Goal: Transaction & Acquisition: Purchase product/service

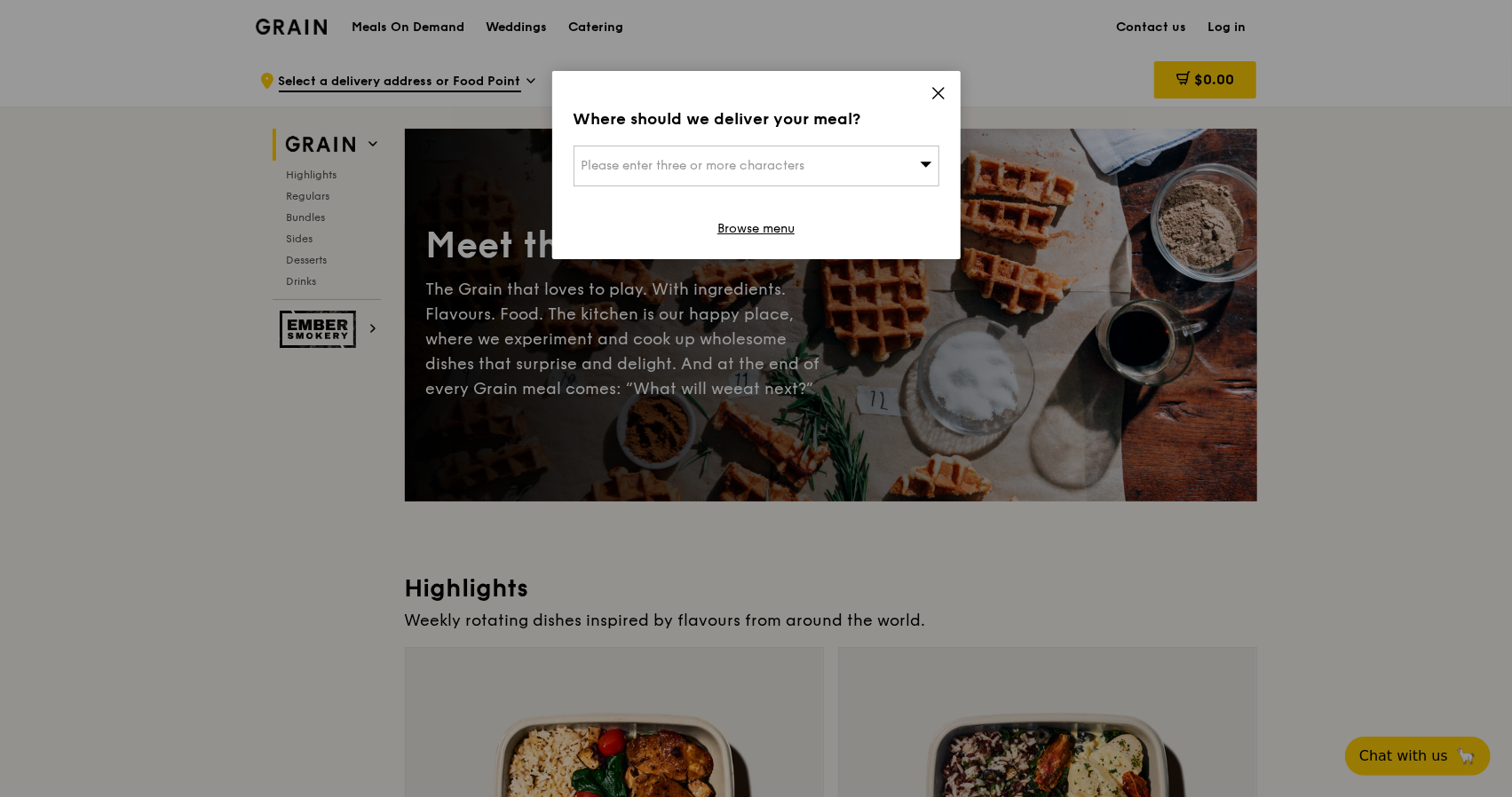
click at [936, 90] on icon at bounding box center [938, 94] width 16 height 16
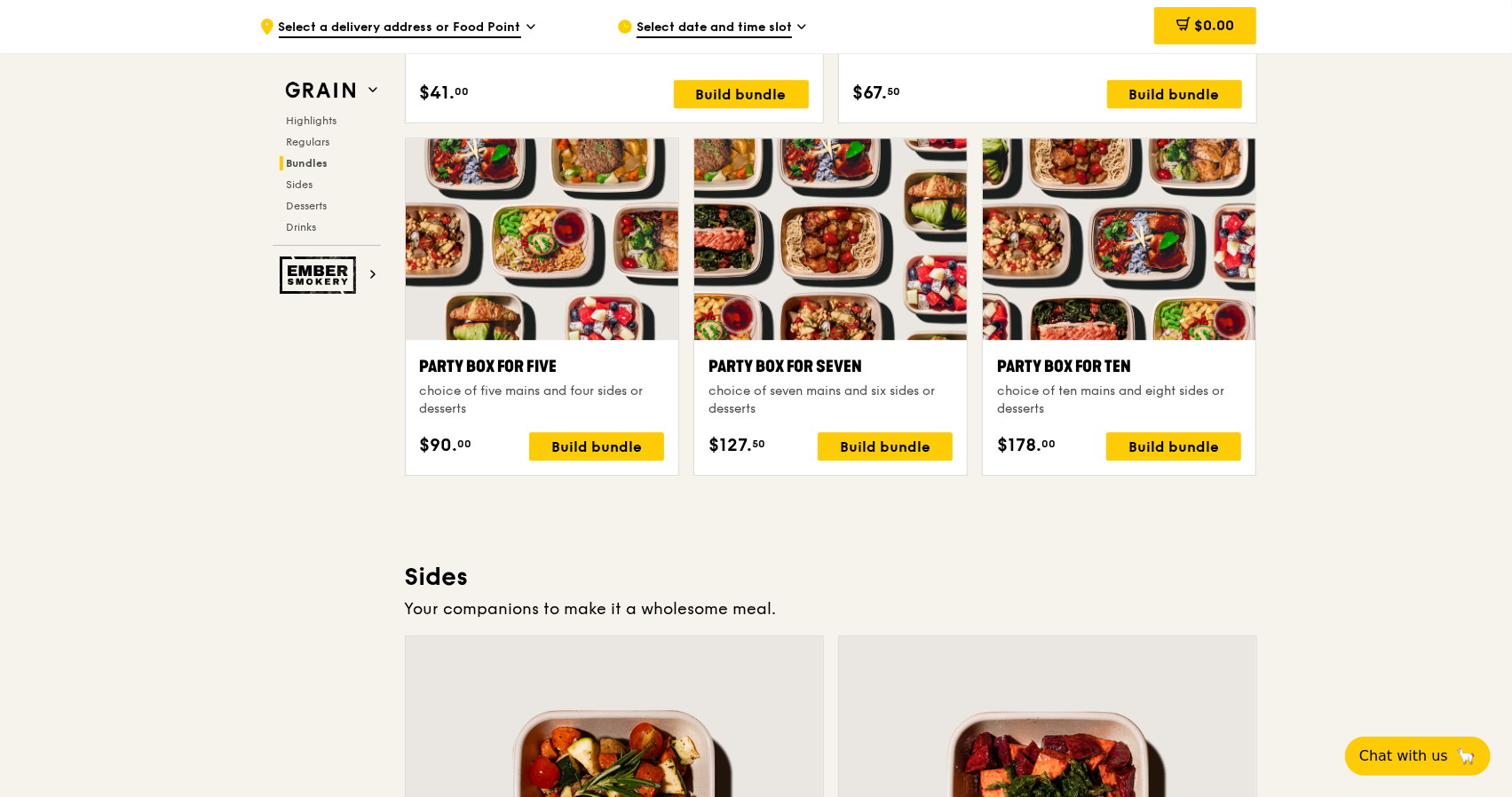
scroll to position [3815, 0]
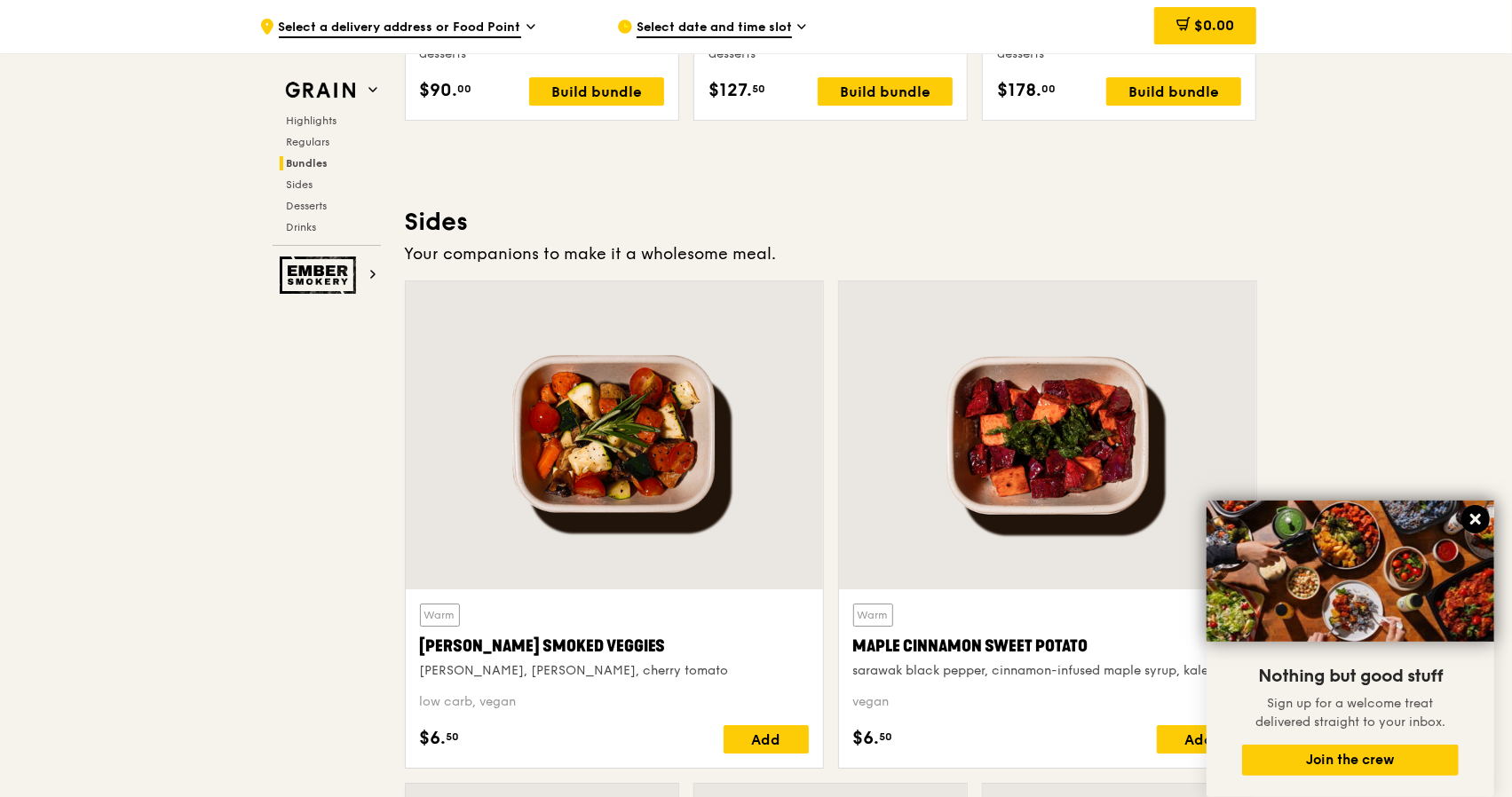
click at [1480, 520] on icon at bounding box center [1475, 519] width 16 height 16
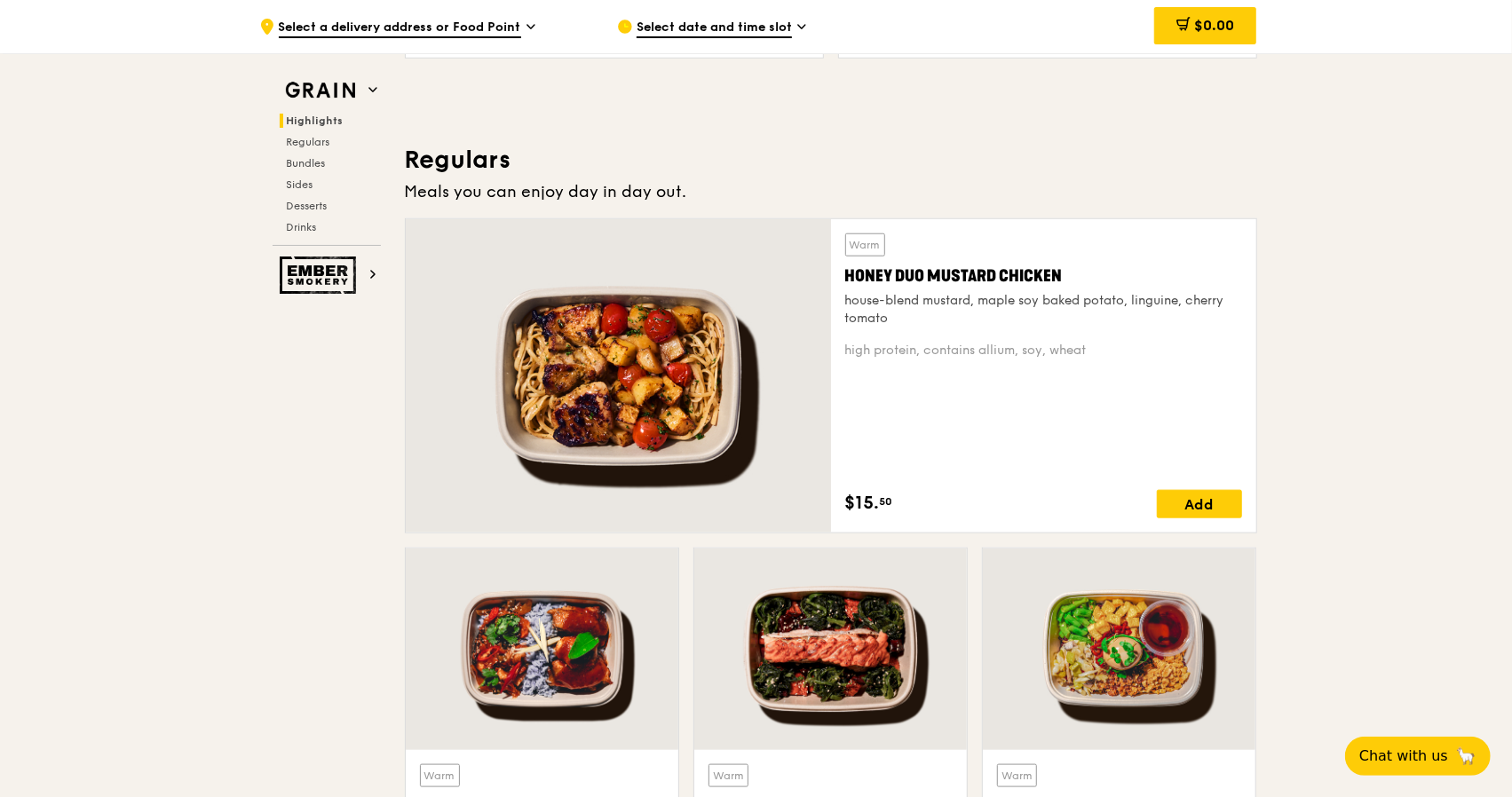
scroll to position [1064, 0]
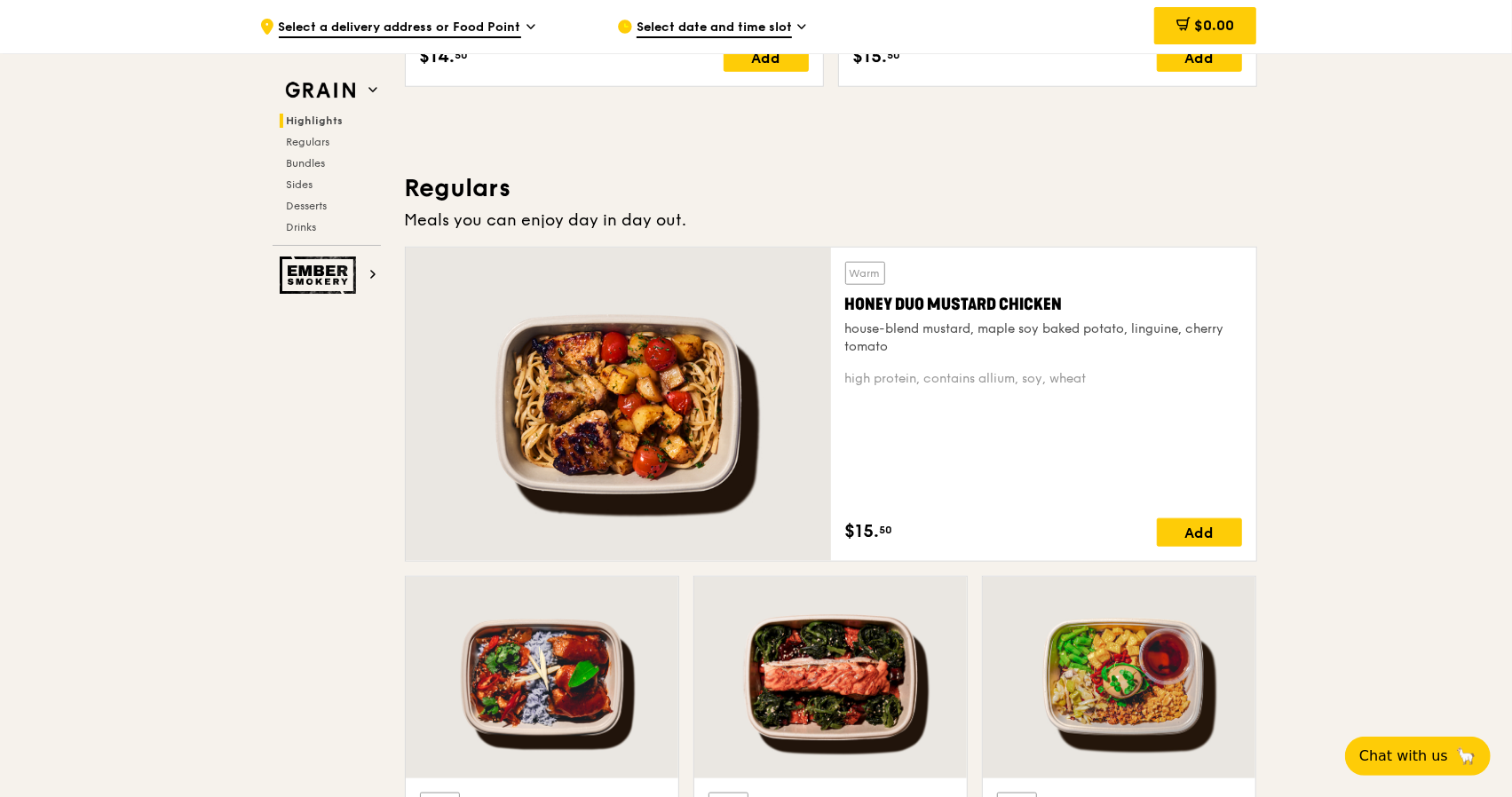
click at [526, 26] on icon at bounding box center [531, 27] width 9 height 16
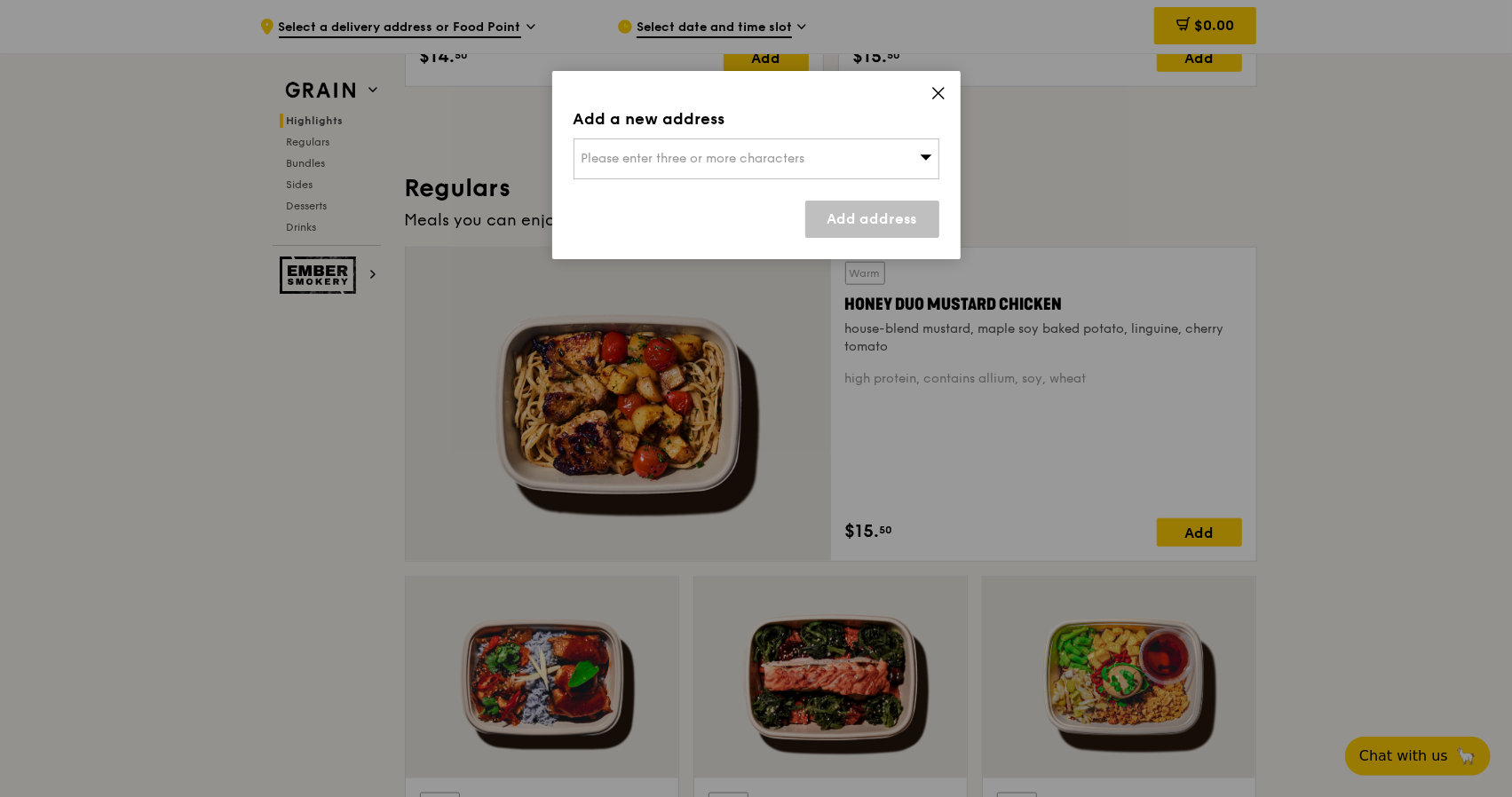
click at [638, 161] on span "Please enter three or more characters" at bounding box center [693, 158] width 223 height 15
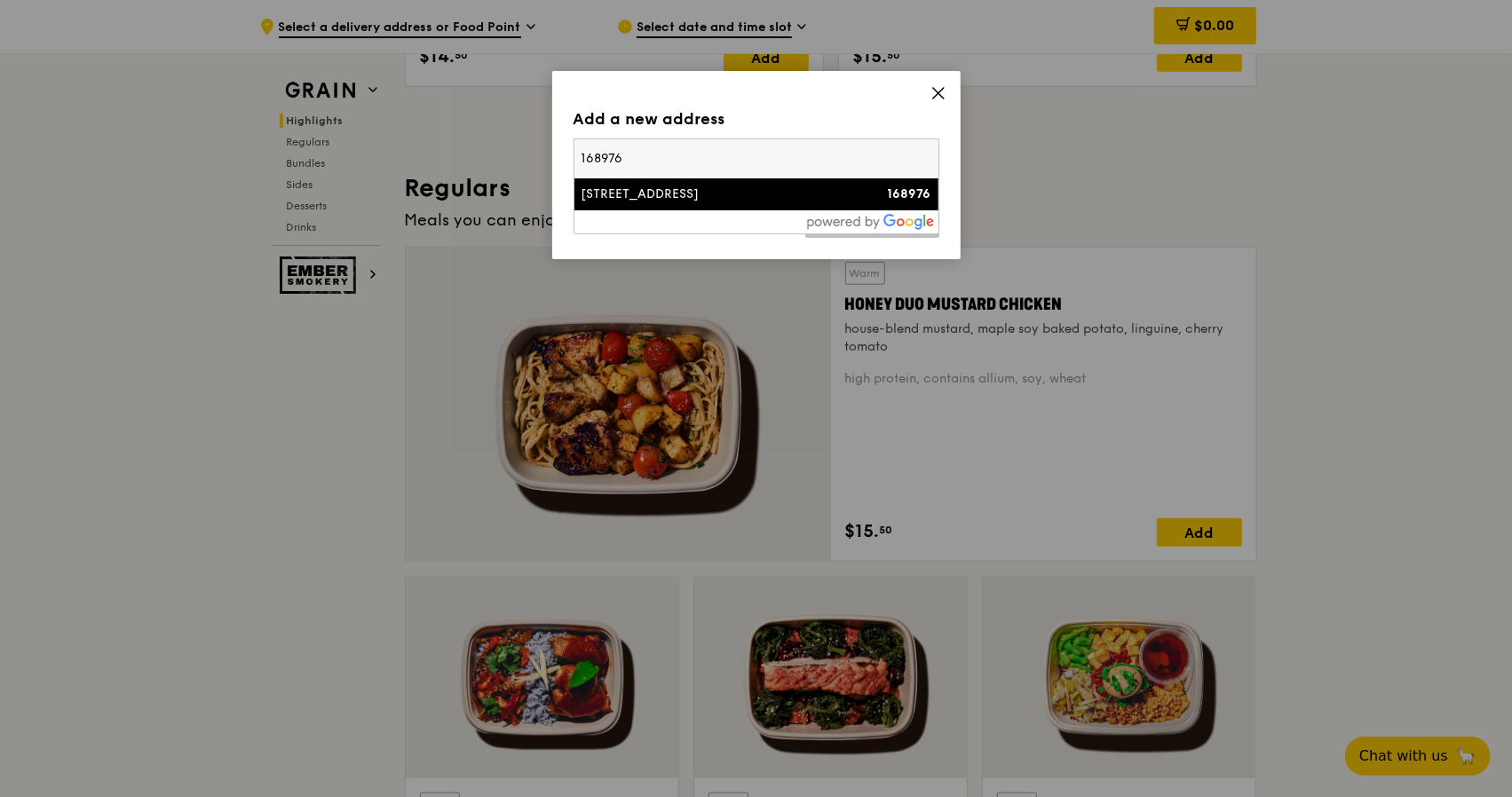
type input "168976"
click at [636, 193] on div "[STREET_ADDRESS]" at bounding box center [713, 195] width 263 height 18
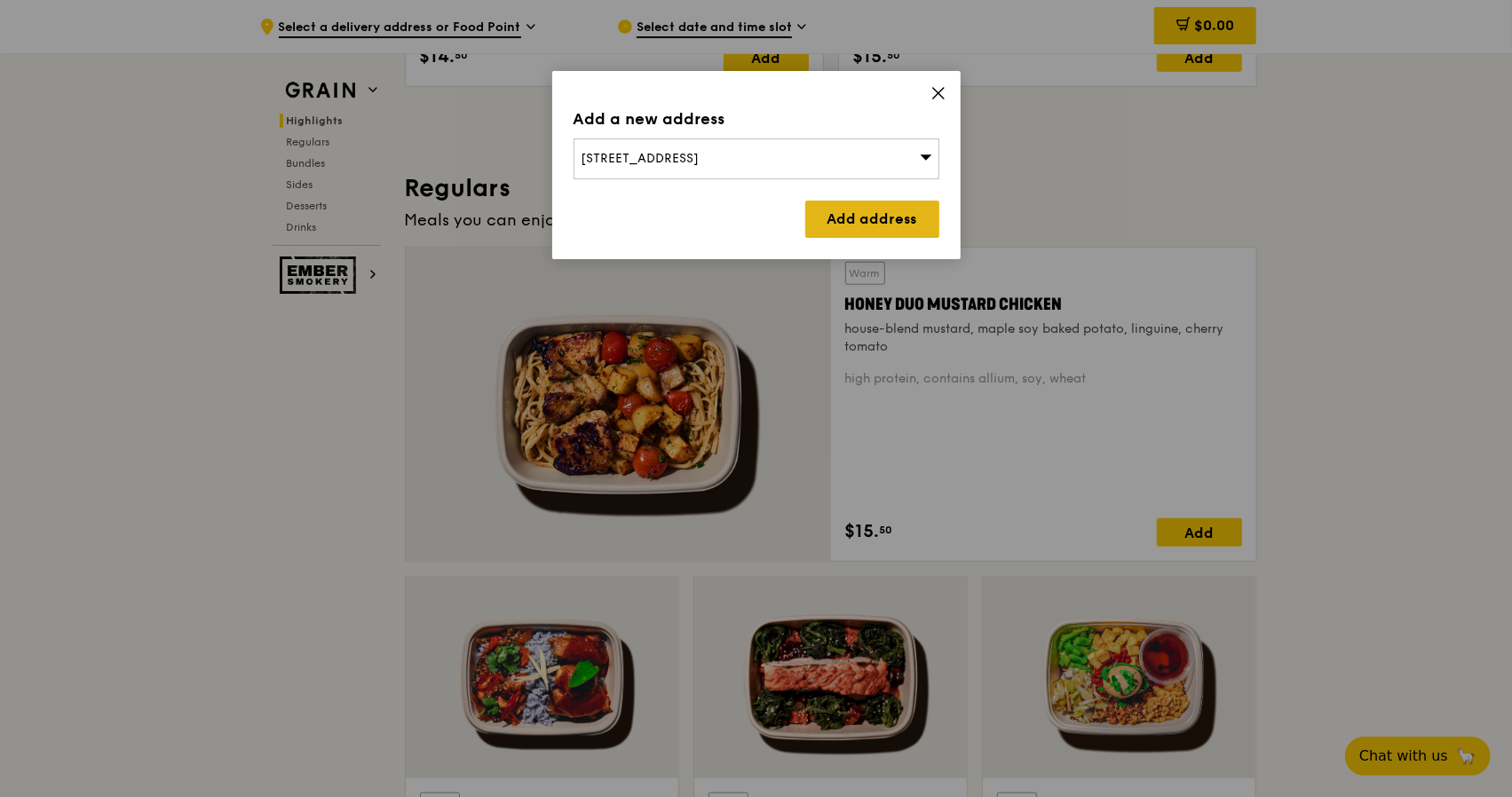
click at [882, 218] on link "Add address" at bounding box center [871, 219] width 134 height 37
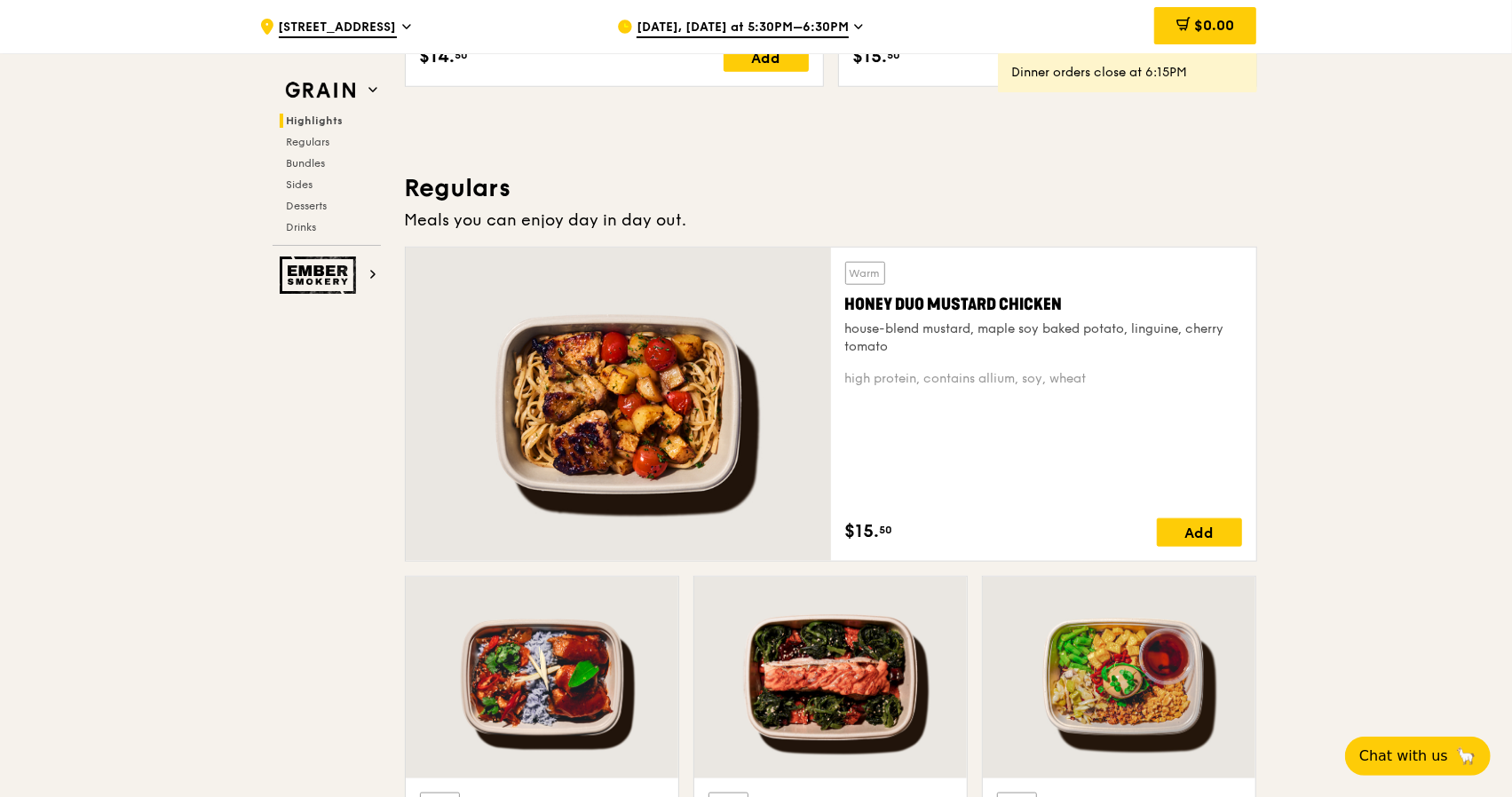
click at [854, 28] on icon at bounding box center [859, 27] width 9 height 16
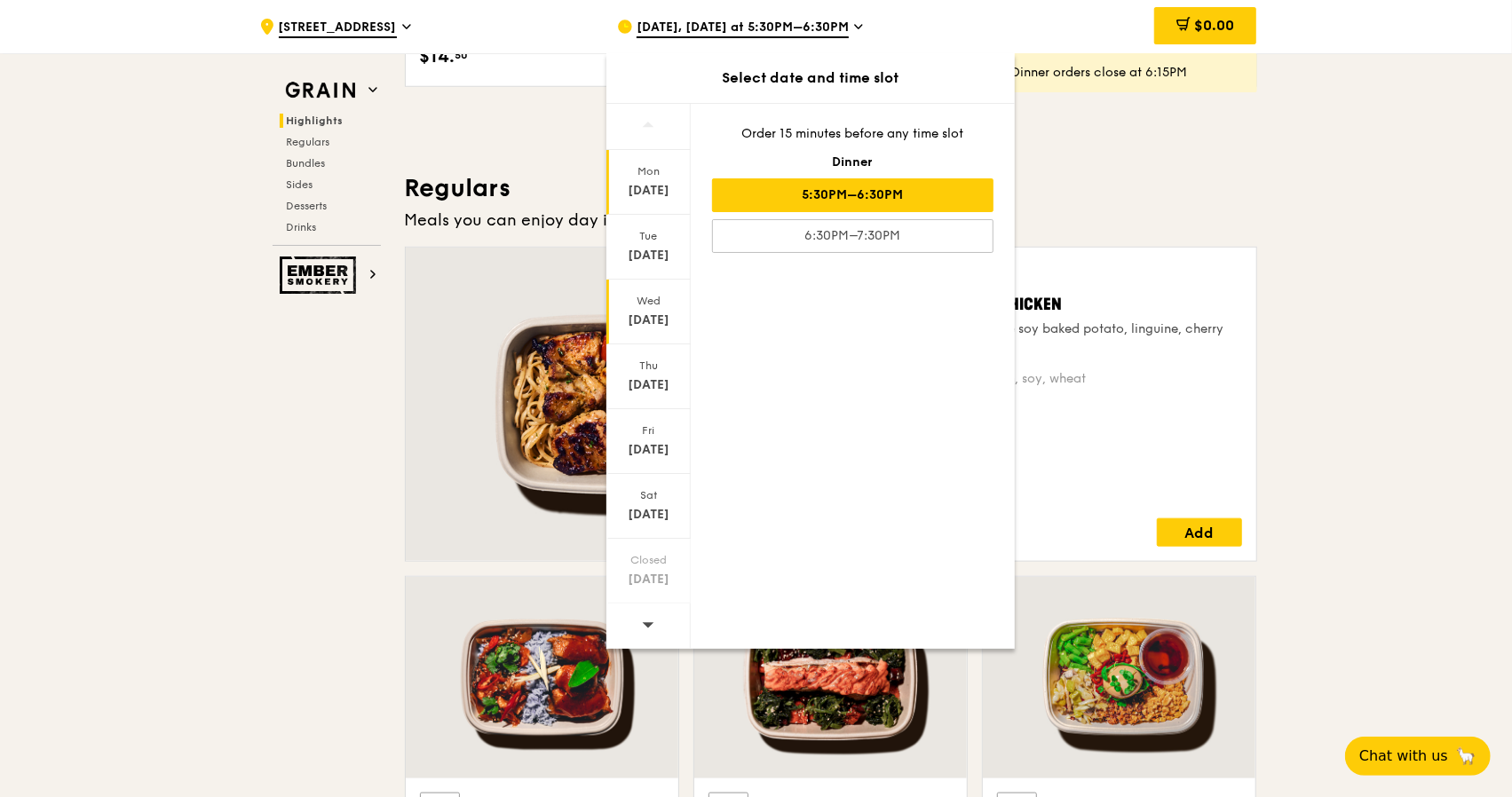
click at [644, 312] on div "[DATE]" at bounding box center [649, 321] width 79 height 18
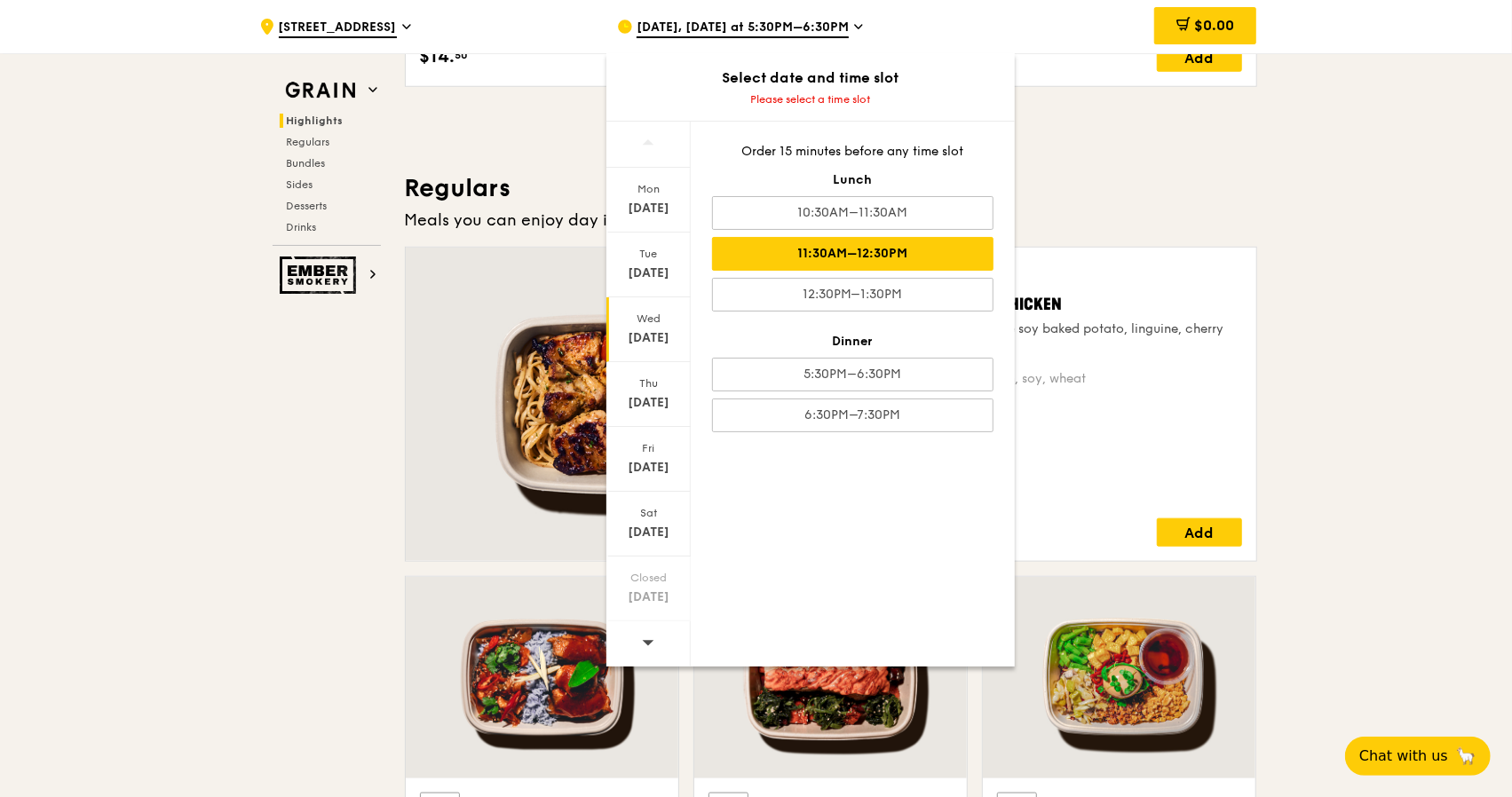
click at [895, 249] on div "11:30AM–12:30PM" at bounding box center [852, 253] width 281 height 33
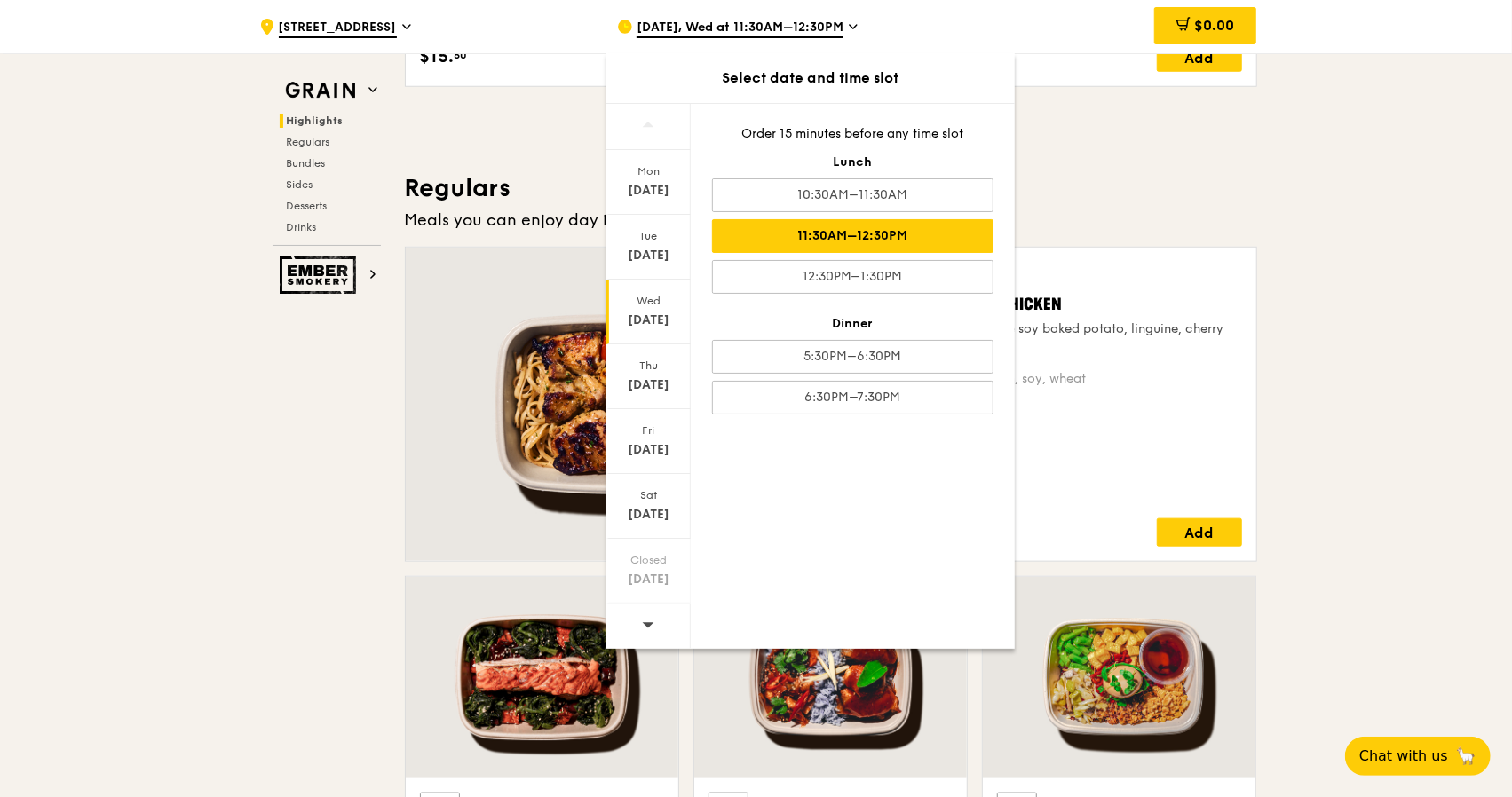
scroll to position [1065, 0]
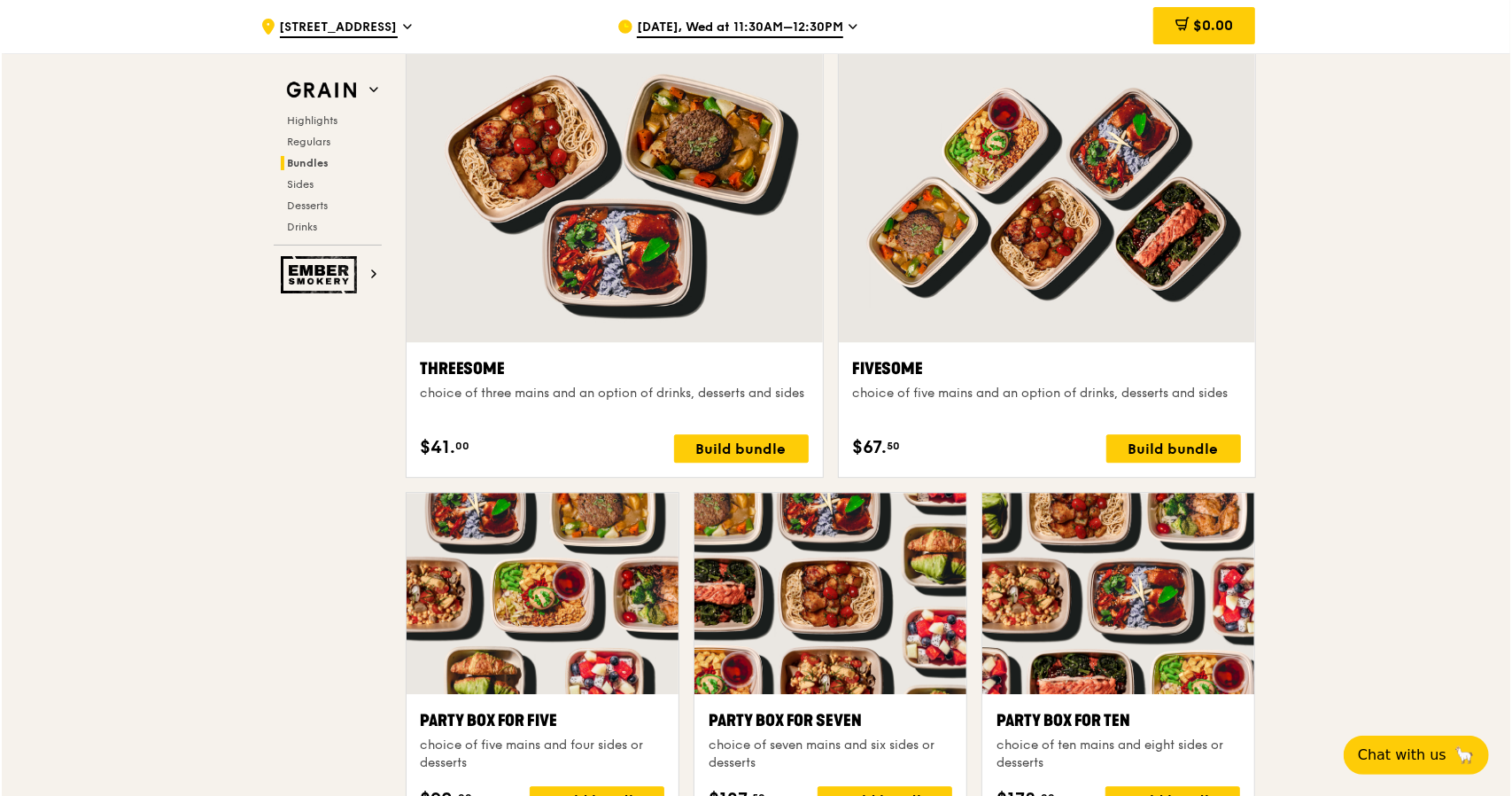
scroll to position [3189, 0]
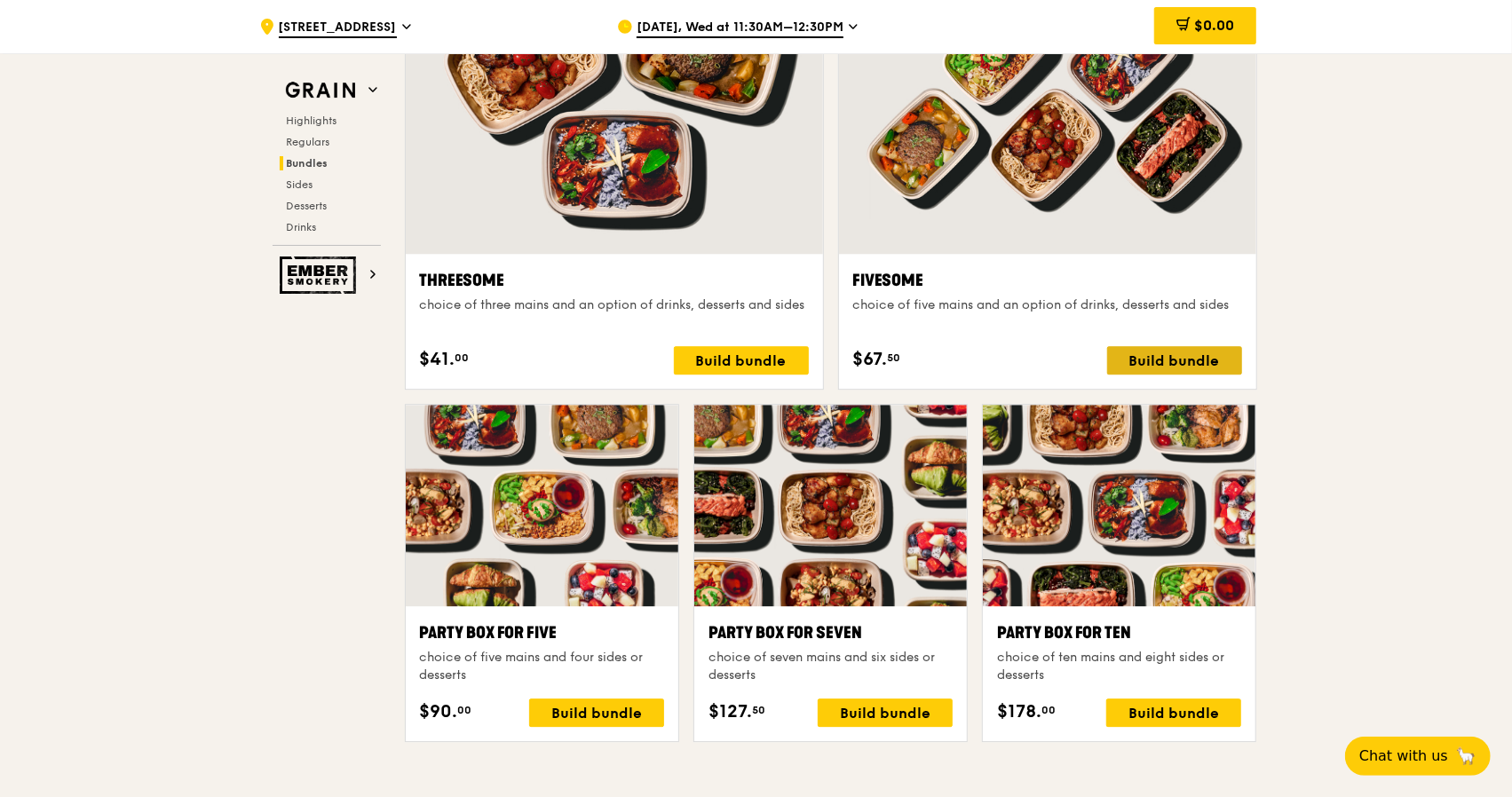
click at [1159, 350] on div "Build bundle" at bounding box center [1174, 360] width 135 height 29
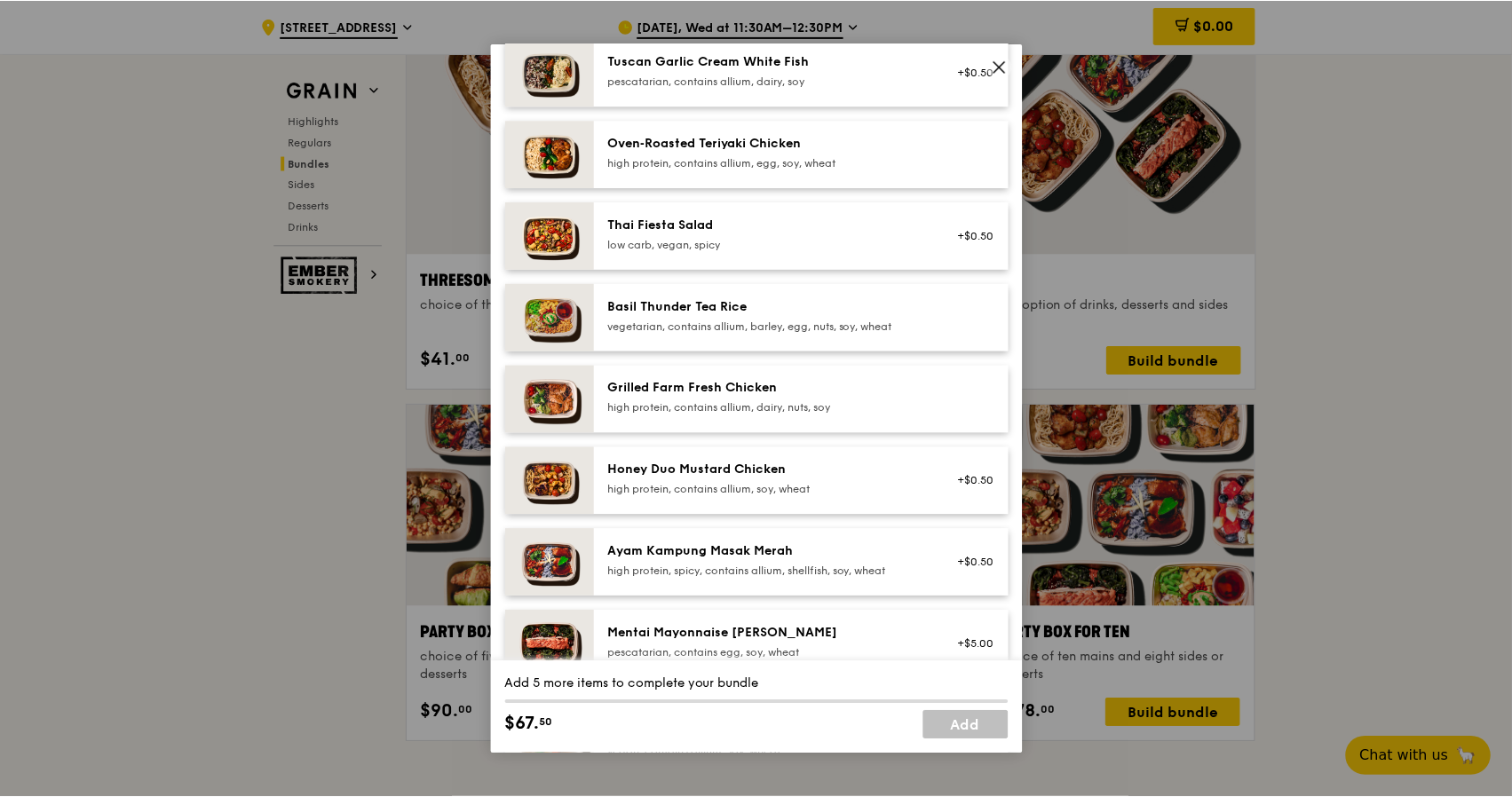
scroll to position [89, 0]
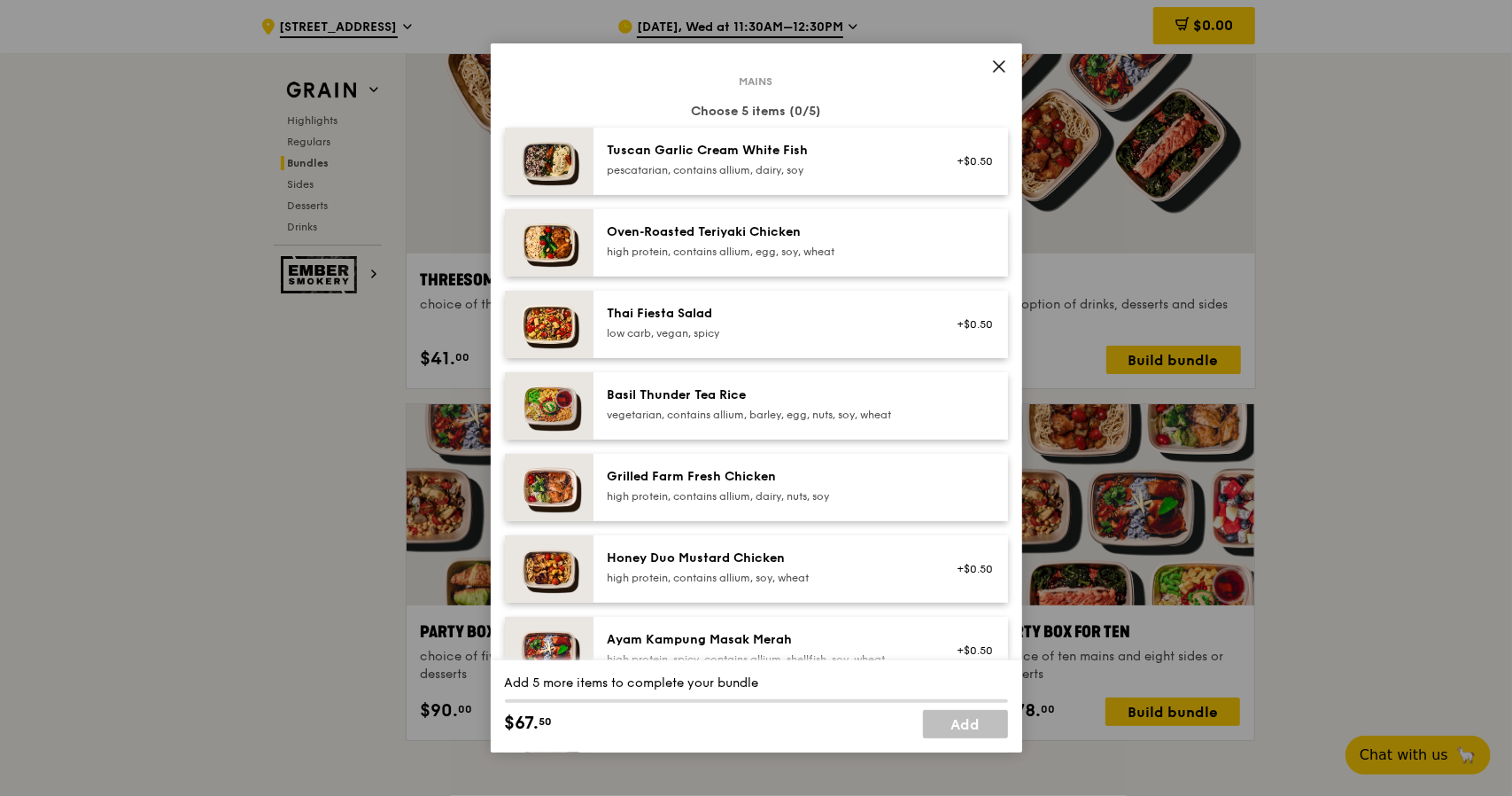
click at [648, 156] on div "Tuscan Garlic Cream White Fish" at bounding box center [767, 151] width 318 height 18
click at [1000, 62] on icon at bounding box center [999, 67] width 16 height 16
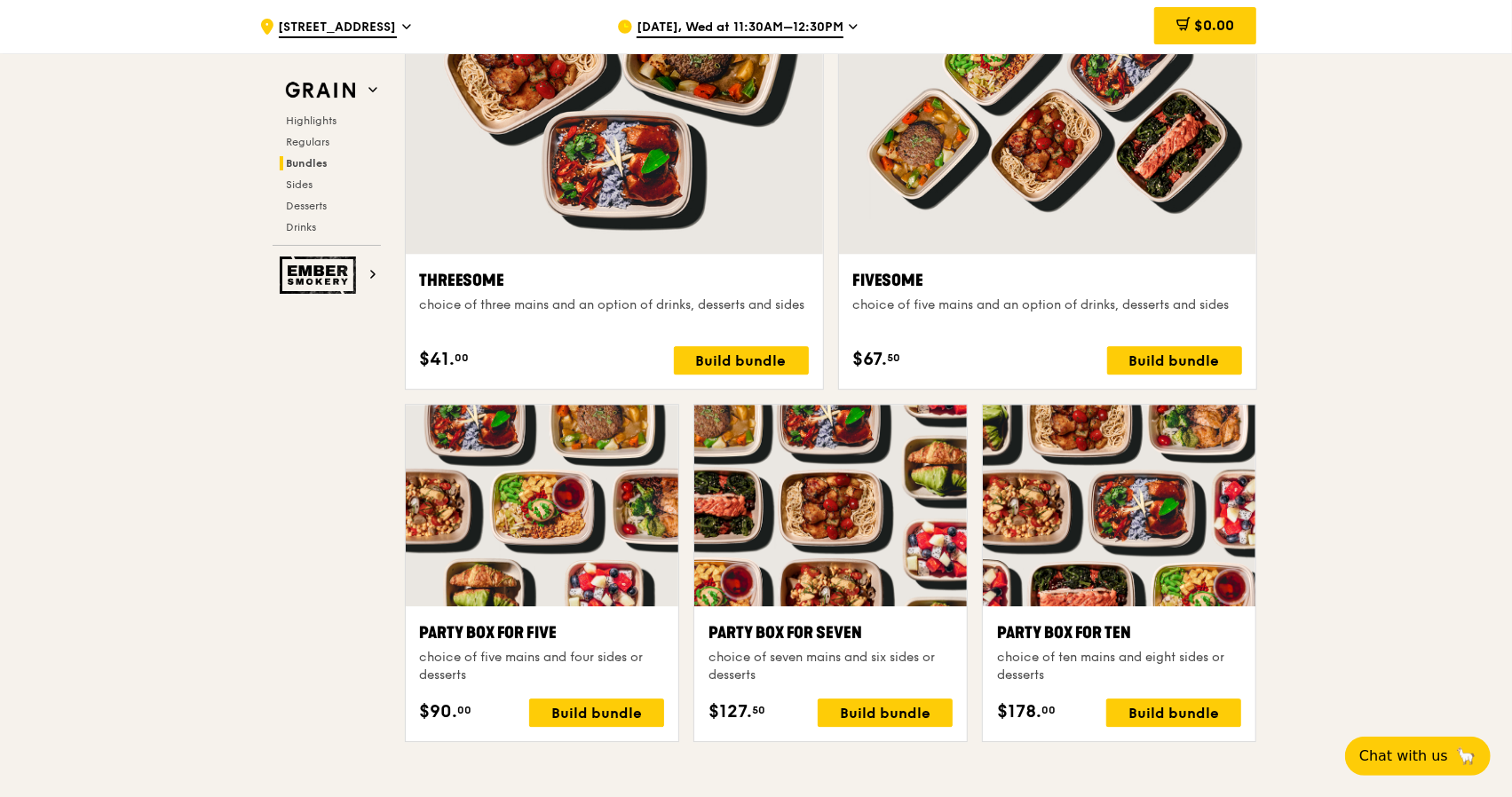
click at [1323, 244] on div ".cls-1 { fill: none; stroke: #fff; stroke-linecap: round; stroke-linejoin: roun…" at bounding box center [756, 601] width 1512 height 7482
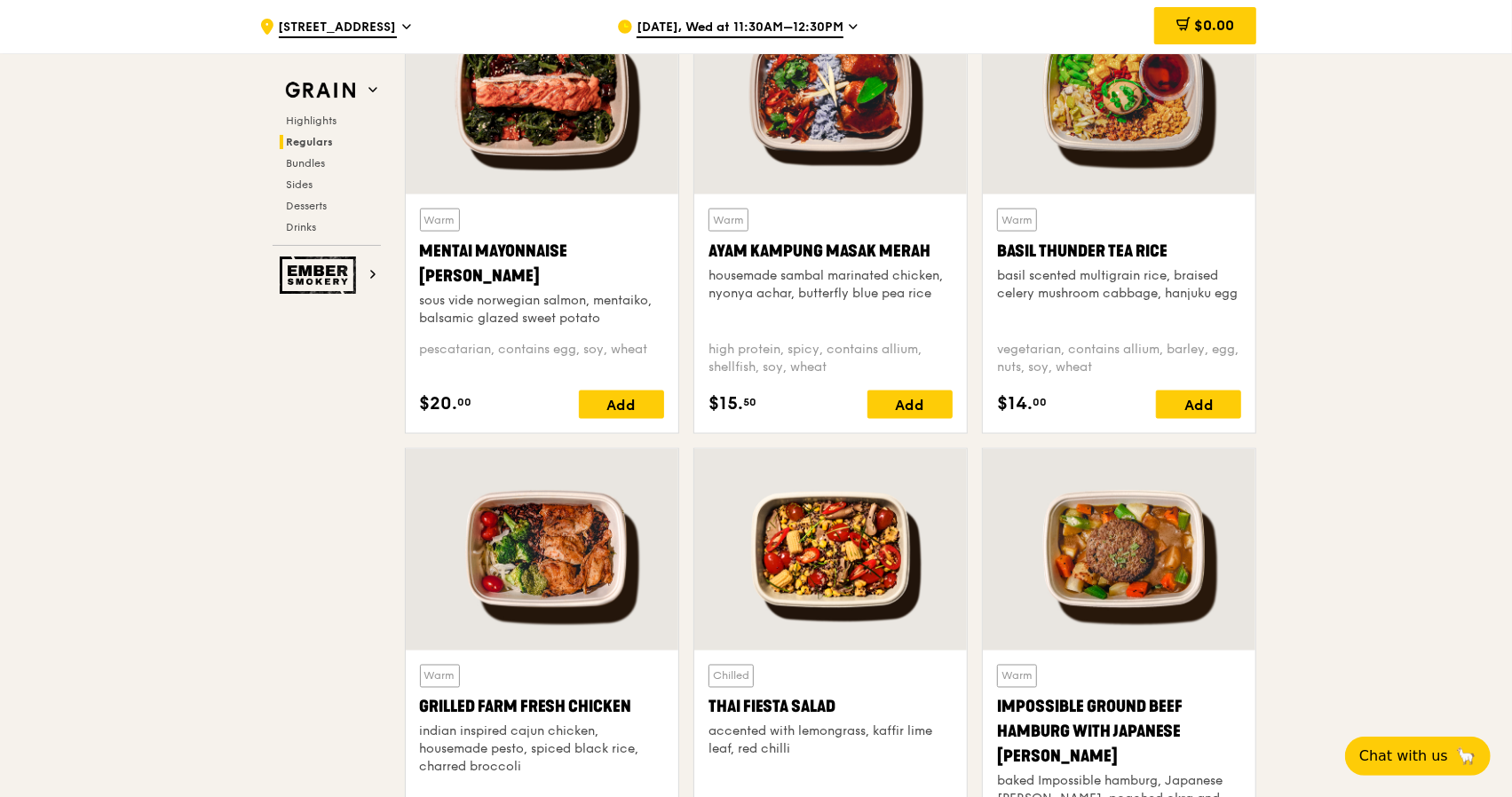
scroll to position [1686, 0]
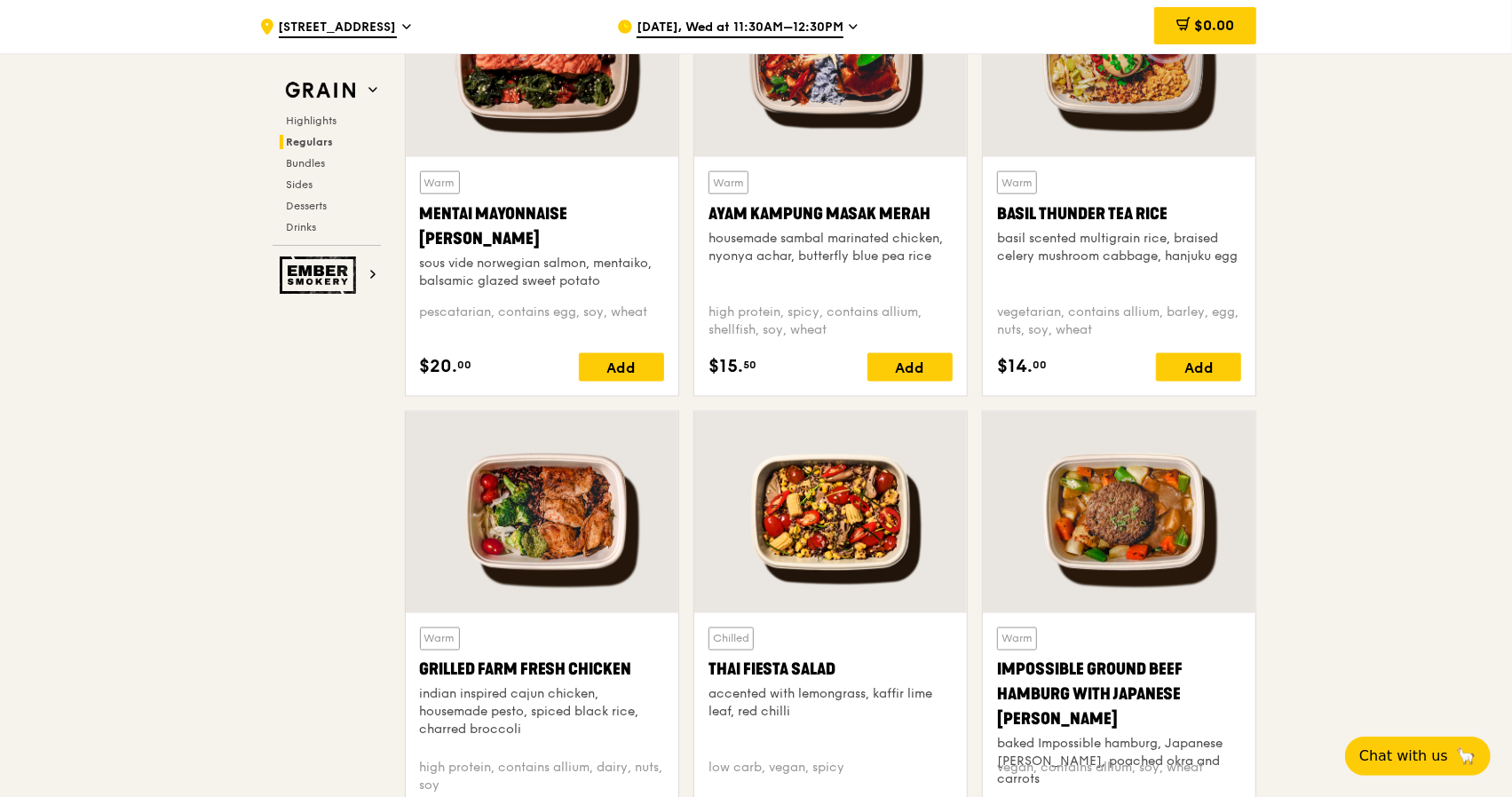
click at [566, 515] on div at bounding box center [542, 512] width 272 height 202
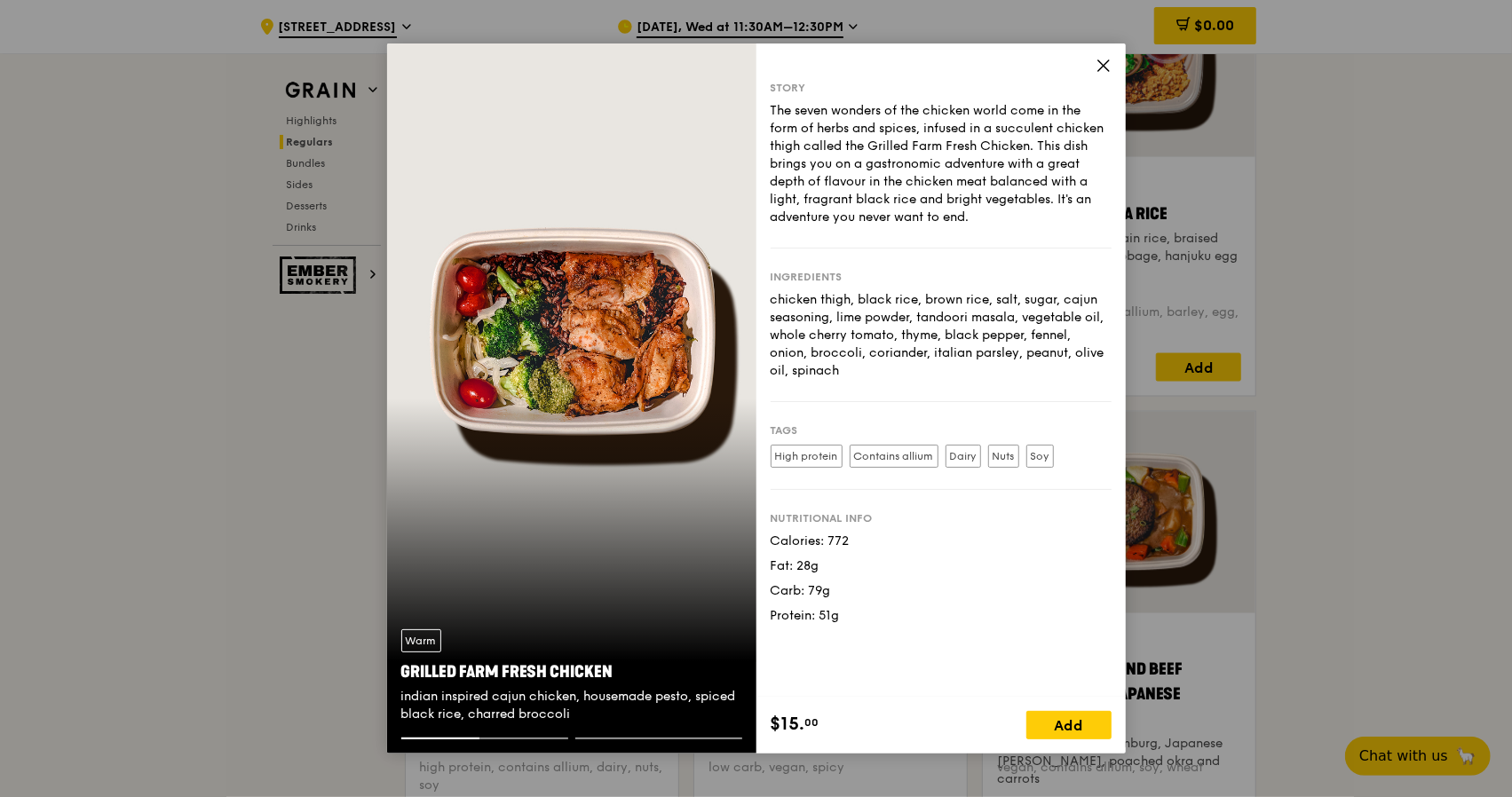
click at [1102, 68] on icon at bounding box center [1104, 66] width 16 height 16
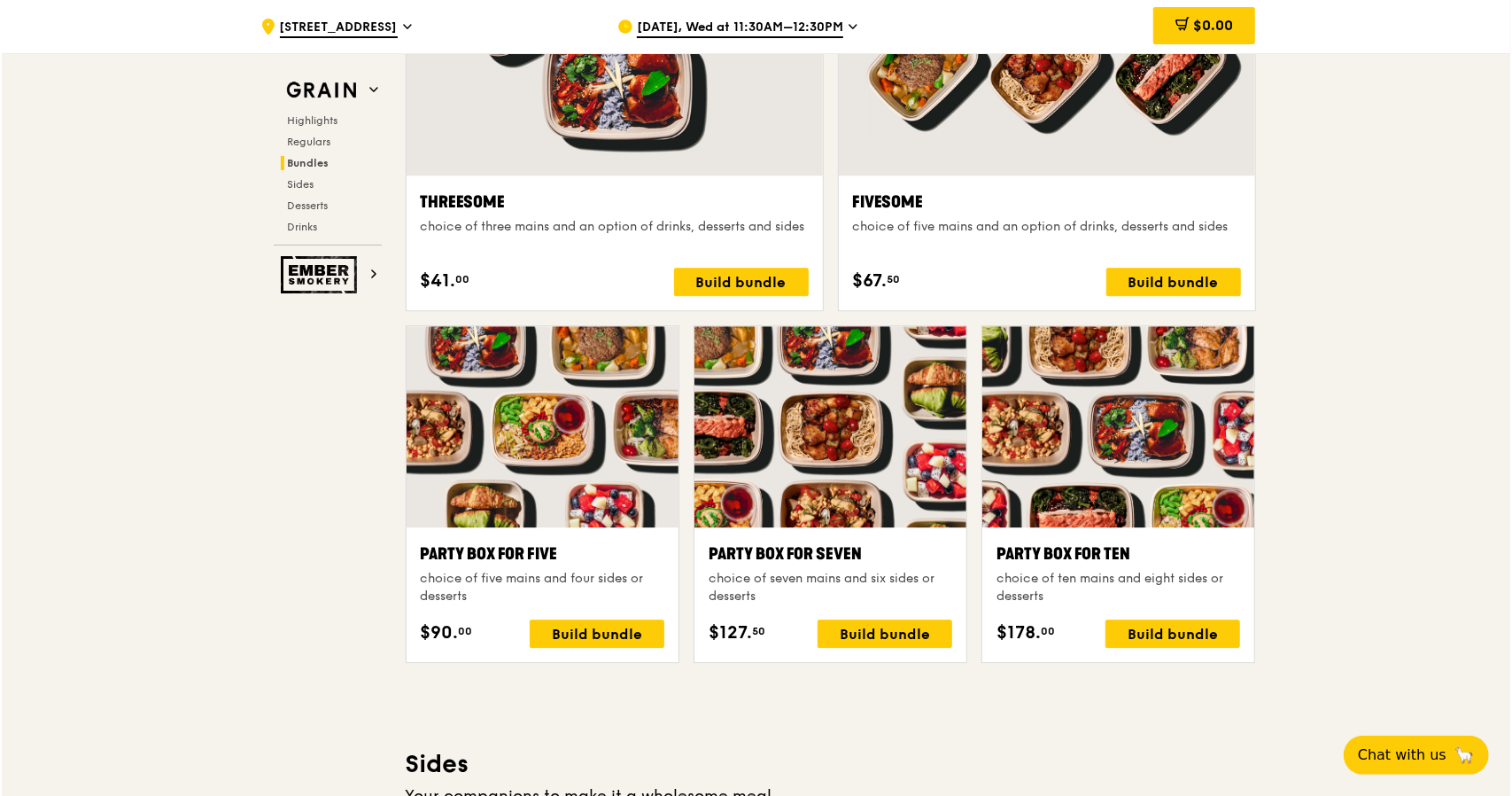
scroll to position [3367, 0]
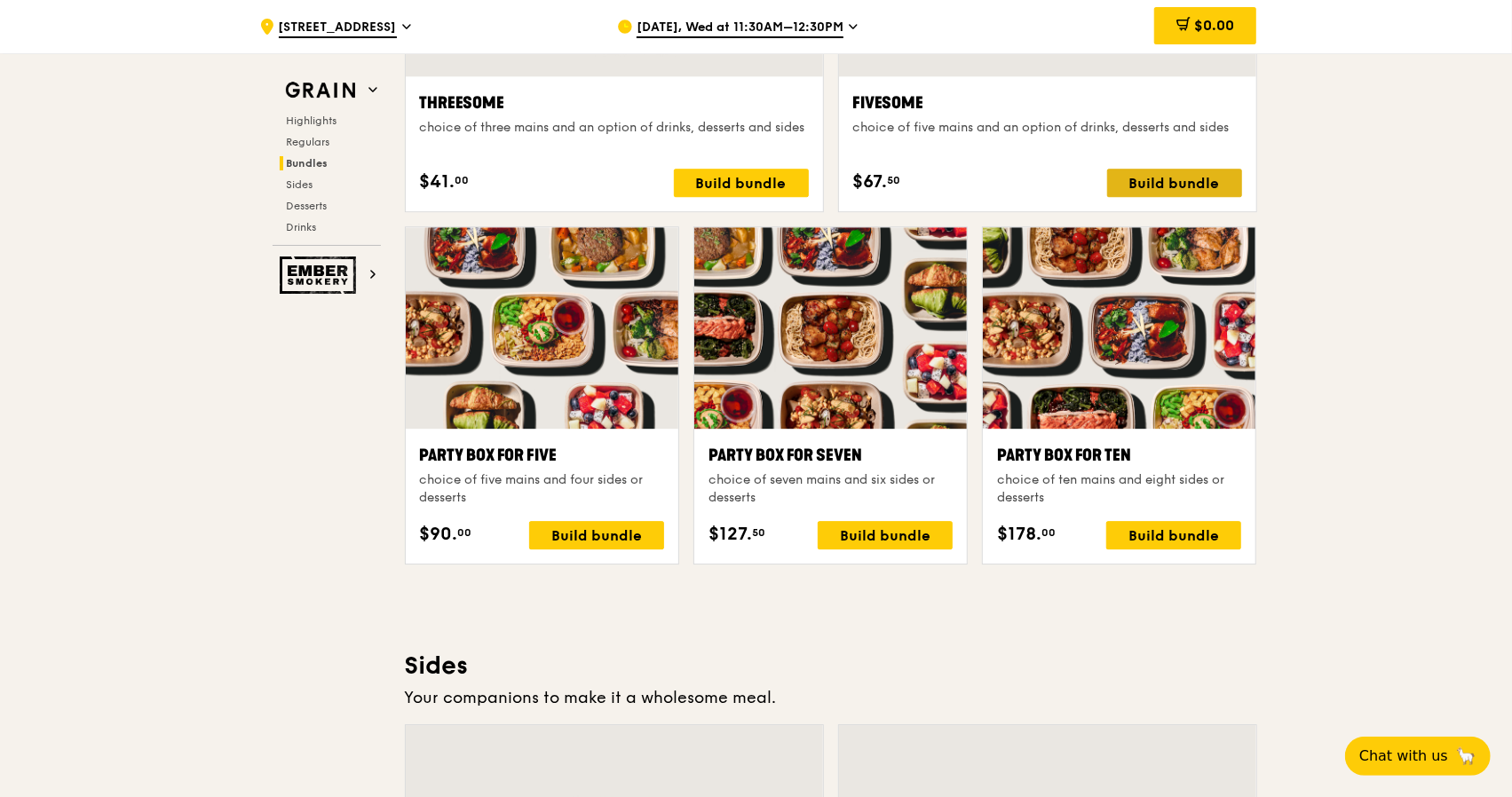
click at [1170, 184] on div "Build bundle" at bounding box center [1174, 183] width 135 height 29
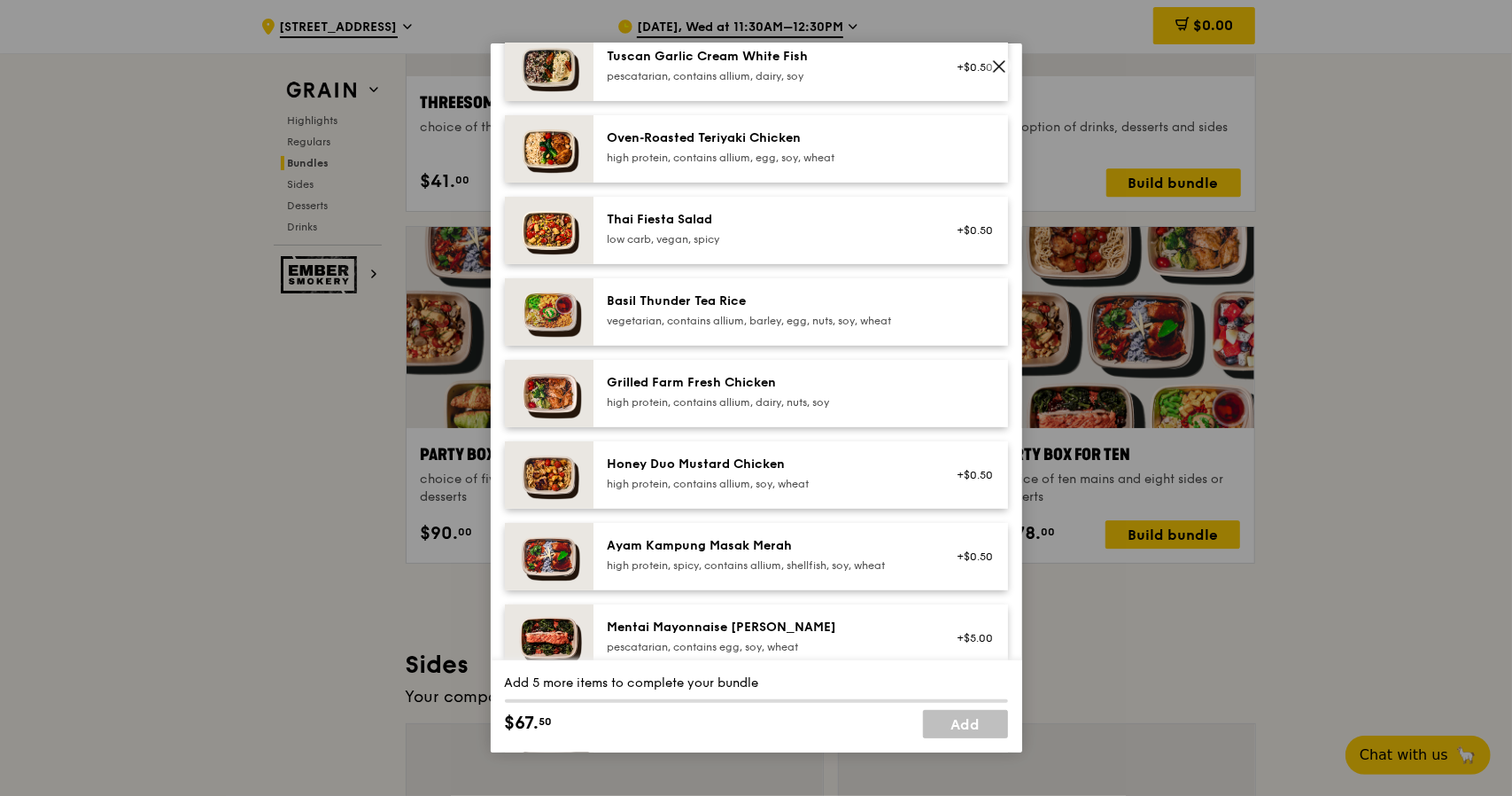
scroll to position [170, 0]
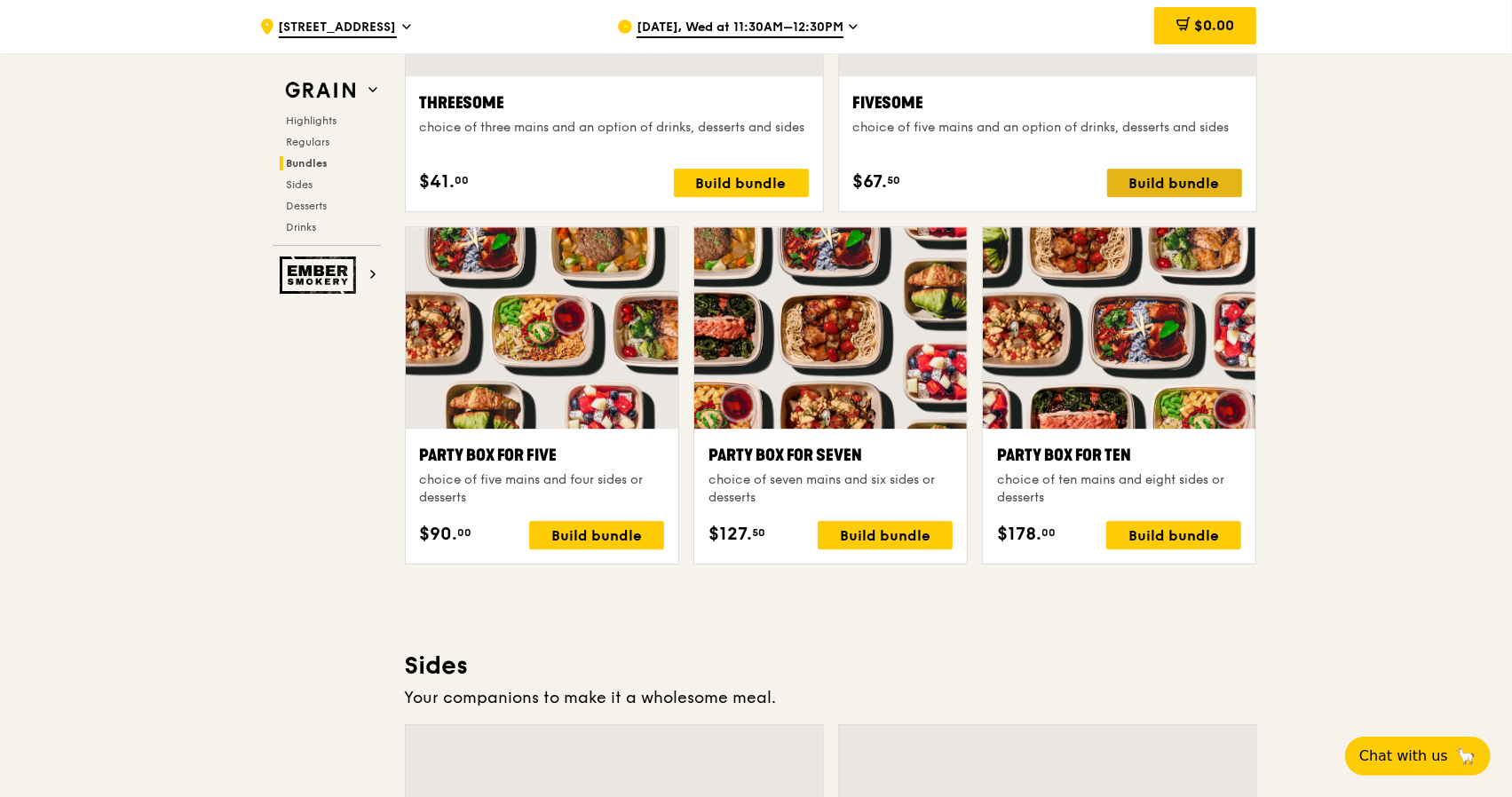
click at [1152, 179] on div "Build bundle" at bounding box center [1174, 183] width 135 height 29
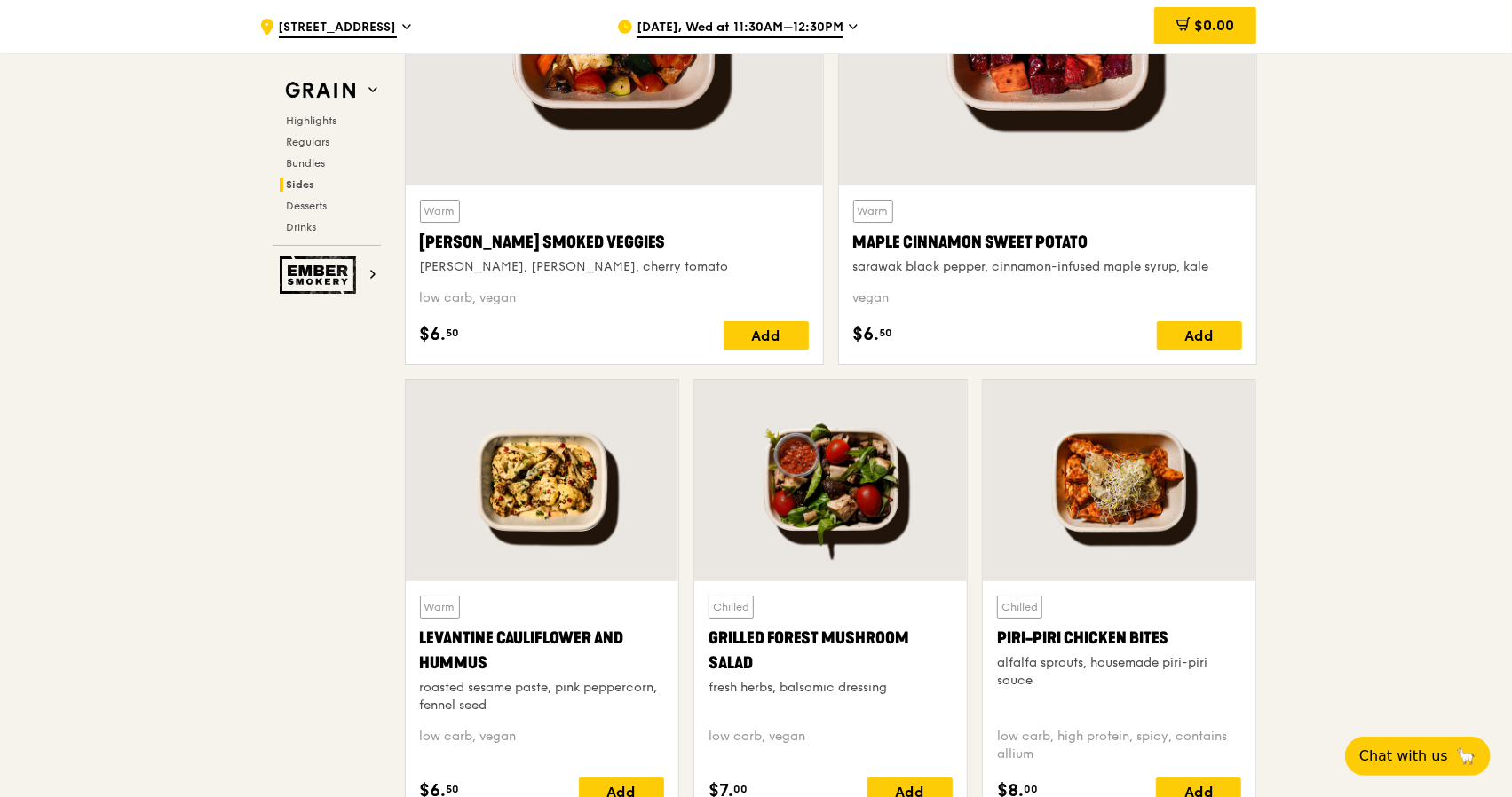
scroll to position [3992, 0]
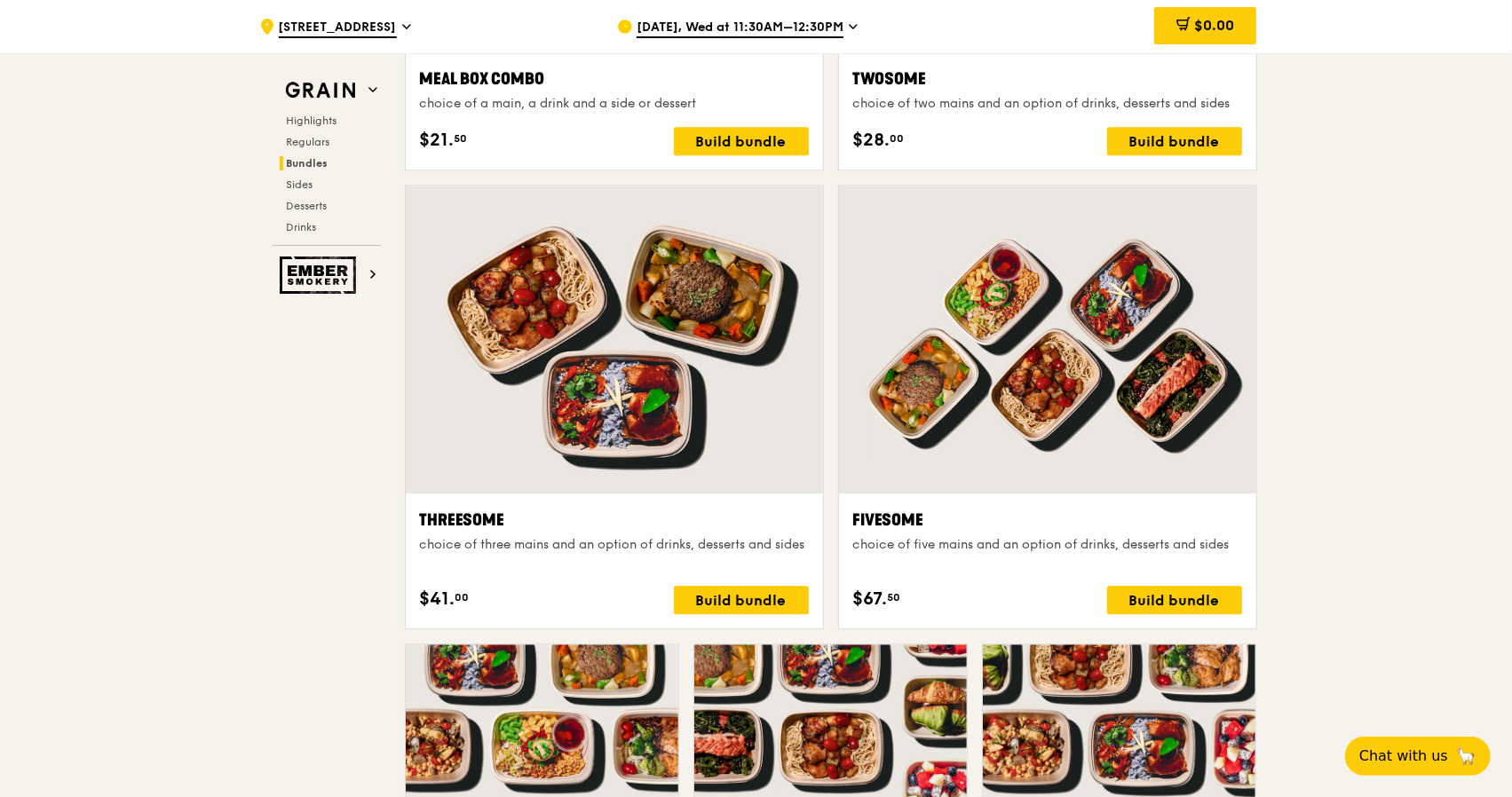
scroll to position [2928, 0]
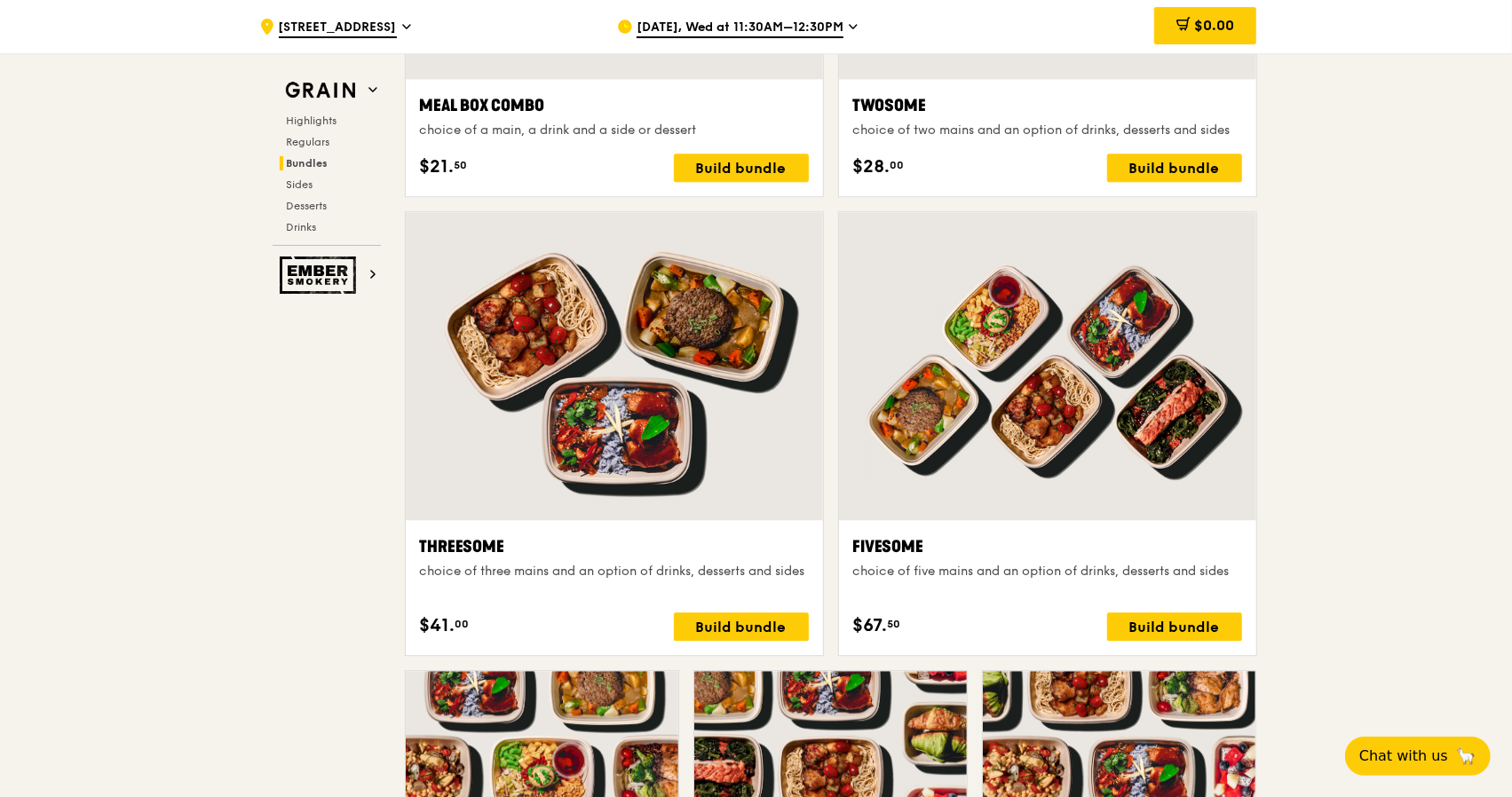
click at [851, 25] on icon at bounding box center [853, 27] width 9 height 16
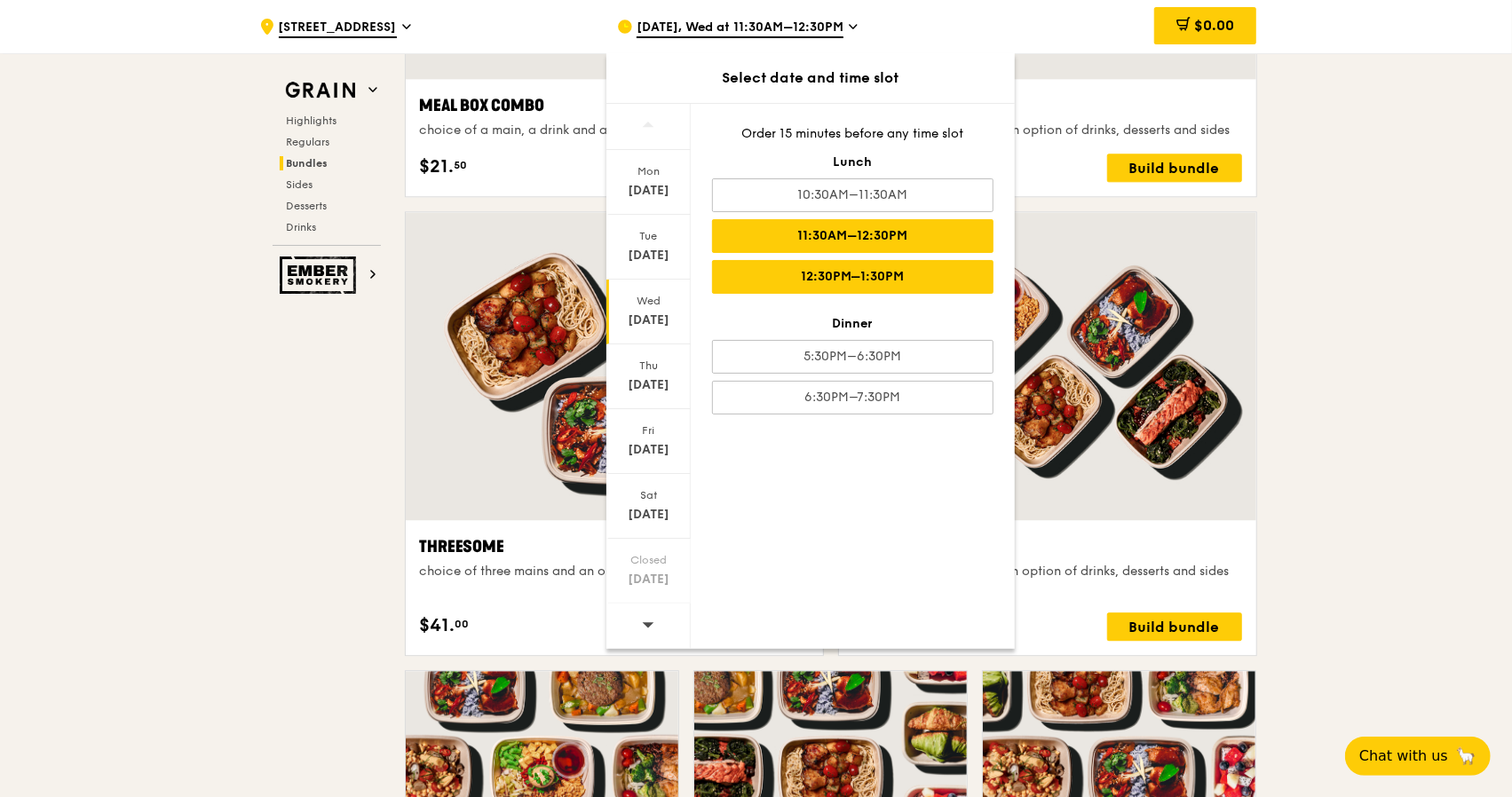
click at [819, 272] on div "12:30PM–1:30PM" at bounding box center [852, 276] width 281 height 33
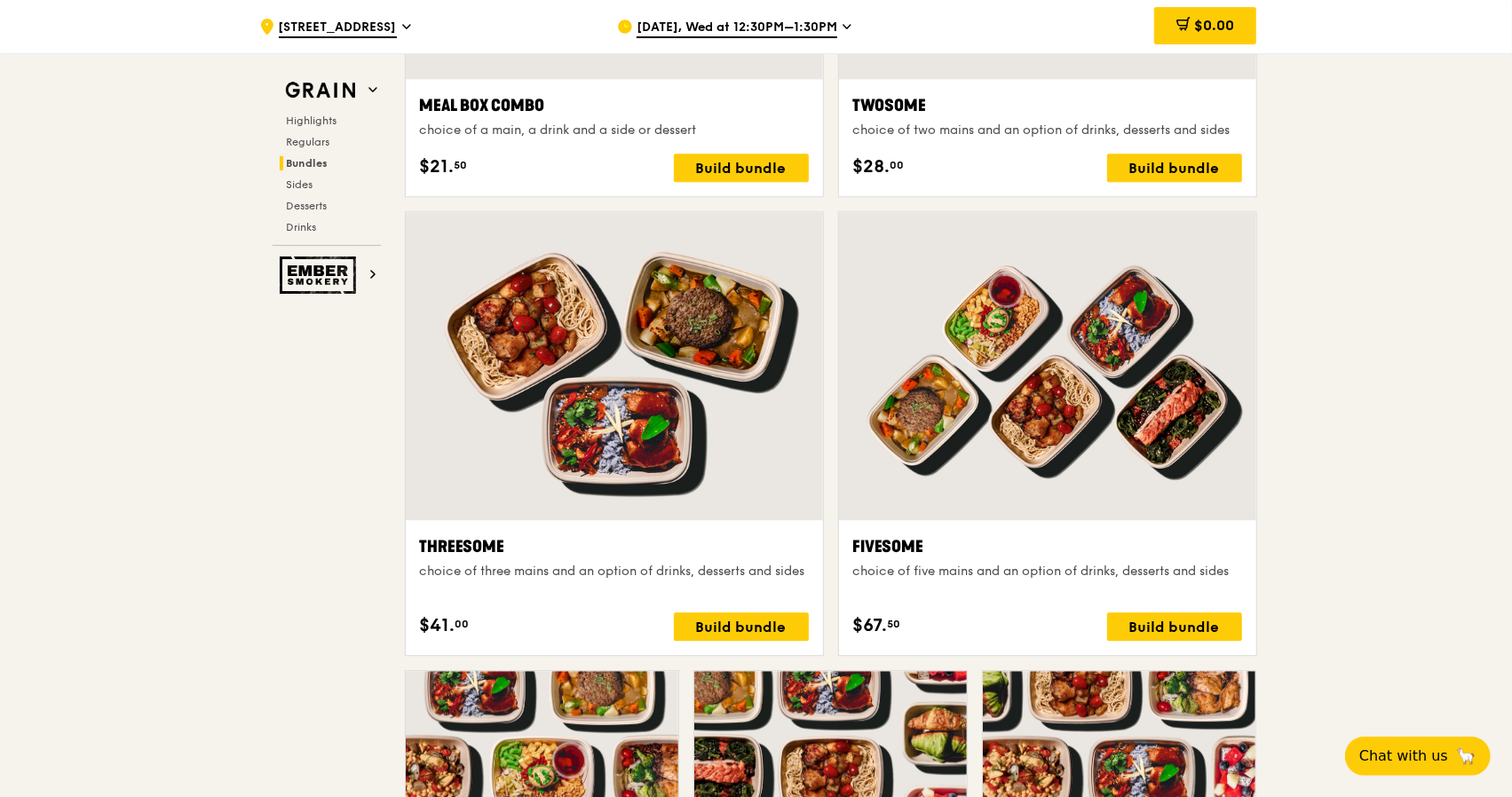
click at [848, 27] on icon at bounding box center [847, 27] width 7 height 4
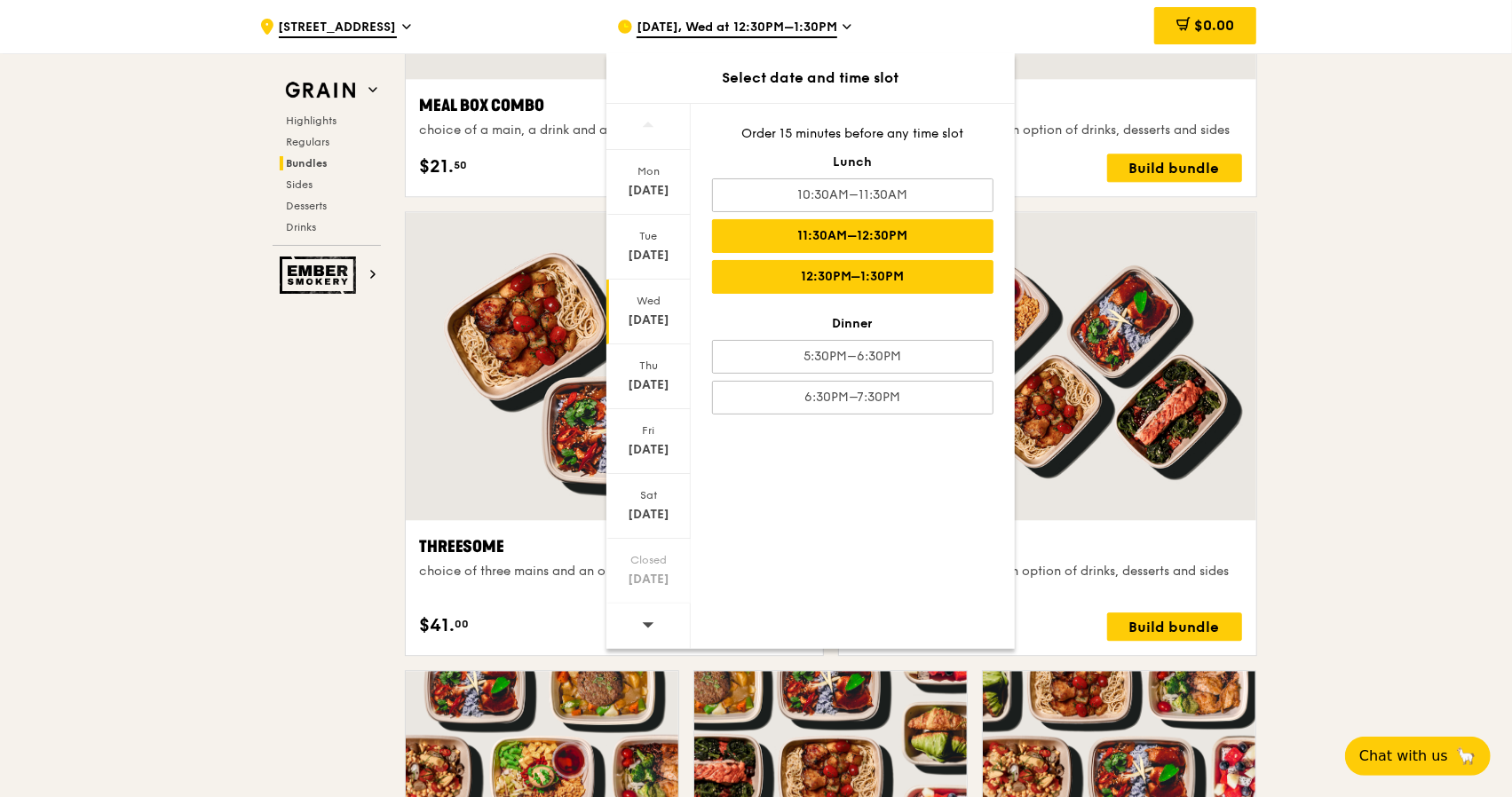
click at [852, 236] on div "11:30AM–12:30PM" at bounding box center [852, 235] width 281 height 33
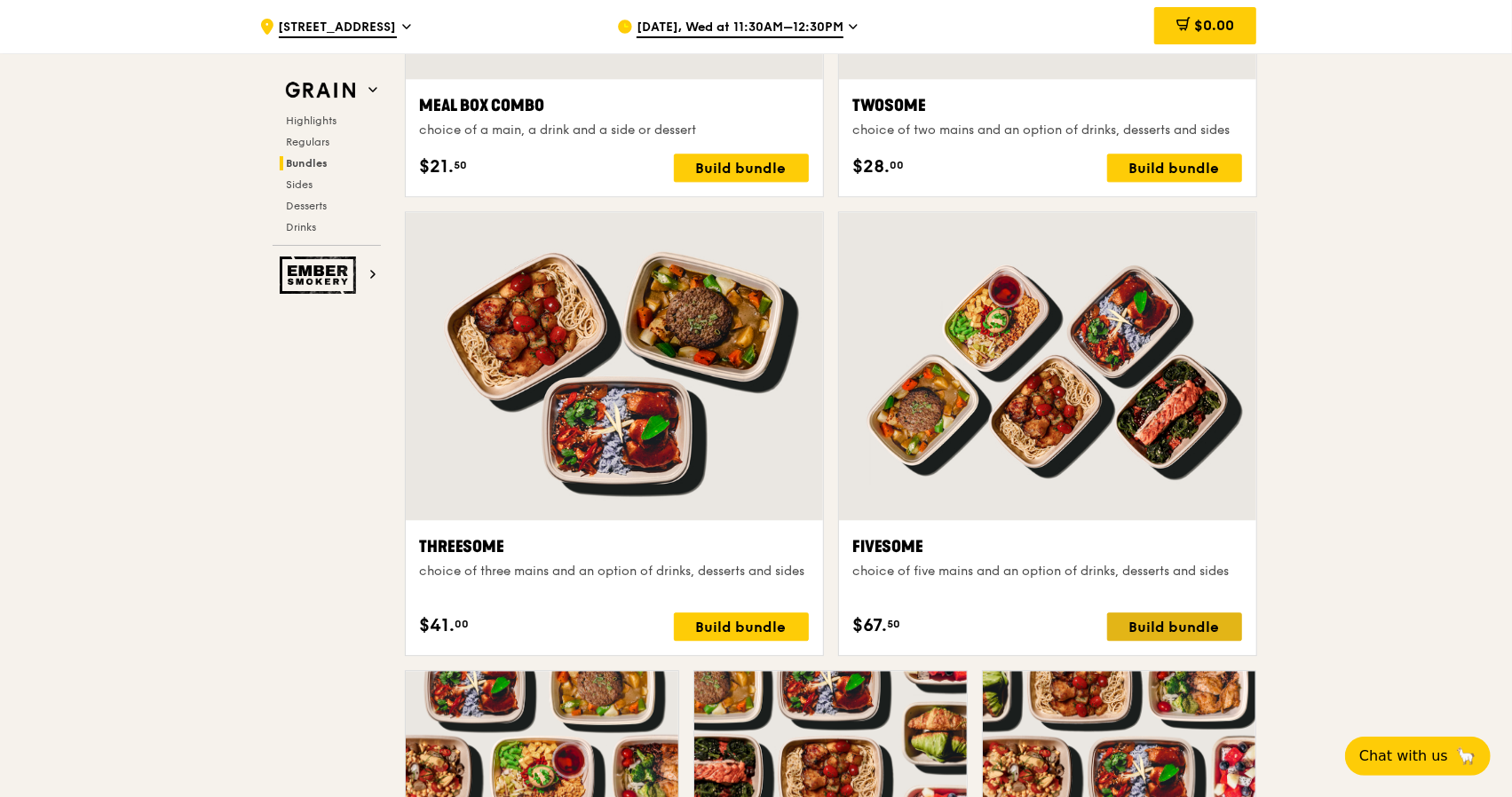
click at [1170, 619] on div "Build bundle" at bounding box center [1174, 627] width 135 height 29
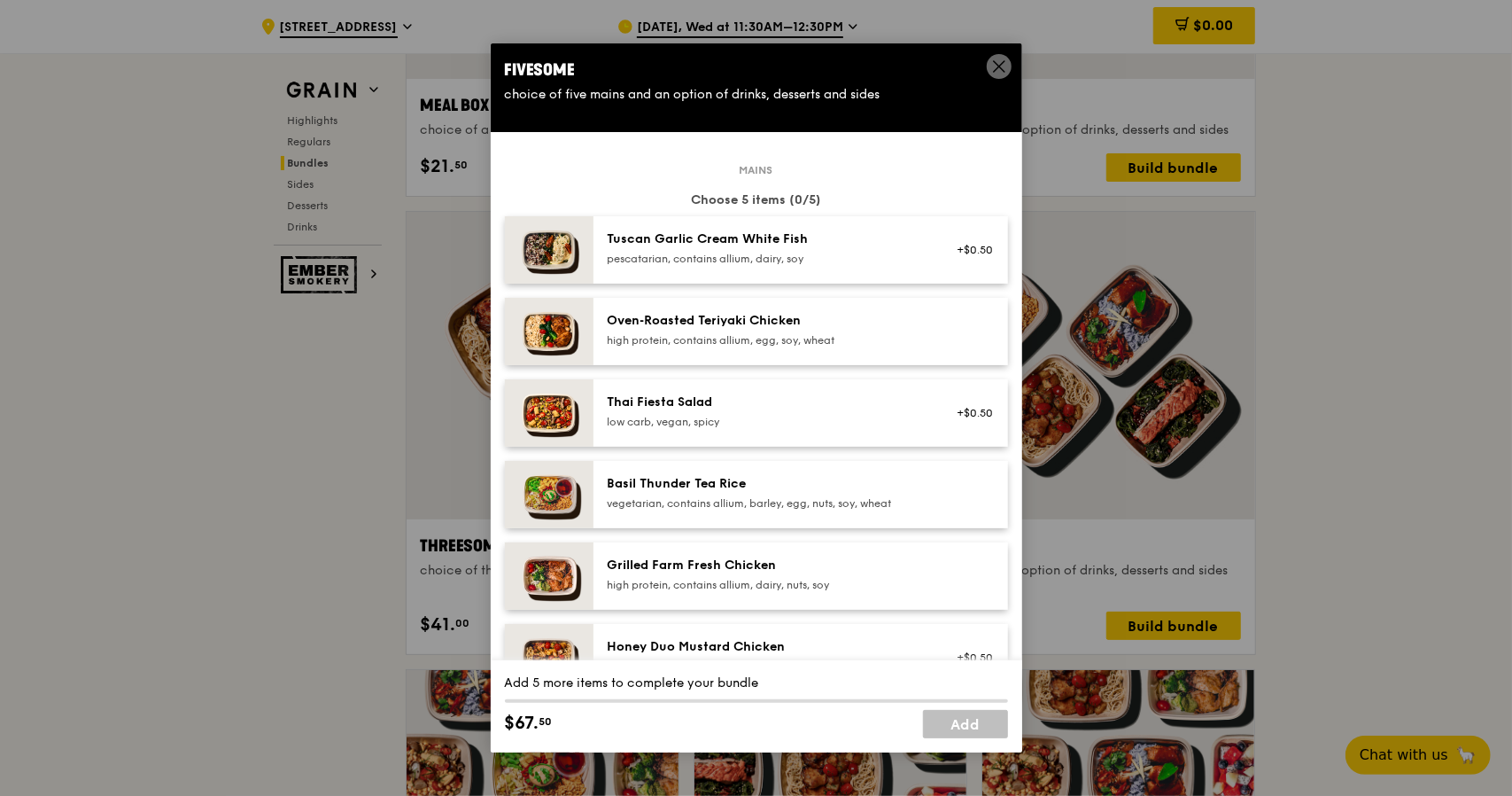
click at [682, 254] on div "pescatarian, contains allium, dairy, soy" at bounding box center [767, 259] width 318 height 14
click at [675, 322] on div "Oven‑Roasted Teriyaki Chicken" at bounding box center [767, 321] width 318 height 18
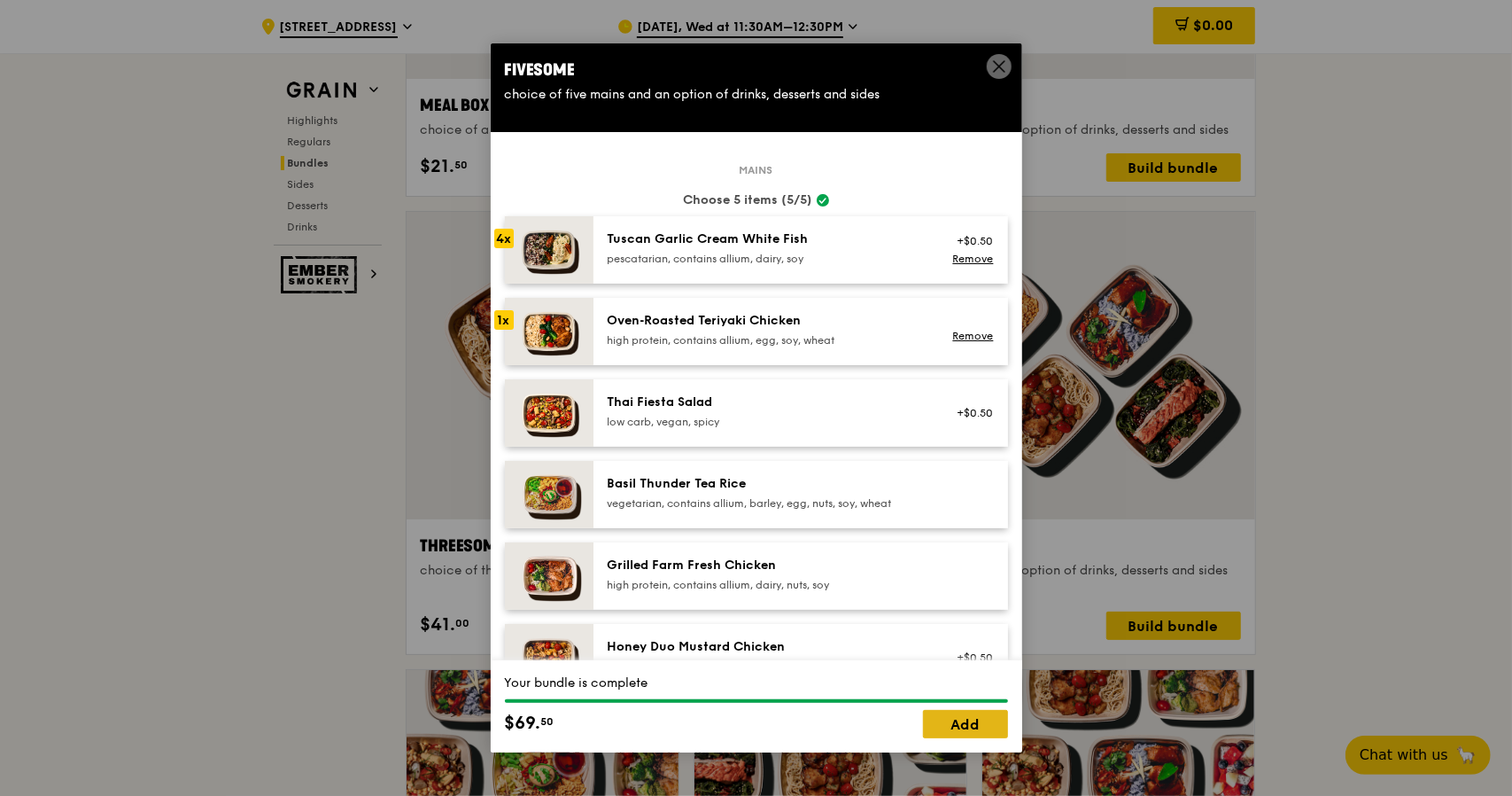
click at [966, 723] on link "Add" at bounding box center [965, 724] width 85 height 29
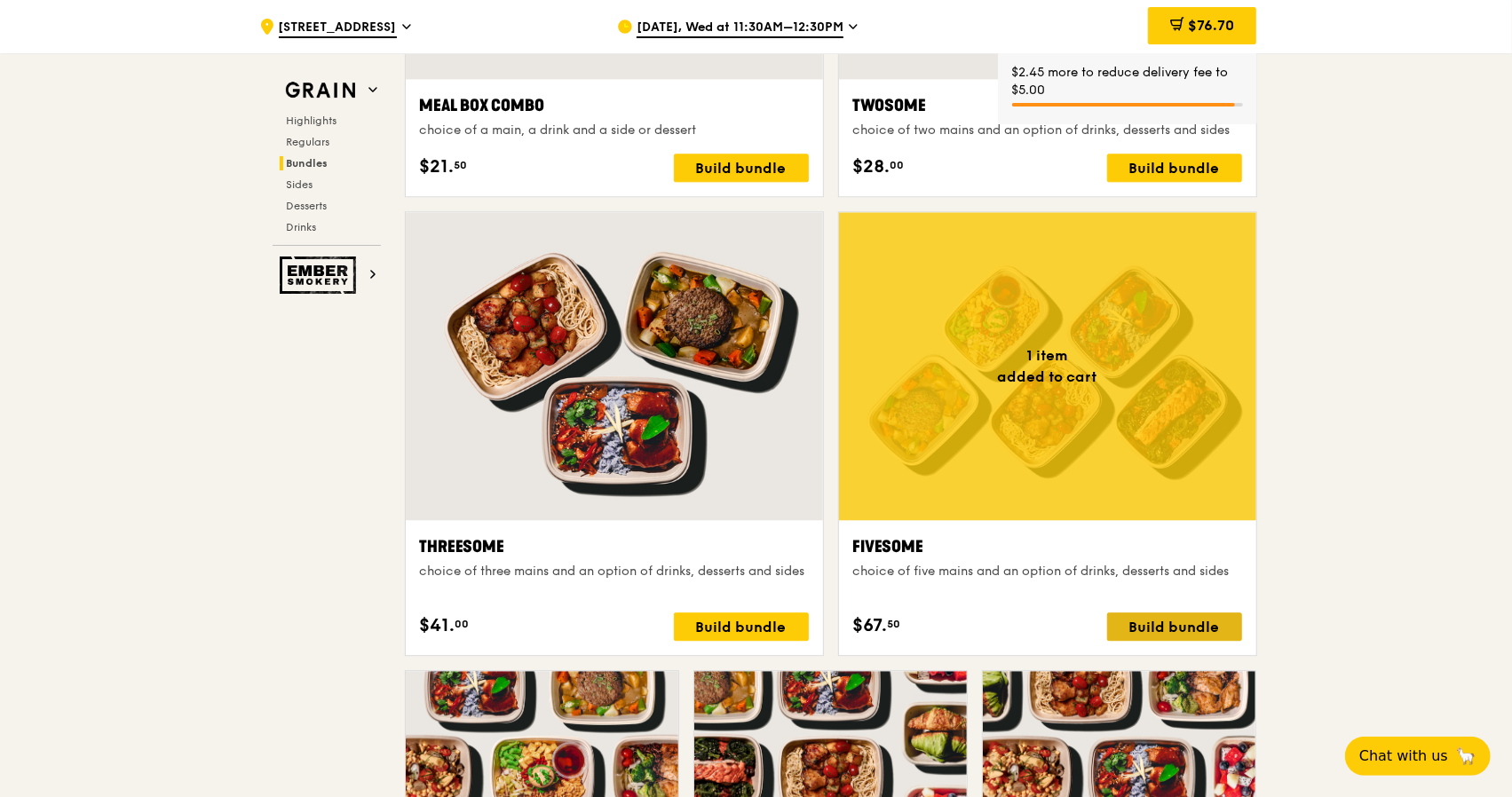
click at [1154, 620] on div "Build bundle" at bounding box center [1174, 627] width 135 height 29
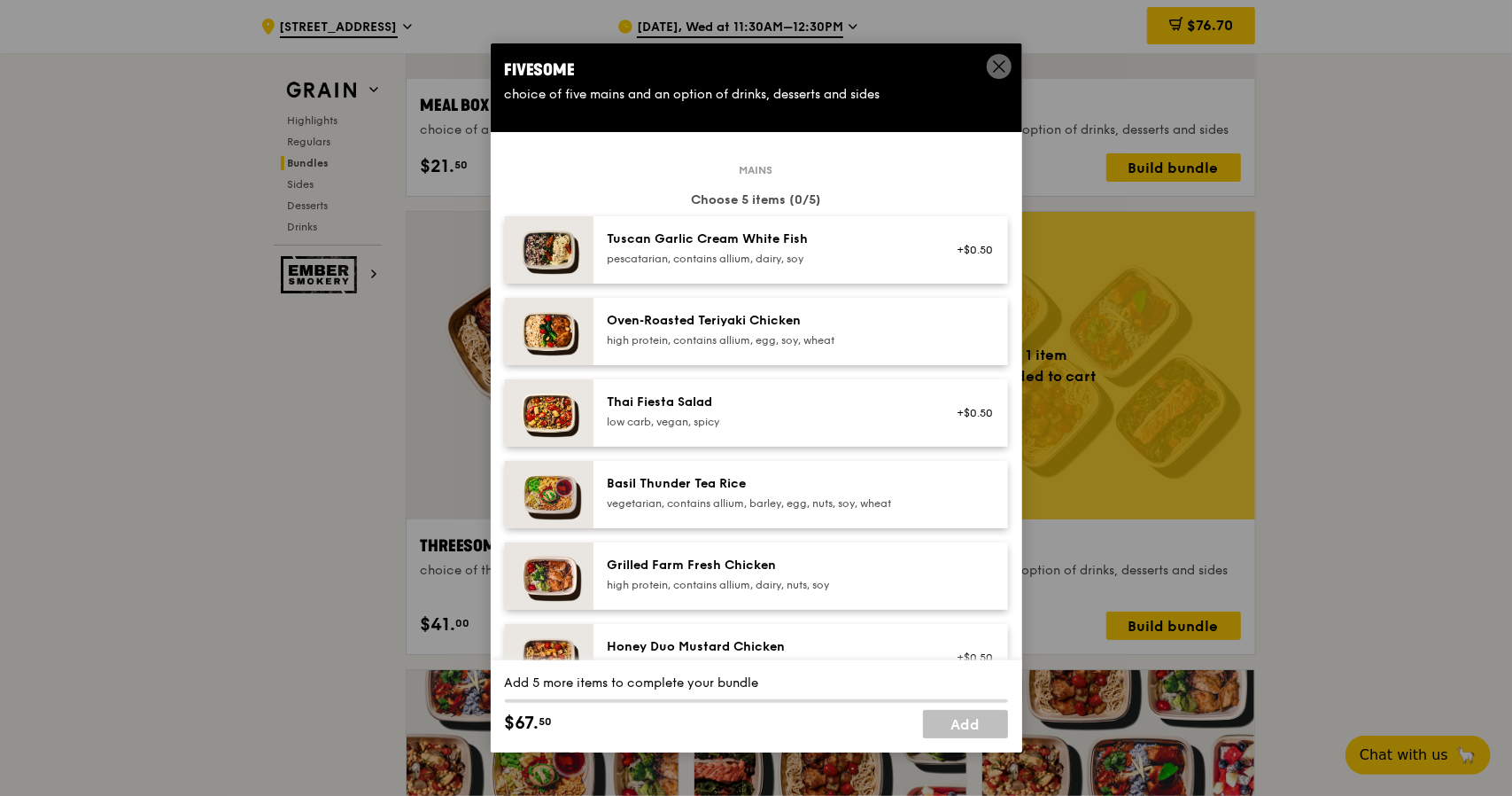
click at [1001, 67] on icon at bounding box center [999, 67] width 16 height 16
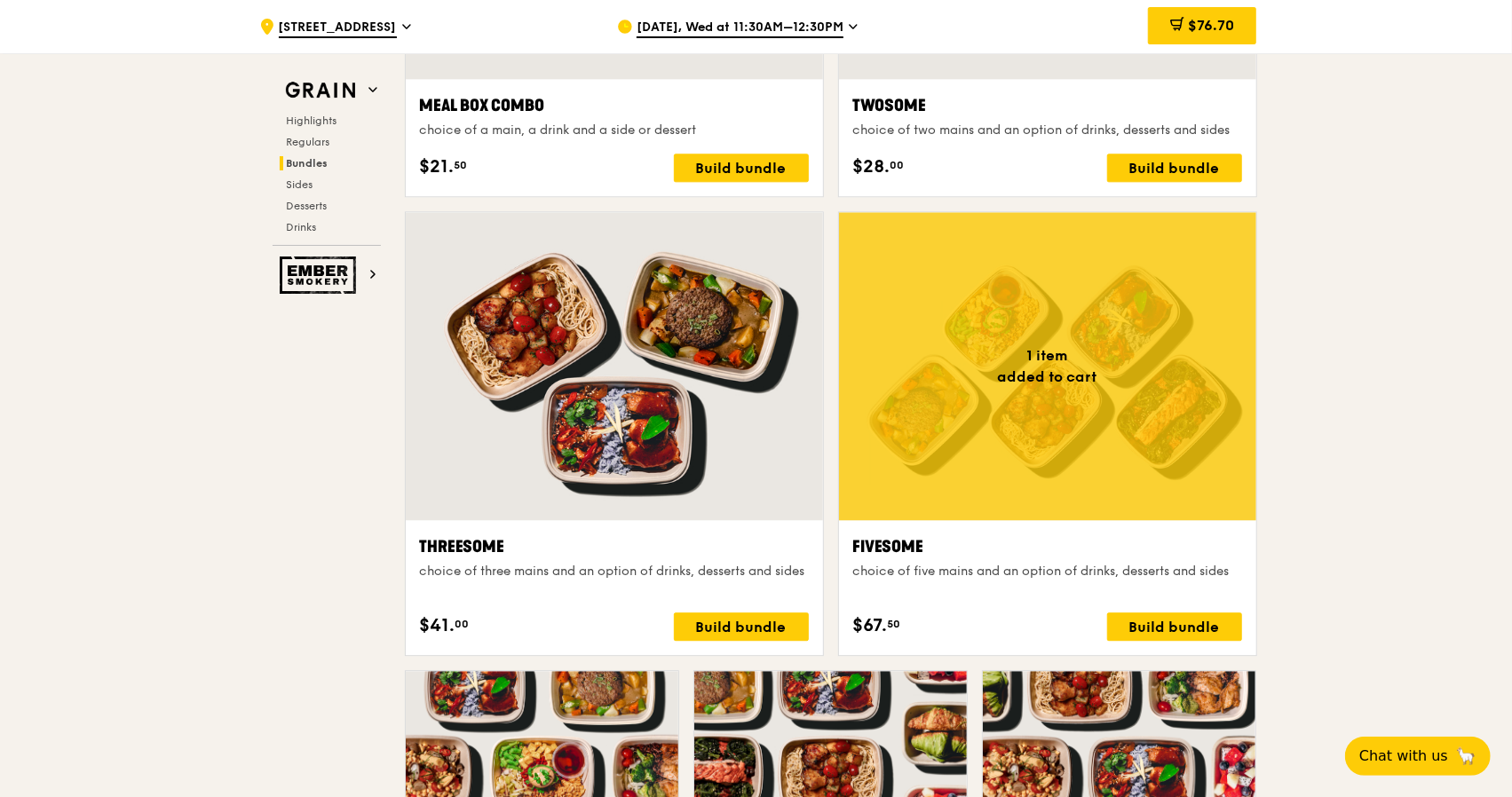
click at [1208, 26] on span "$76.70" at bounding box center [1210, 25] width 46 height 17
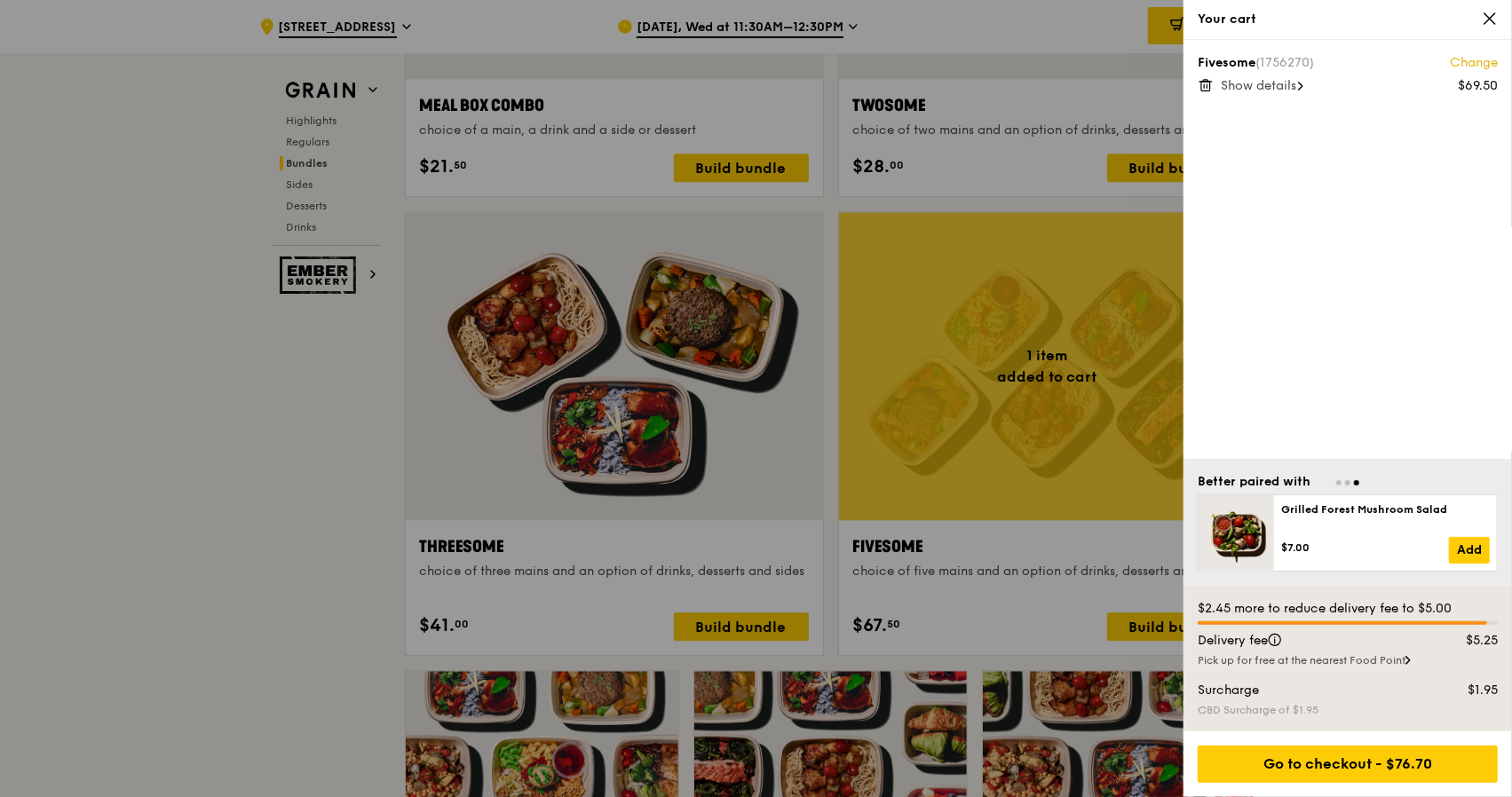
click at [1480, 62] on link "Change" at bounding box center [1473, 63] width 48 height 18
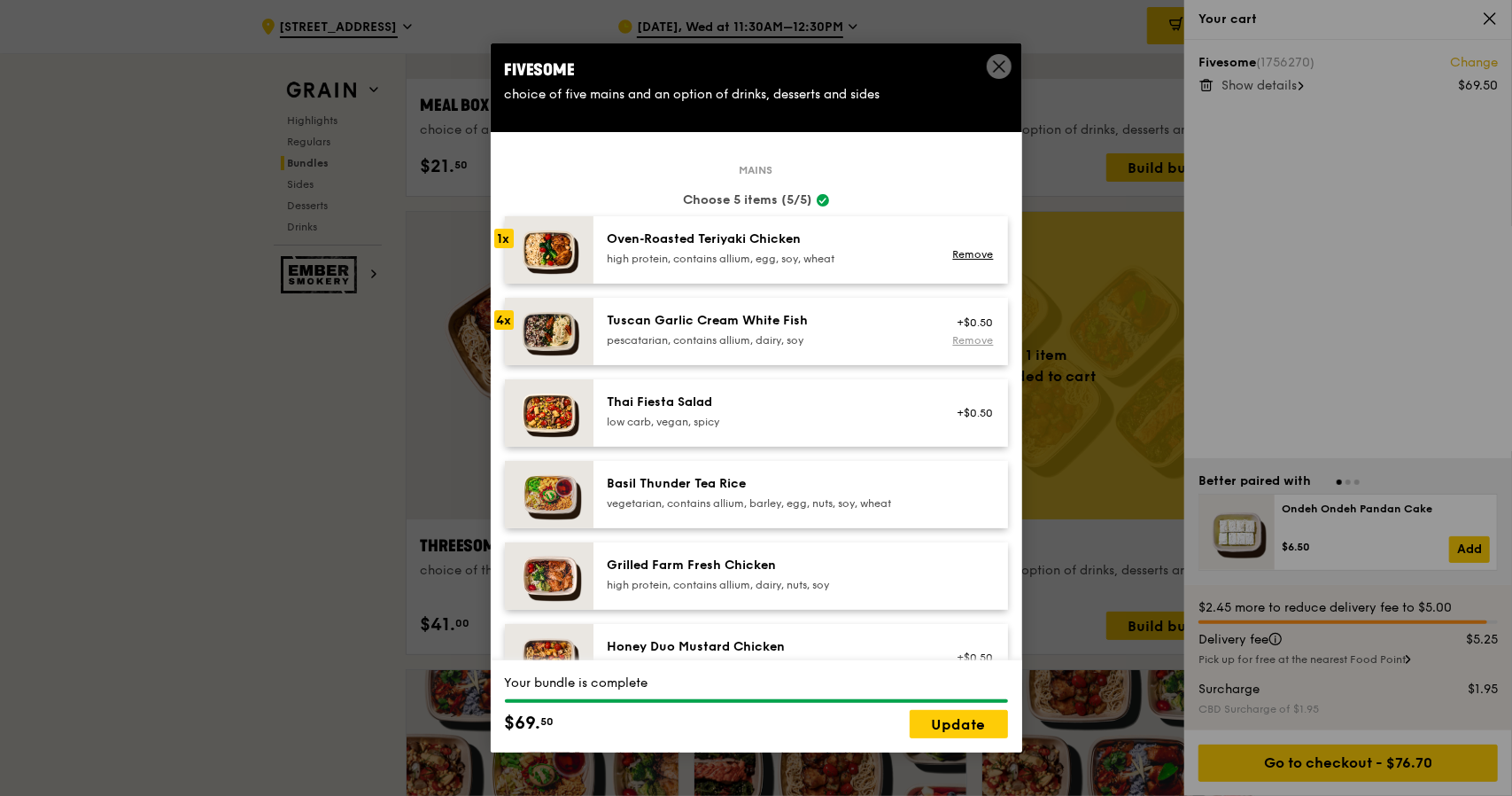
click at [954, 335] on link "Remove" at bounding box center [972, 340] width 40 height 13
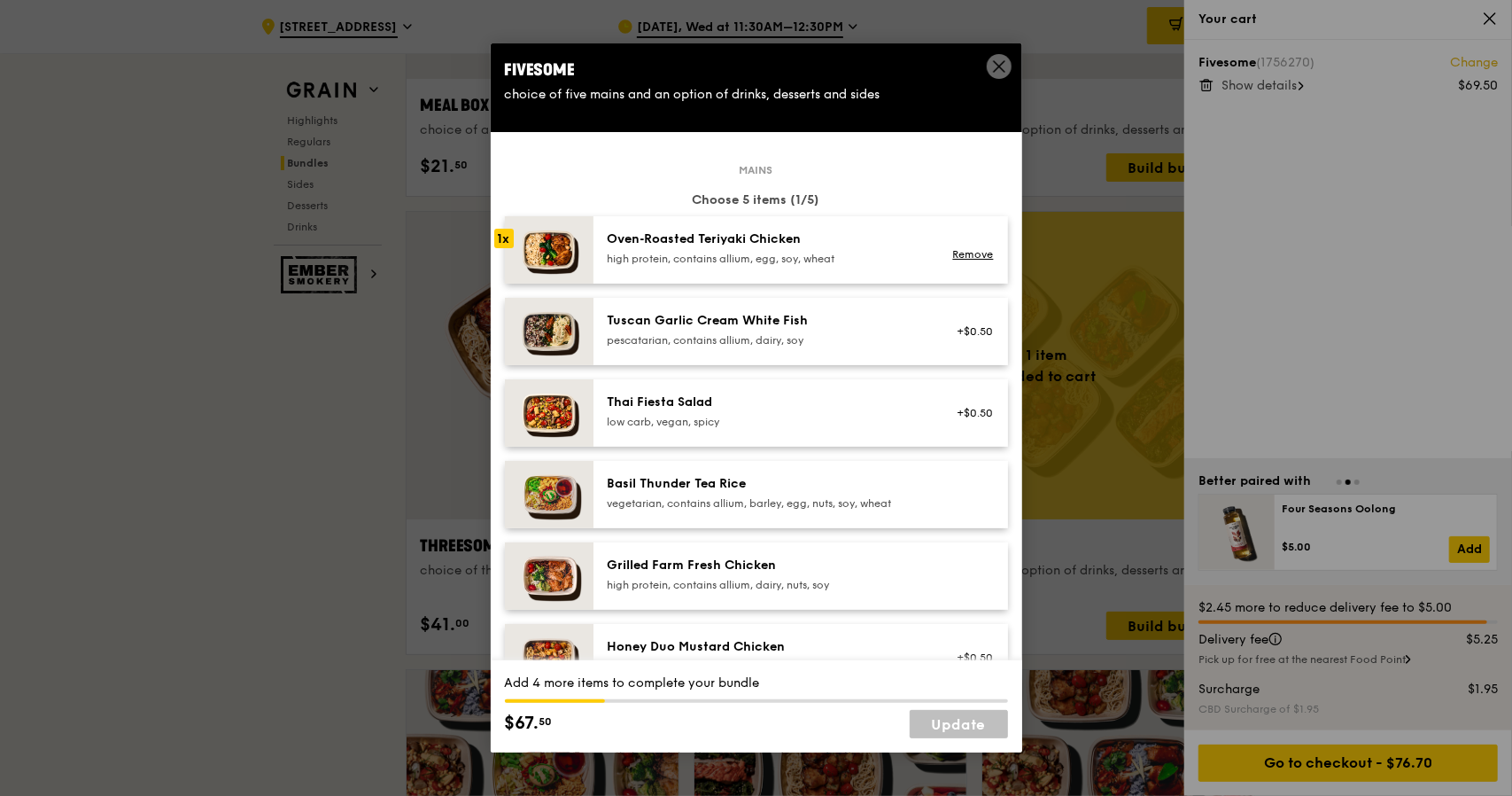
click at [729, 246] on div "Oven‑Roasted Teriyaki Chicken" at bounding box center [767, 239] width 318 height 18
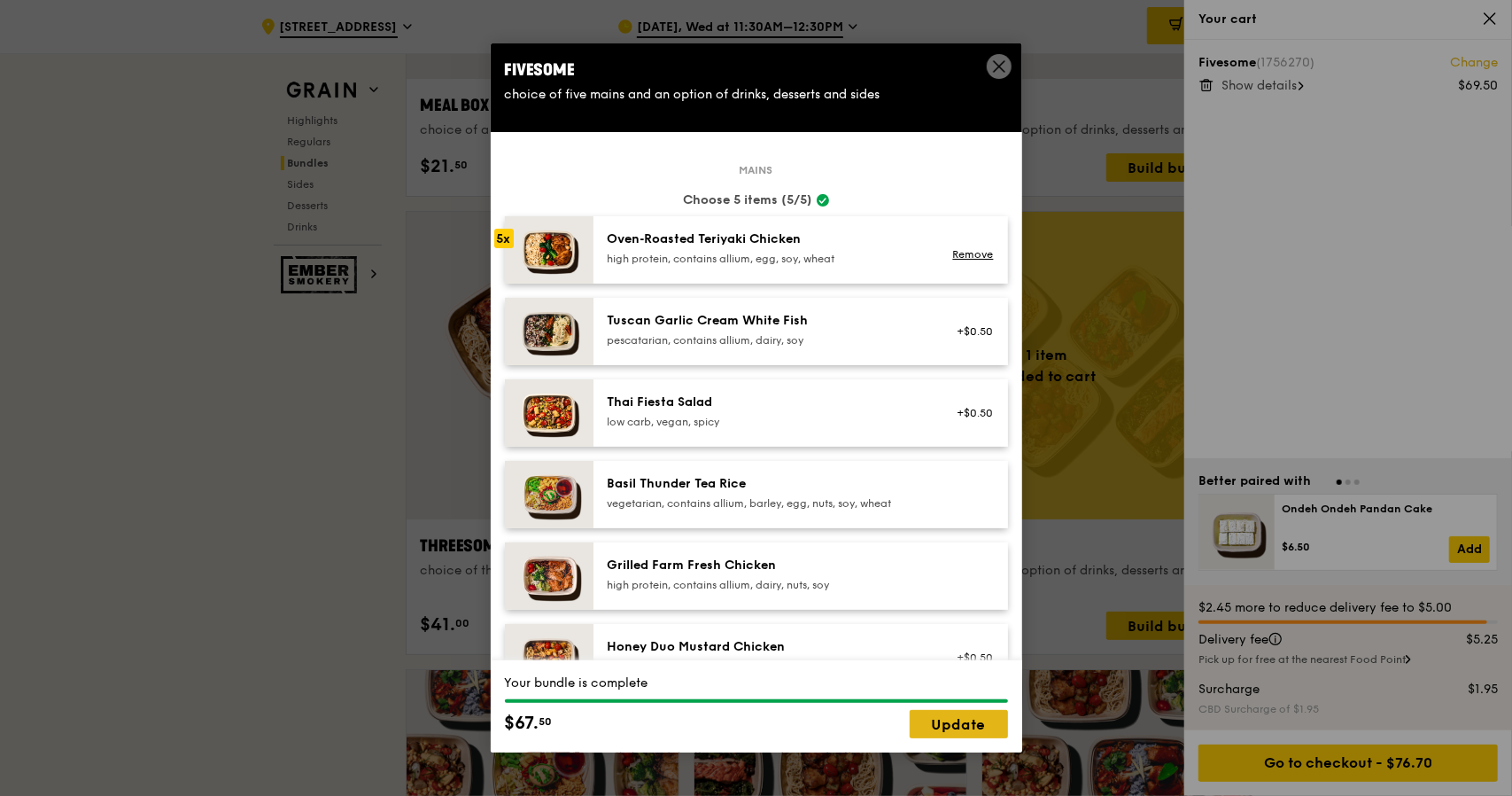
click at [937, 720] on link "Update" at bounding box center [959, 724] width 98 height 29
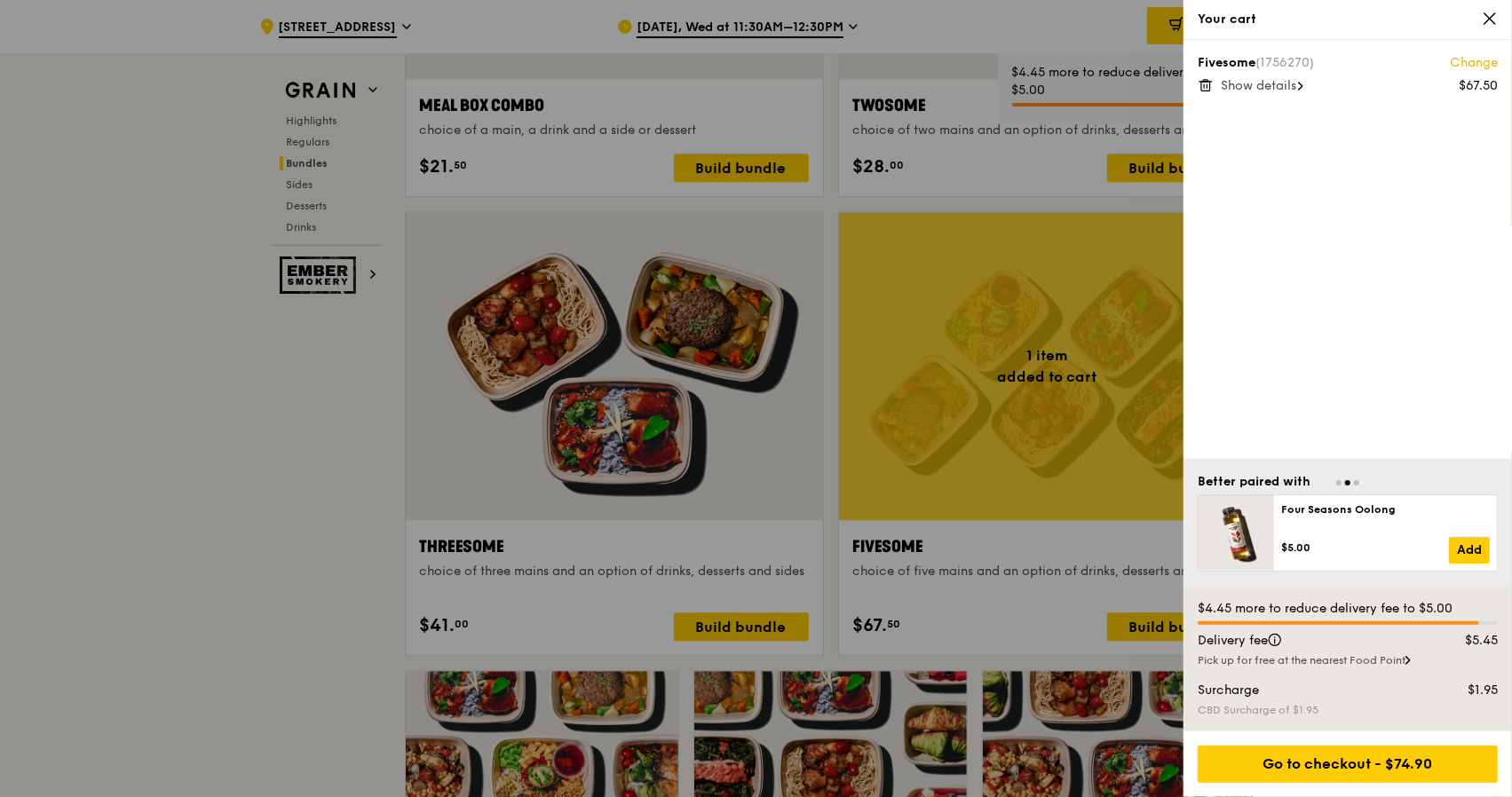
click at [135, 389] on div at bounding box center [756, 398] width 1512 height 797
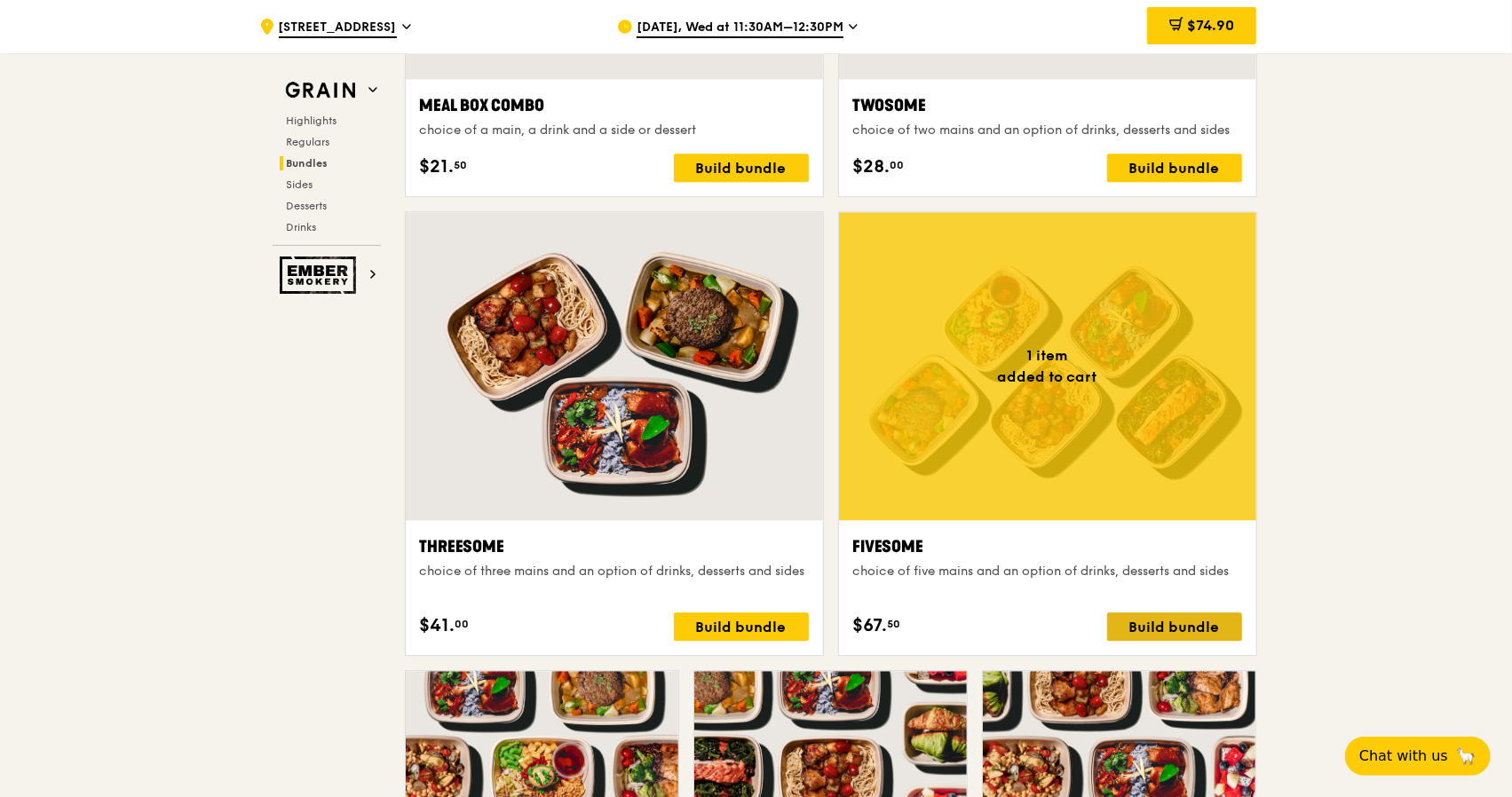
click at [1182, 622] on div "Build bundle" at bounding box center [1174, 627] width 135 height 29
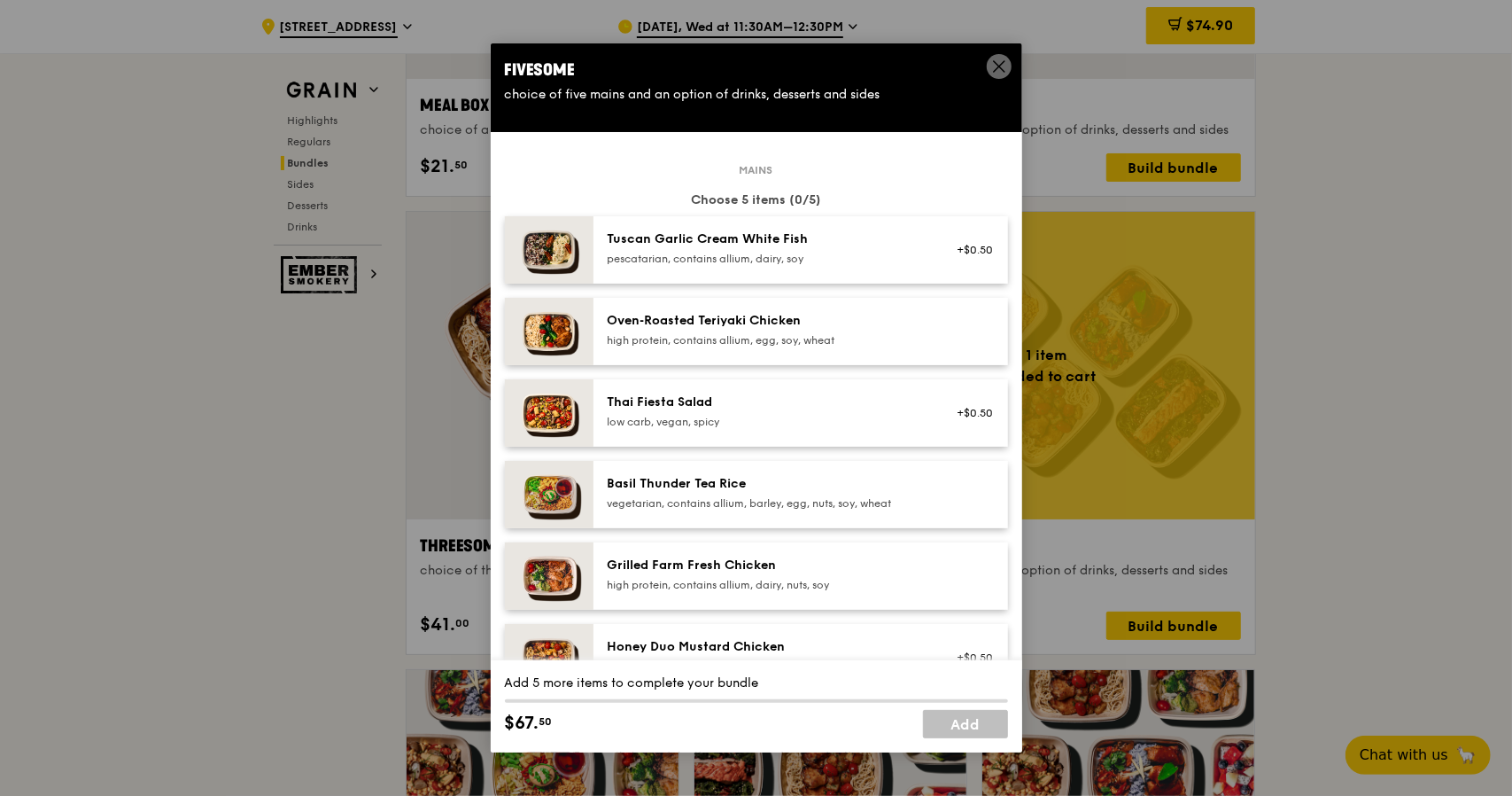
click at [760, 569] on div "Grilled Farm Fresh Chicken" at bounding box center [767, 566] width 318 height 18
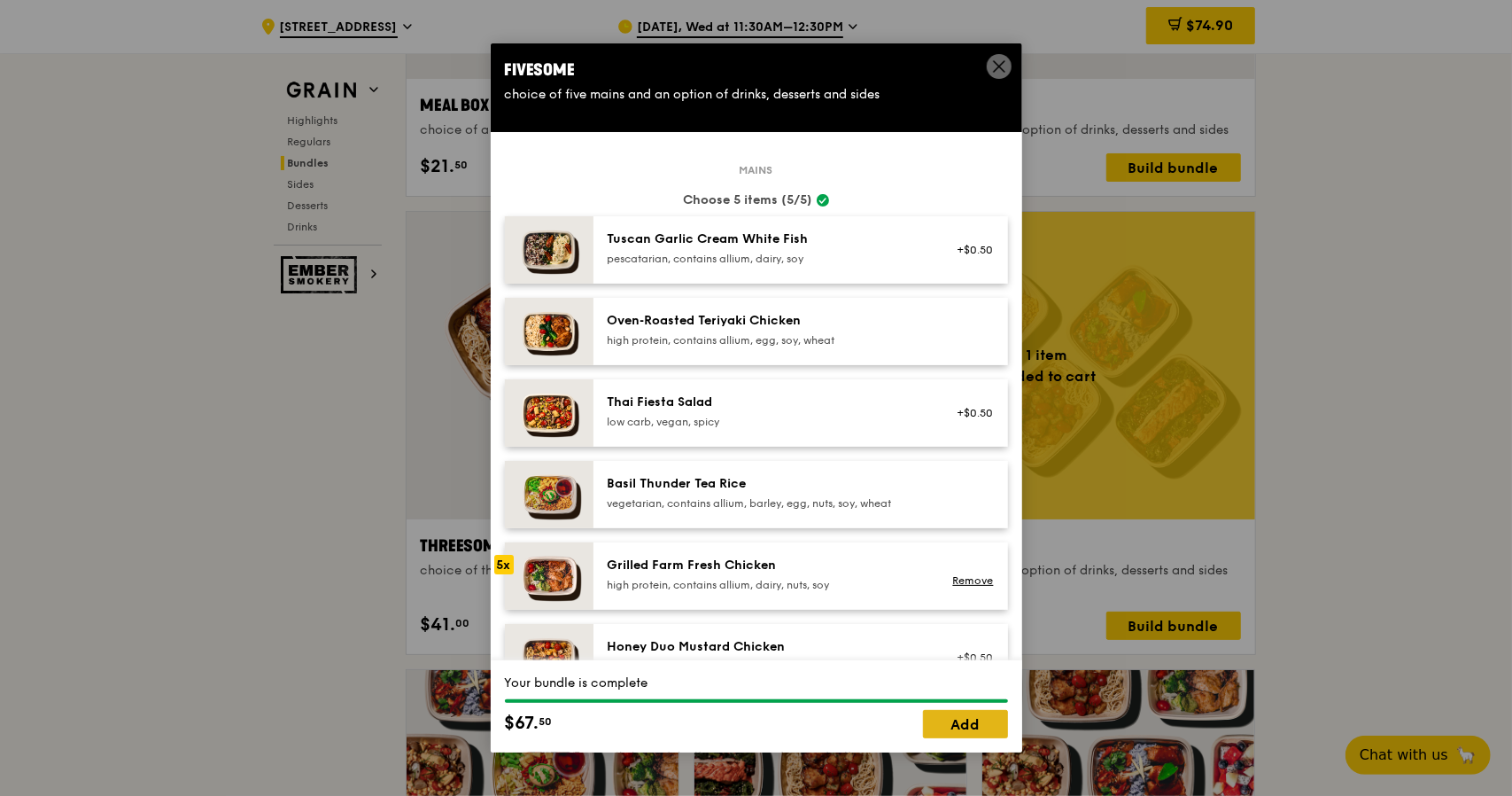
click at [949, 725] on link "Add" at bounding box center [965, 724] width 85 height 29
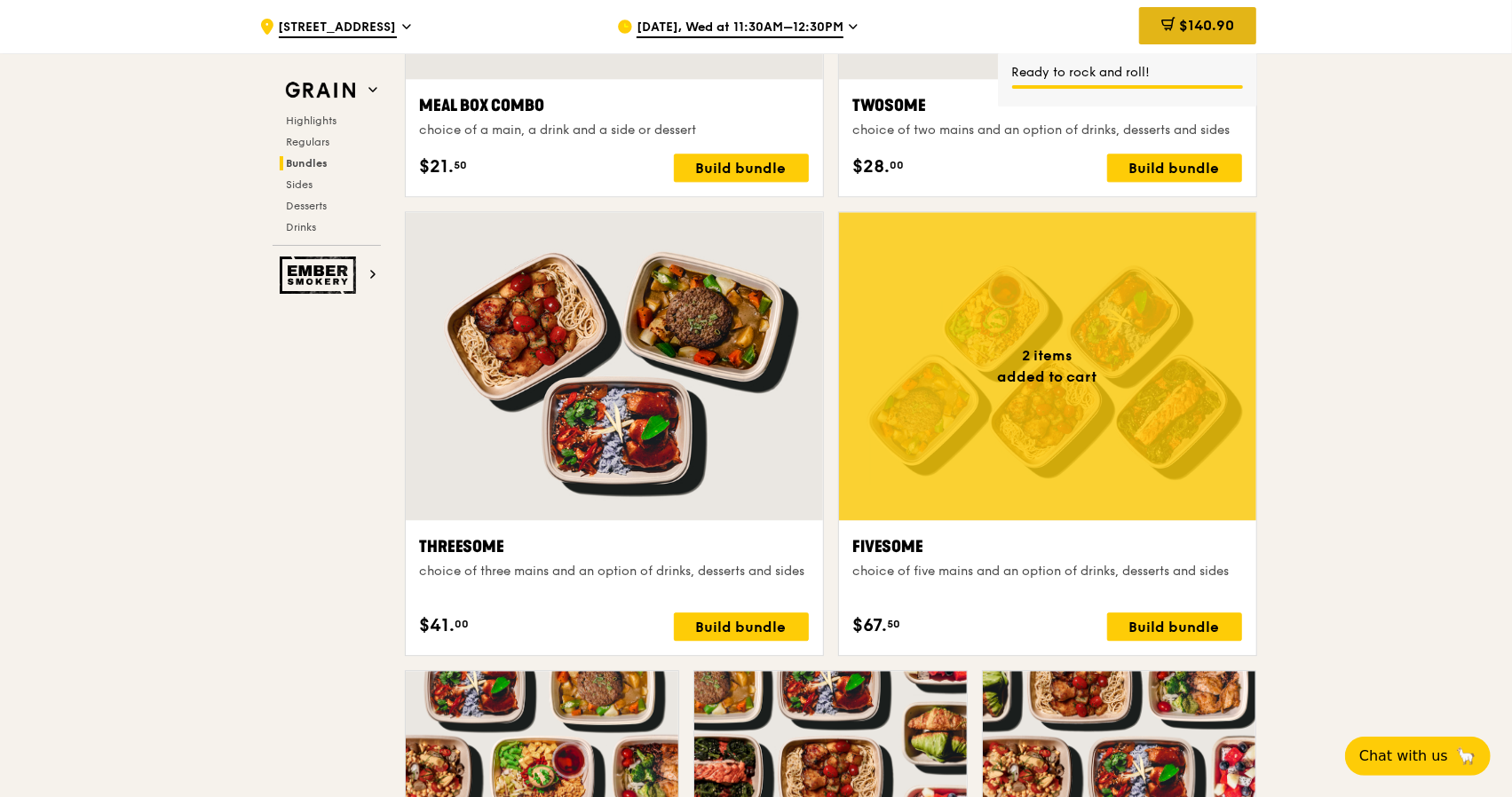
click at [1168, 16] on div "$140.90" at bounding box center [1198, 25] width 117 height 37
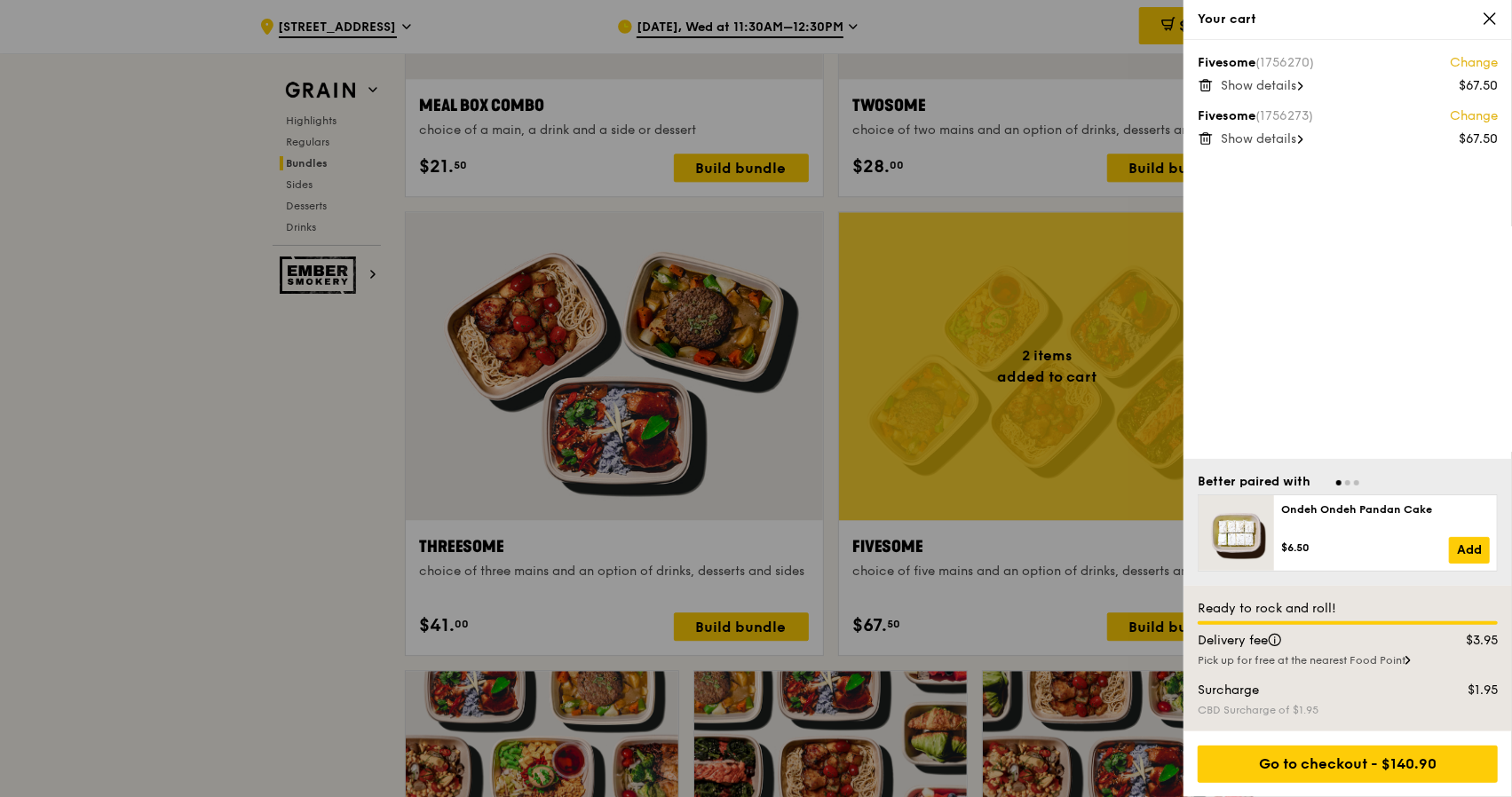
click at [260, 458] on div at bounding box center [756, 398] width 1512 height 797
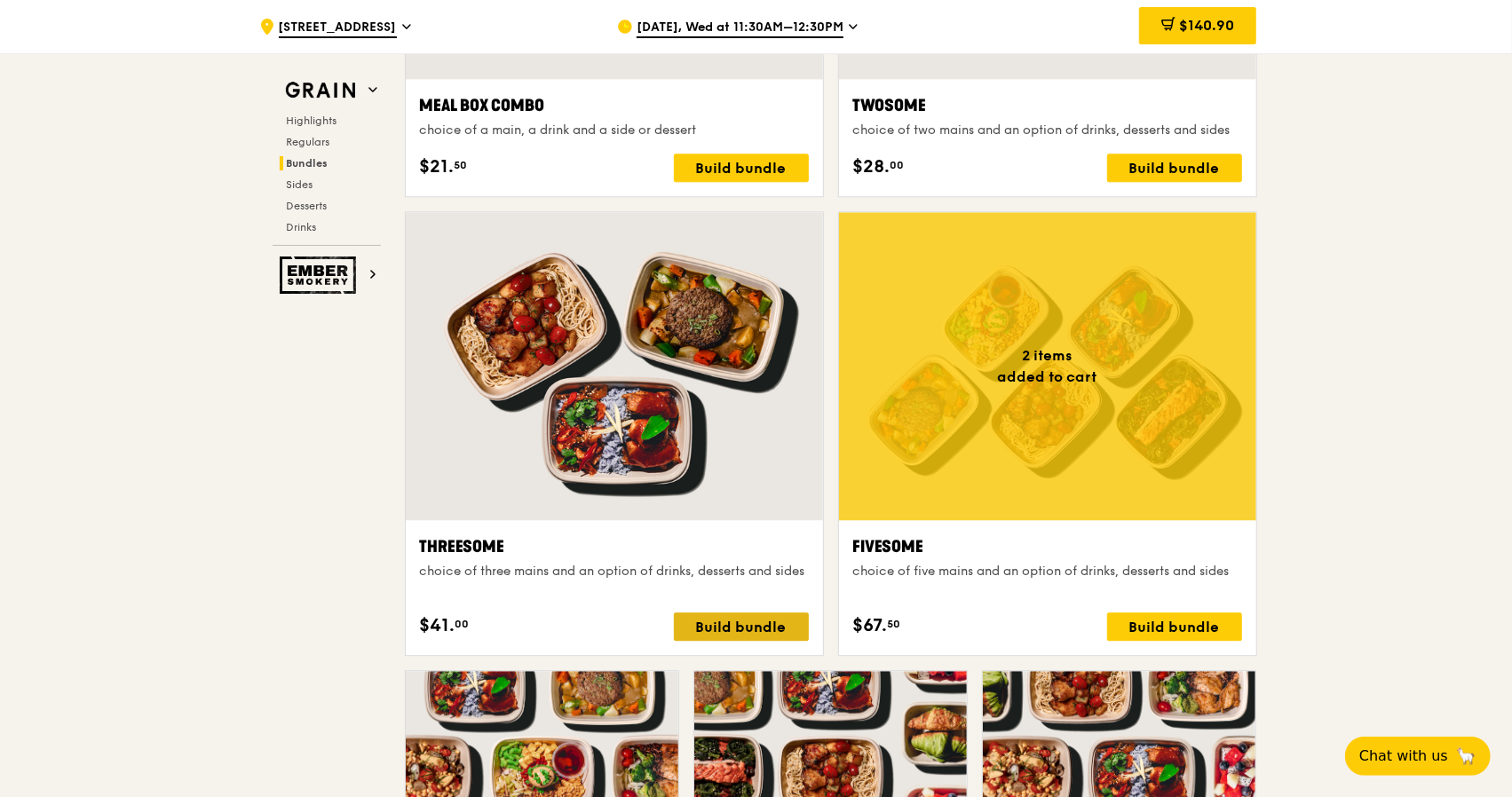
click at [747, 621] on div "Build bundle" at bounding box center [742, 627] width 135 height 29
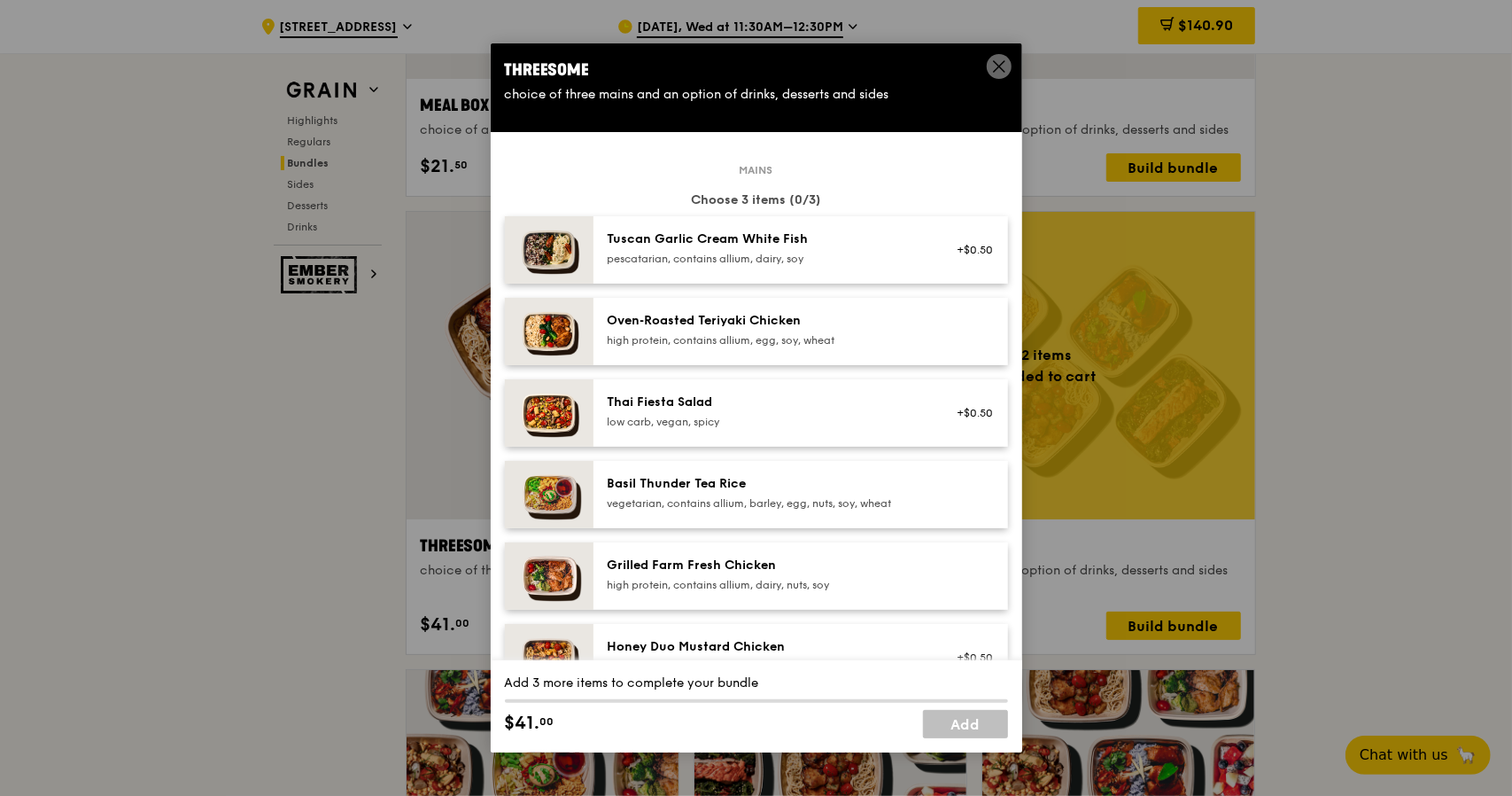
click at [909, 253] on div "pescatarian, contains allium, dairy, soy" at bounding box center [767, 259] width 318 height 14
click at [804, 255] on div "pescatarian, contains allium, dairy, soy" at bounding box center [767, 259] width 318 height 14
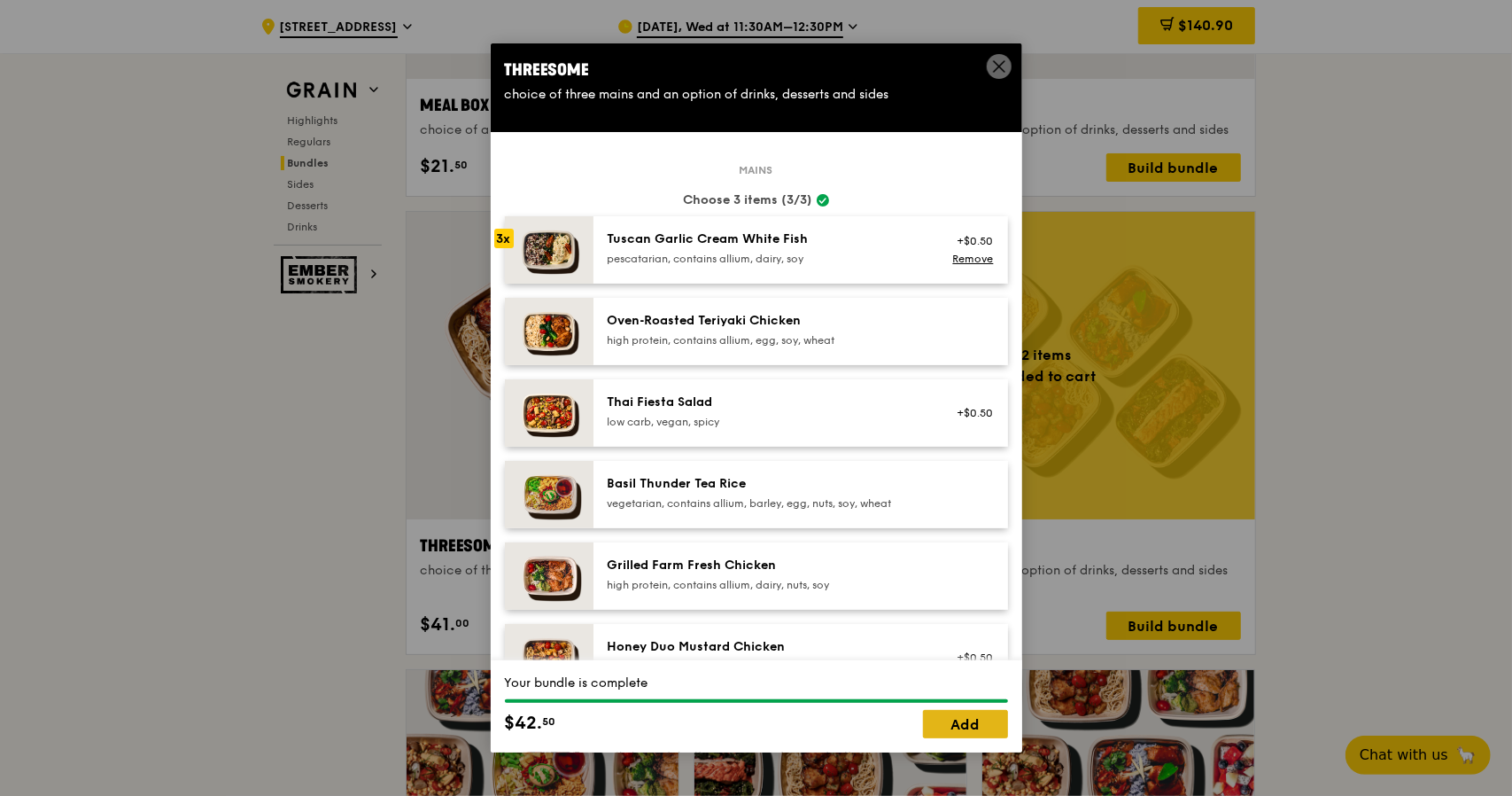
click at [978, 717] on link "Add" at bounding box center [965, 724] width 85 height 29
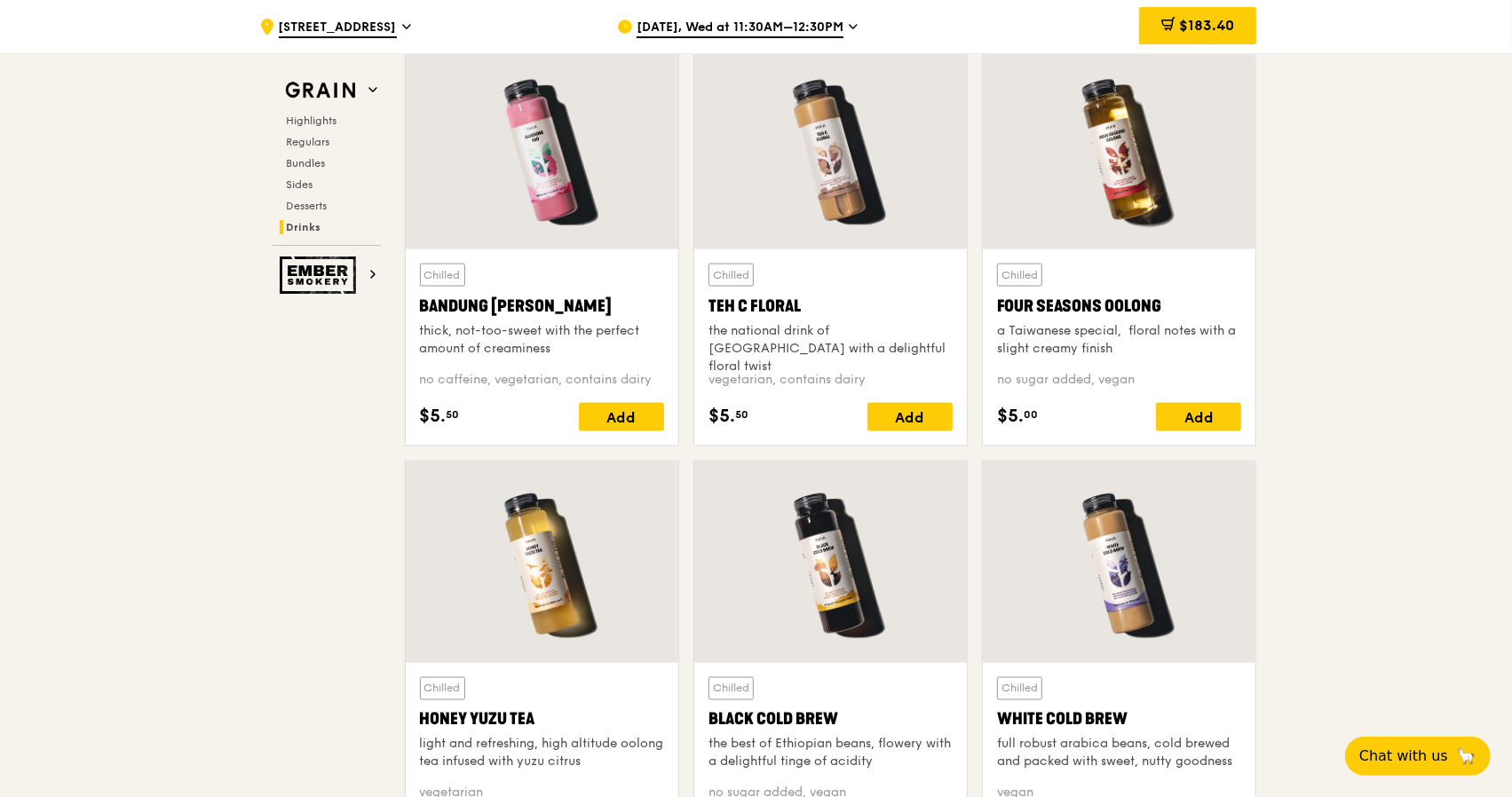
scroll to position [5875, 0]
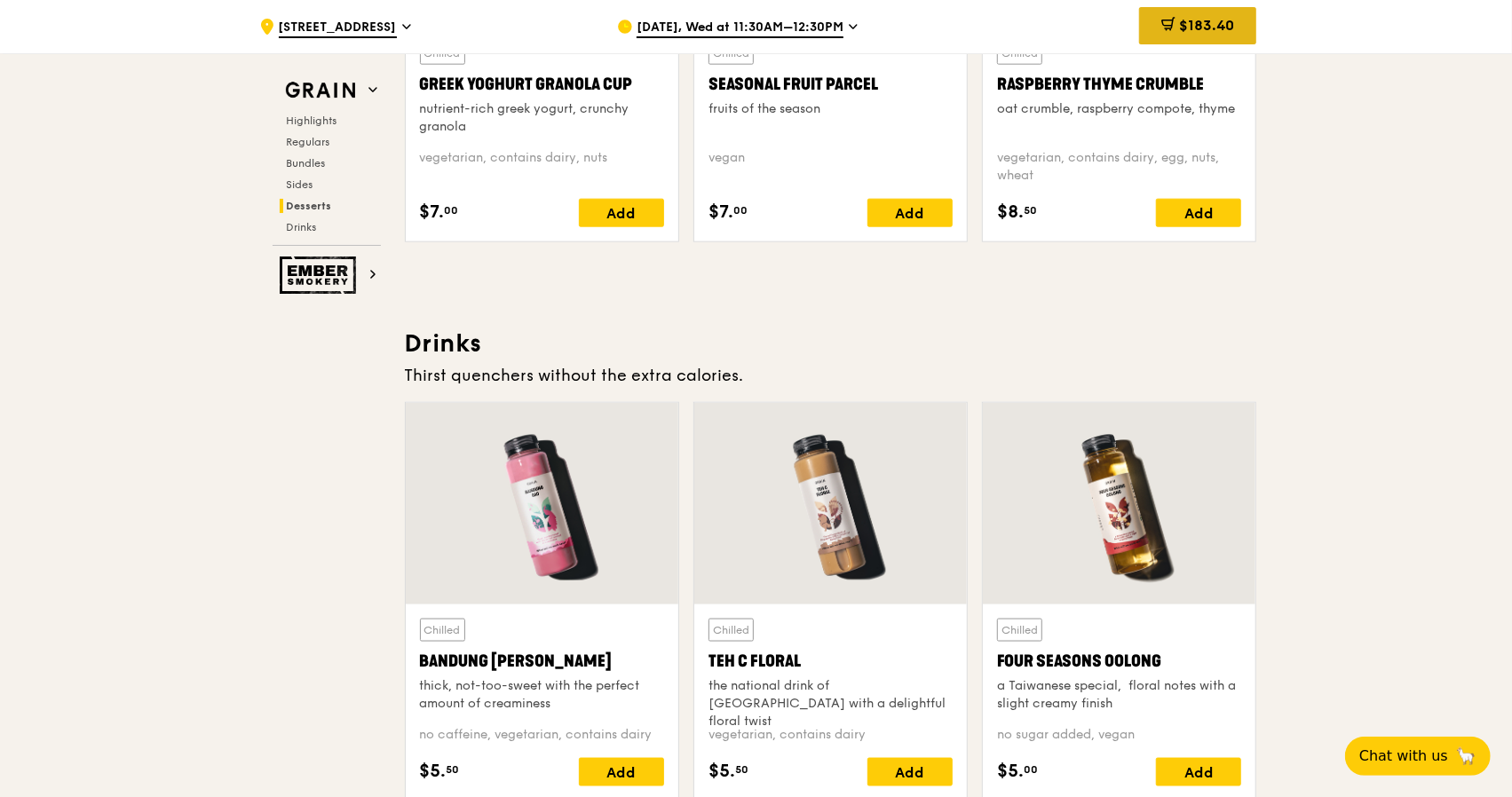
click at [1179, 24] on span "$183.40" at bounding box center [1206, 25] width 55 height 17
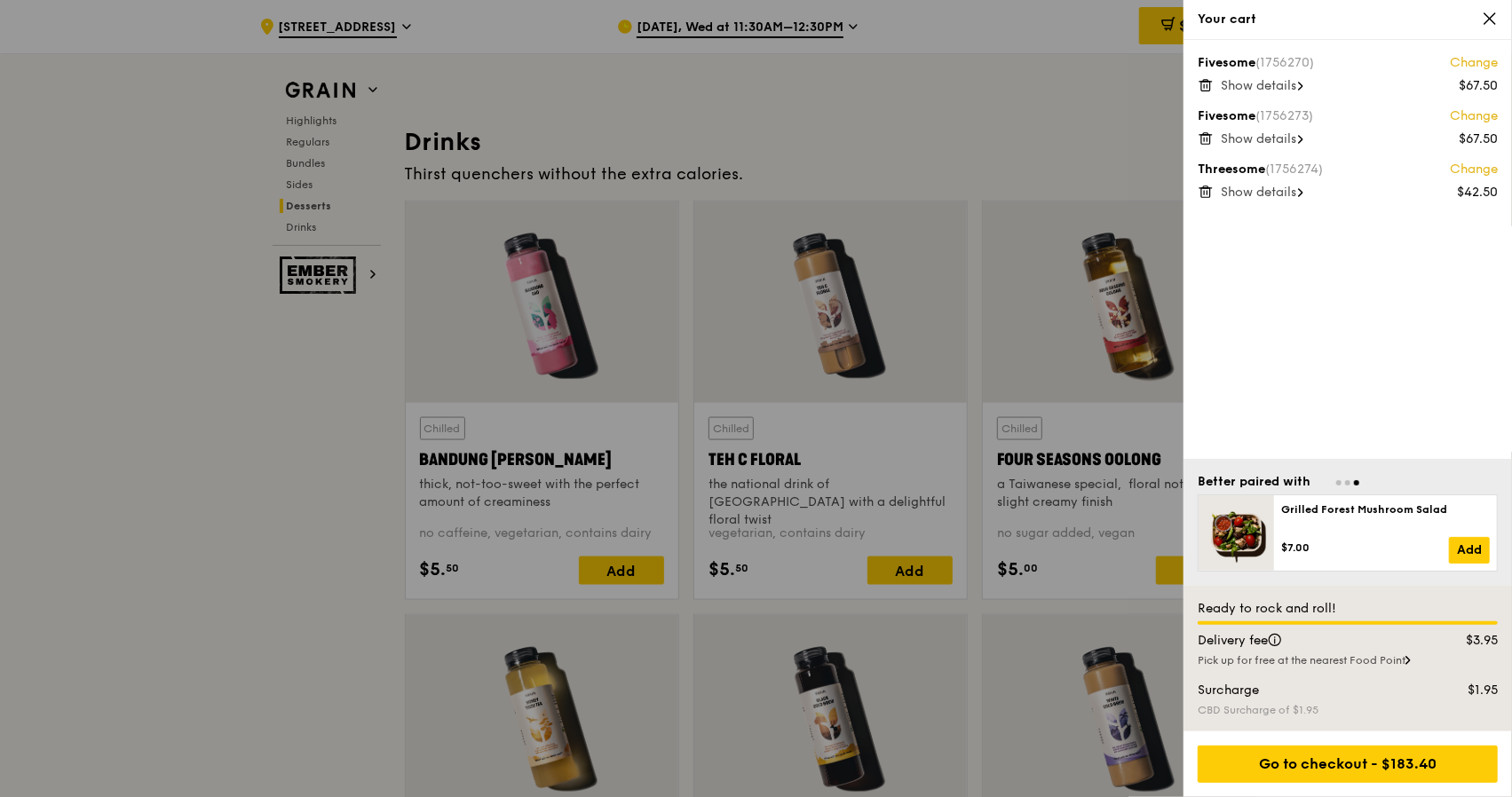
scroll to position [6142, 0]
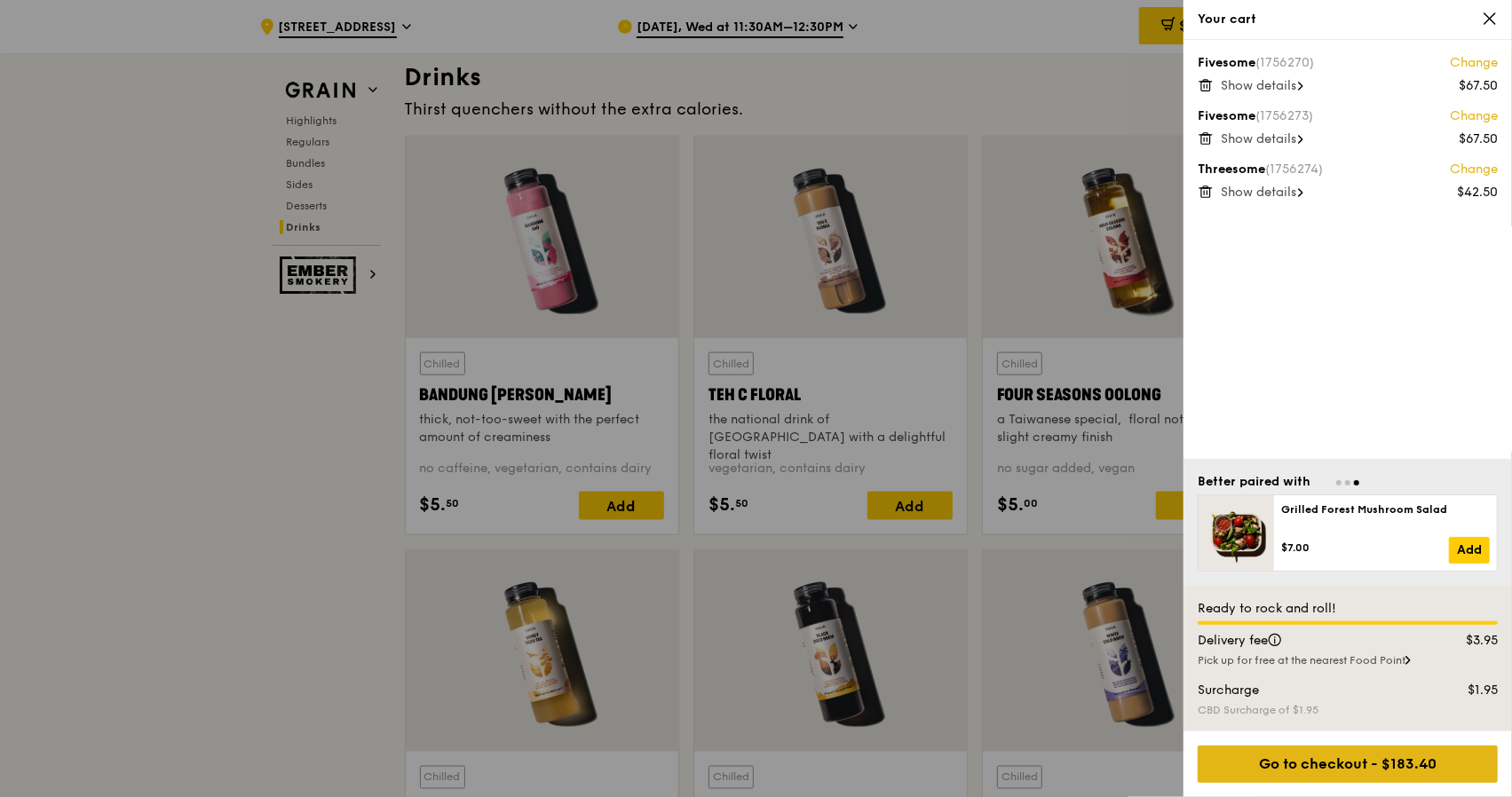
click at [1364, 763] on div "Go to checkout - $183.40" at bounding box center [1347, 763] width 300 height 37
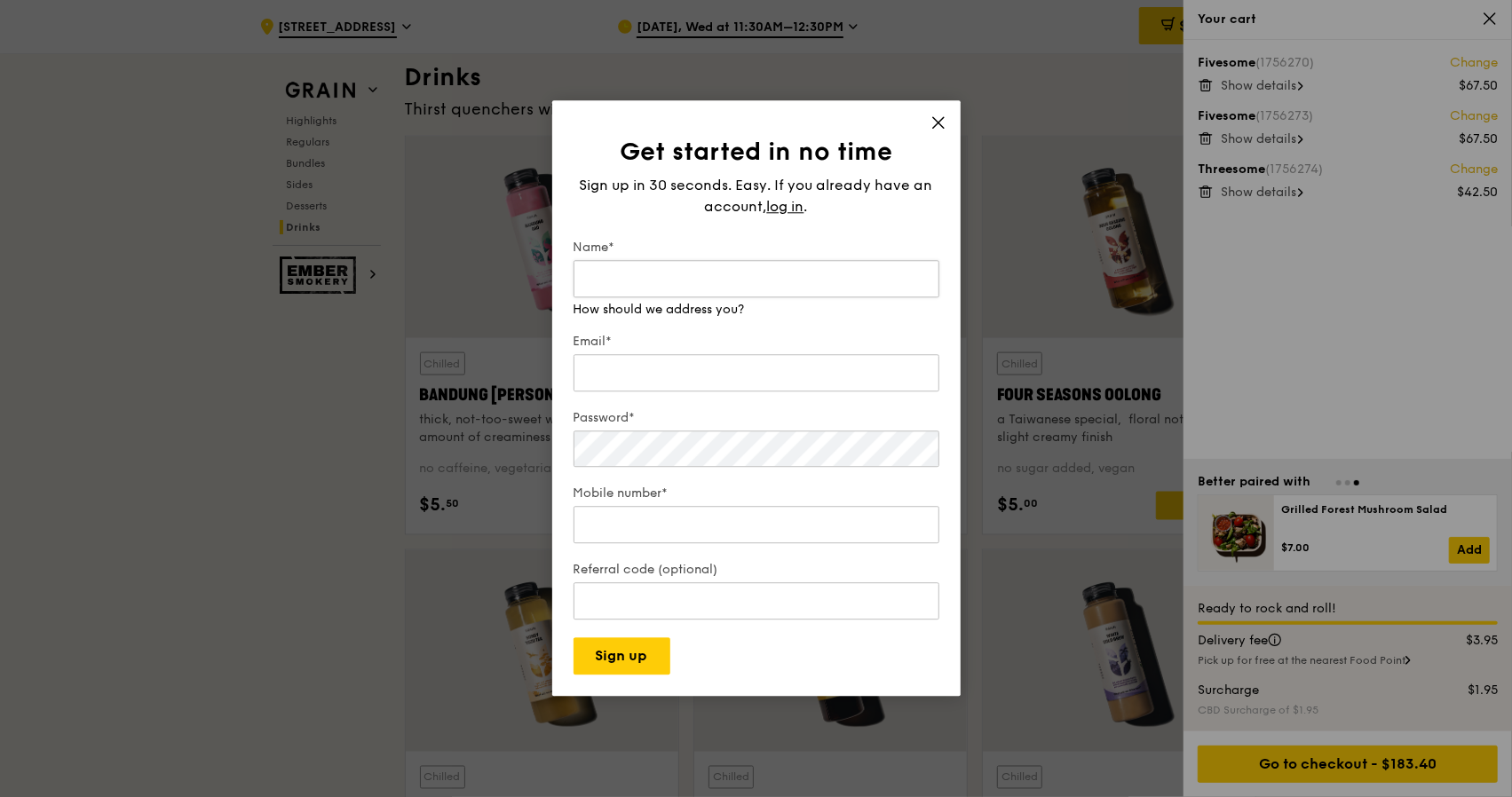
click at [673, 281] on input "Name*" at bounding box center [756, 278] width 366 height 37
type input "Boon Sze KOH"
click at [667, 376] on div "Email*" at bounding box center [756, 363] width 366 height 62
click at [664, 358] on input "Email*" at bounding box center [756, 354] width 366 height 37
click at [683, 359] on input "Email*" at bounding box center [756, 354] width 366 height 37
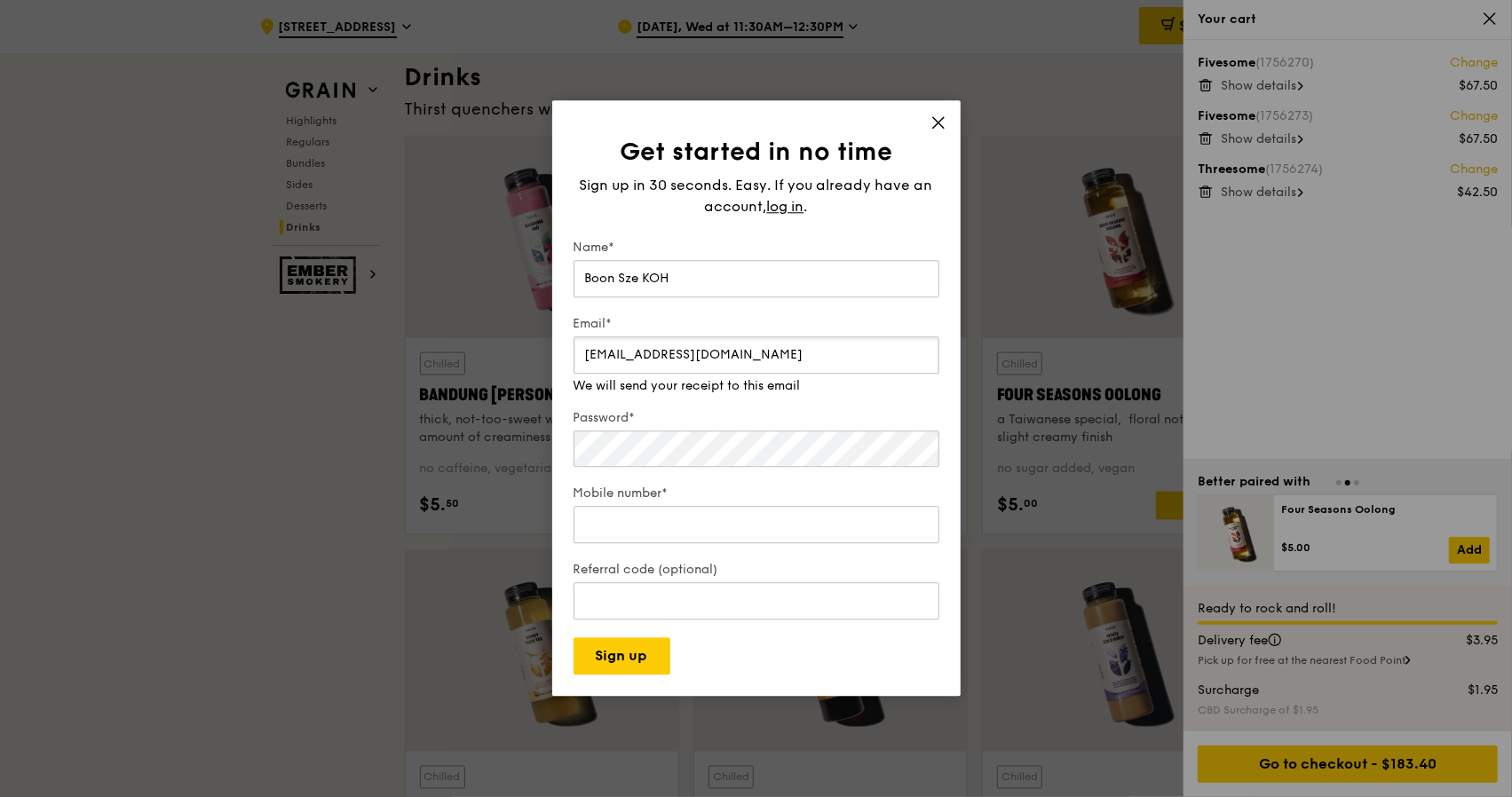
type input "[EMAIL_ADDRESS][DOMAIN_NAME]"
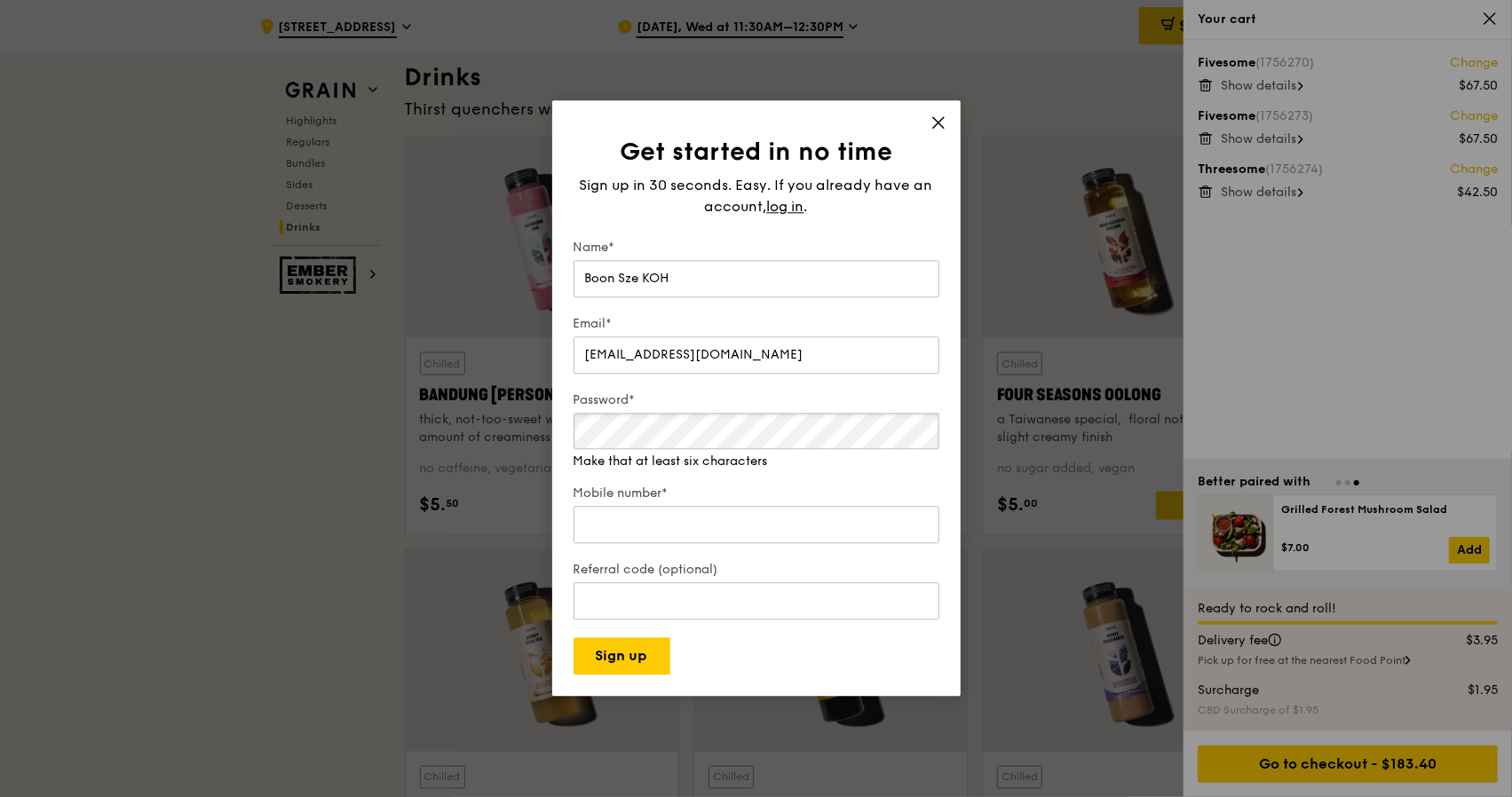
click at [660, 453] on div "Password* Make that at least six characters" at bounding box center [756, 430] width 366 height 79
click at [818, 504] on input "Mobile number*" at bounding box center [756, 507] width 366 height 37
type input "92292774"
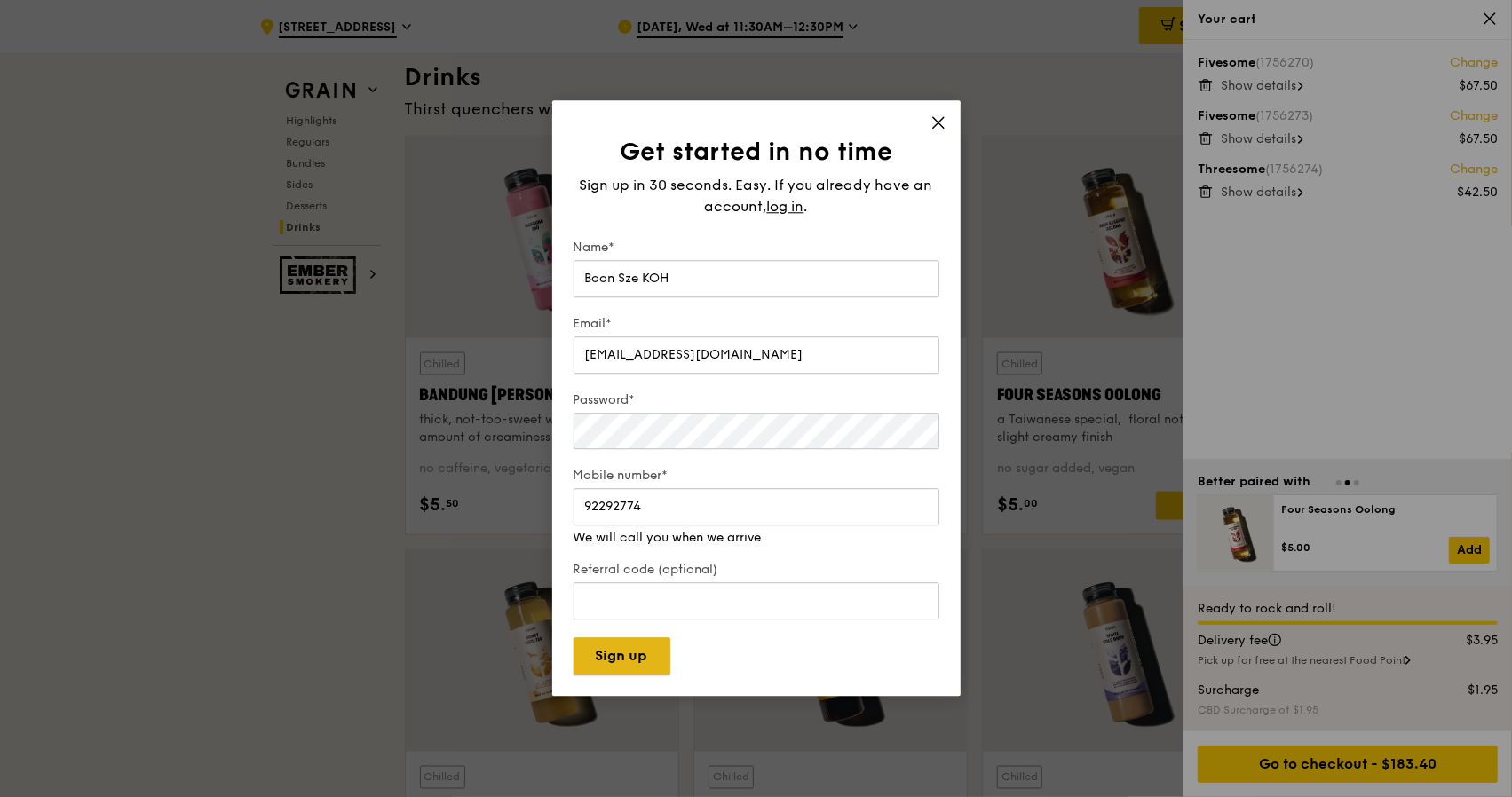
click at [629, 656] on button "Sign up" at bounding box center [621, 656] width 96 height 37
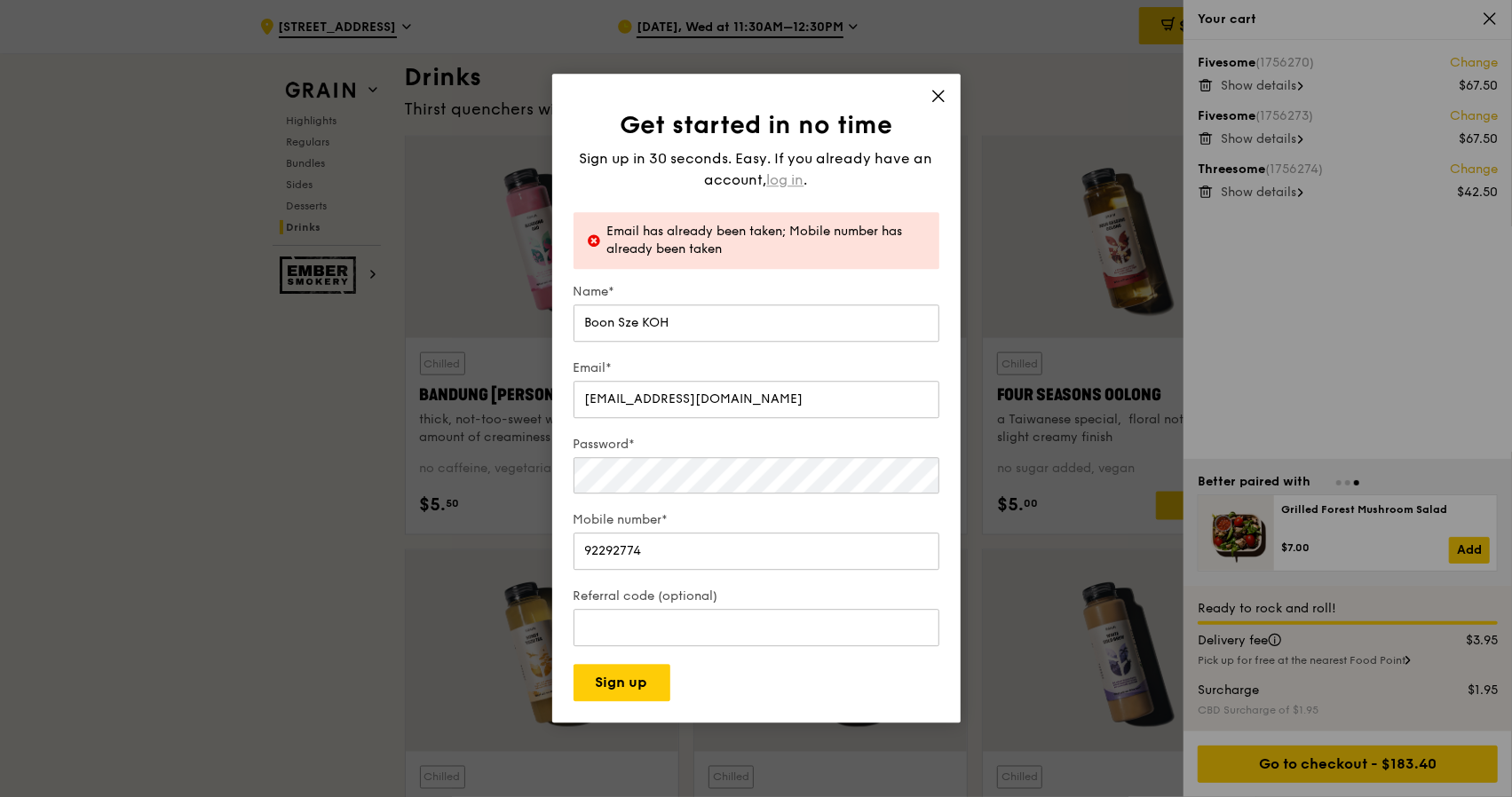
click at [797, 184] on span "log in" at bounding box center [785, 180] width 37 height 22
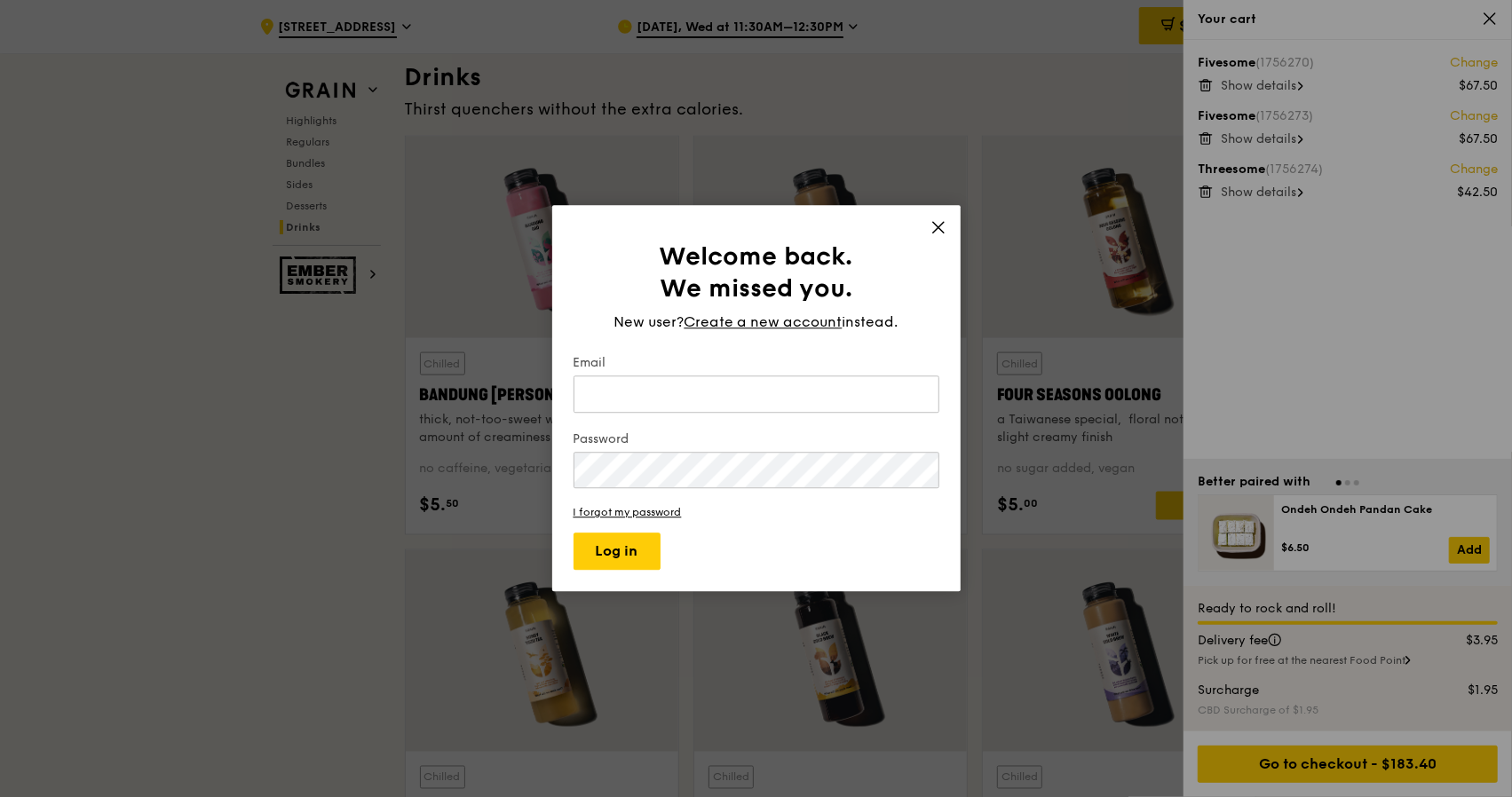
type input "[EMAIL_ADDRESS][DOMAIN_NAME]"
click at [617, 553] on button "Log in" at bounding box center [616, 551] width 87 height 37
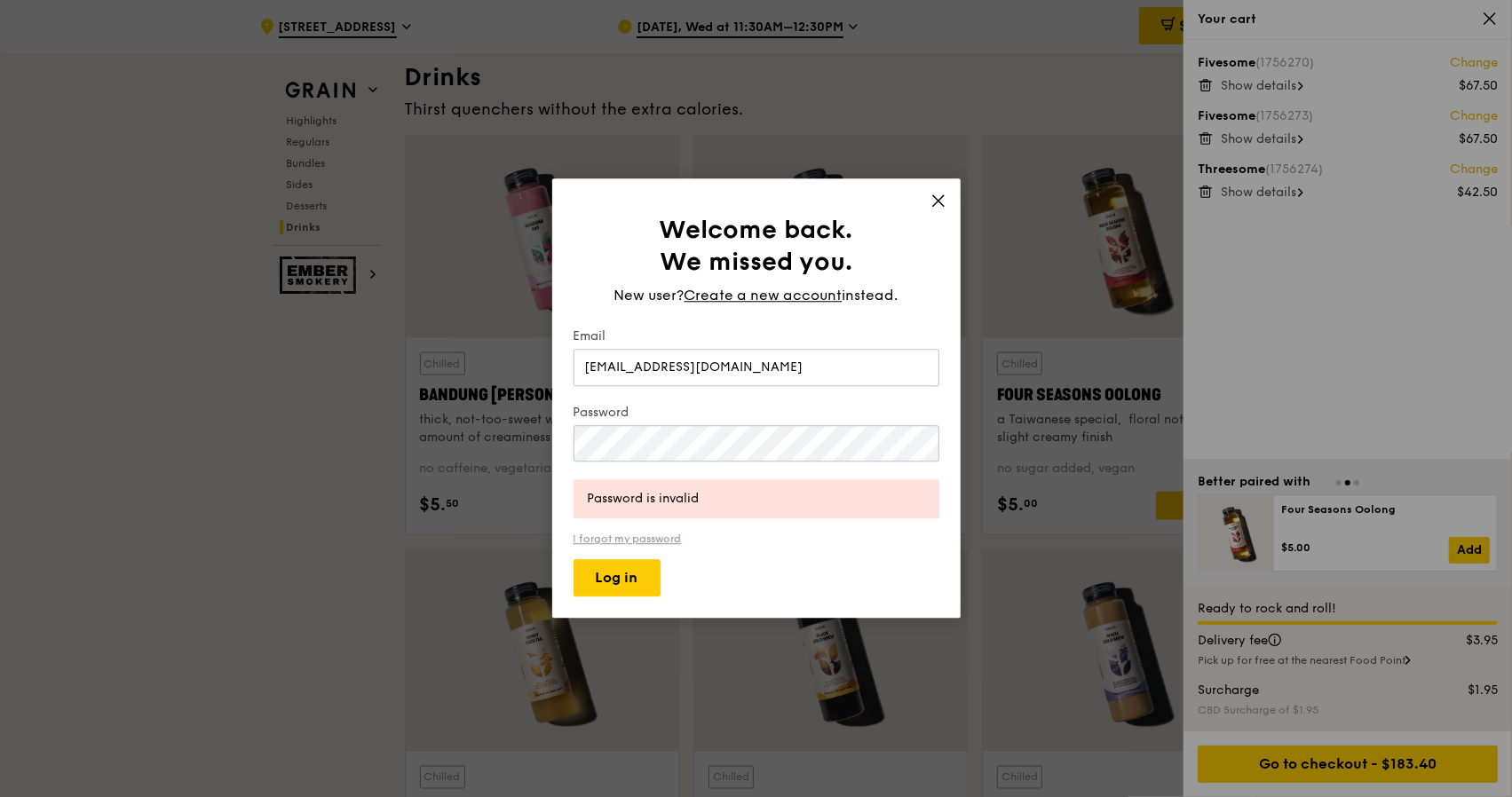
click at [645, 539] on link "I forgot my password" at bounding box center [756, 539] width 366 height 13
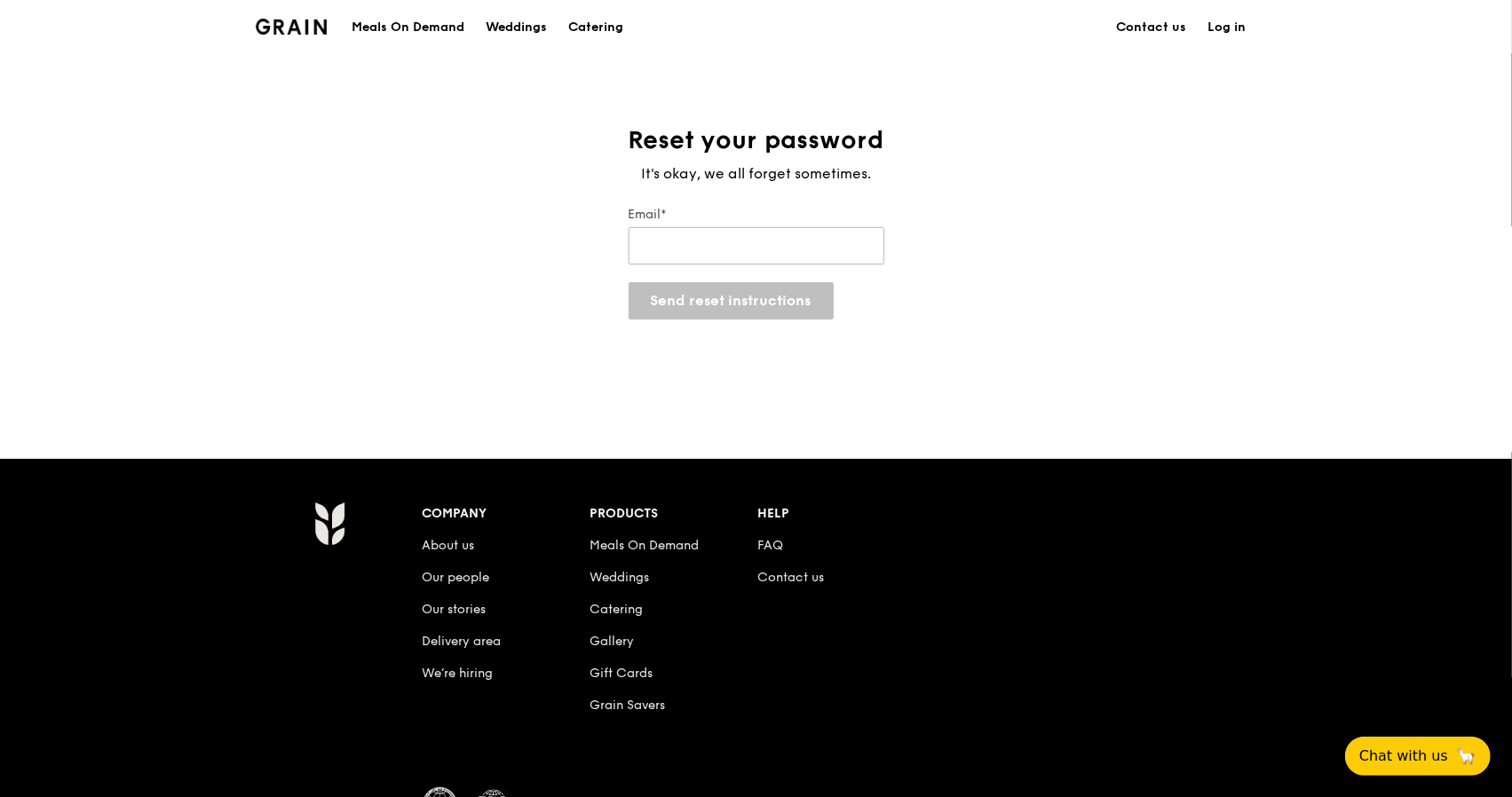
click at [717, 248] on input "Email*" at bounding box center [756, 245] width 256 height 37
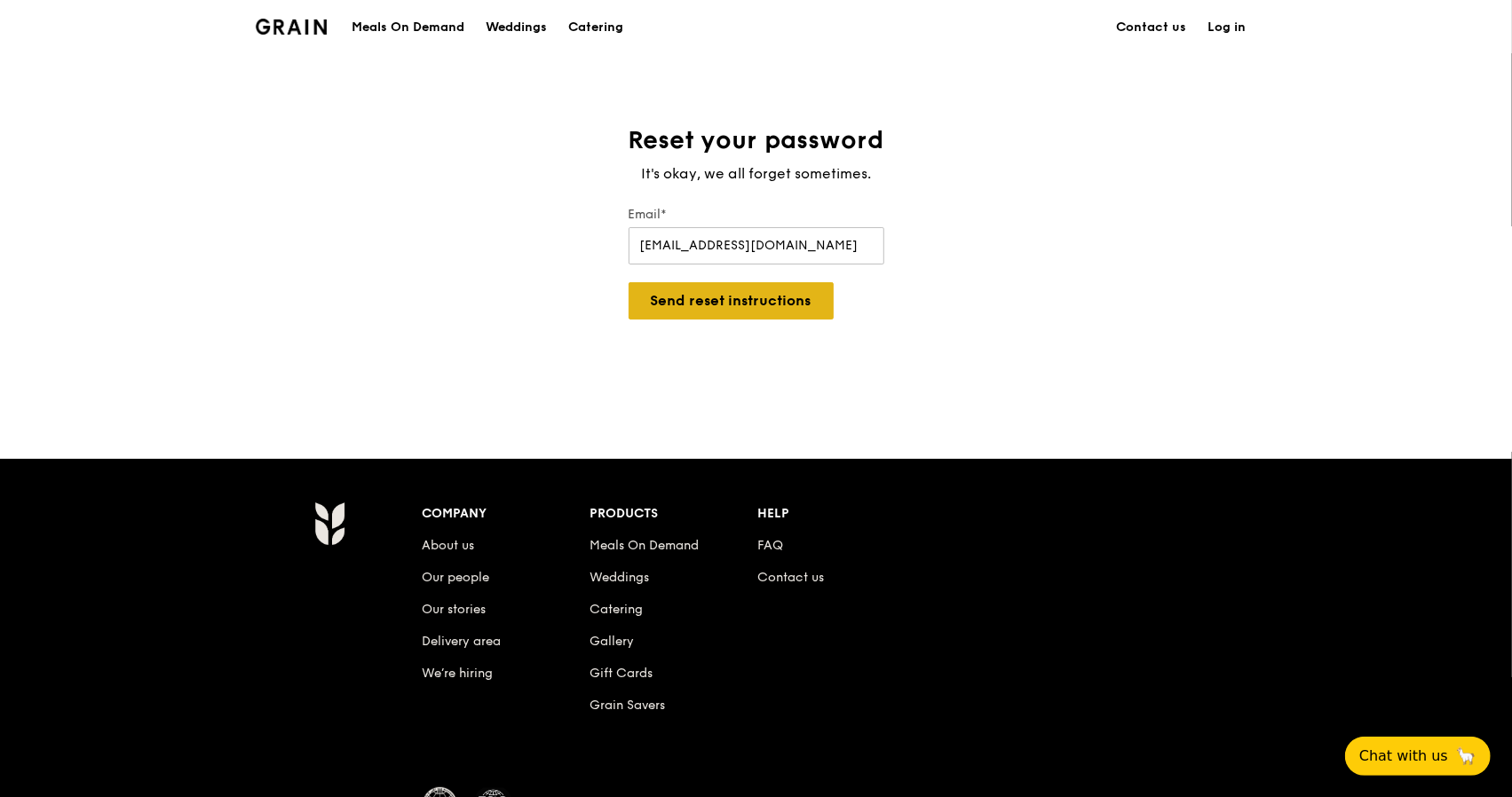
type input "[EMAIL_ADDRESS][DOMAIN_NAME]"
click at [671, 299] on button "Send reset instructions" at bounding box center [731, 300] width 205 height 37
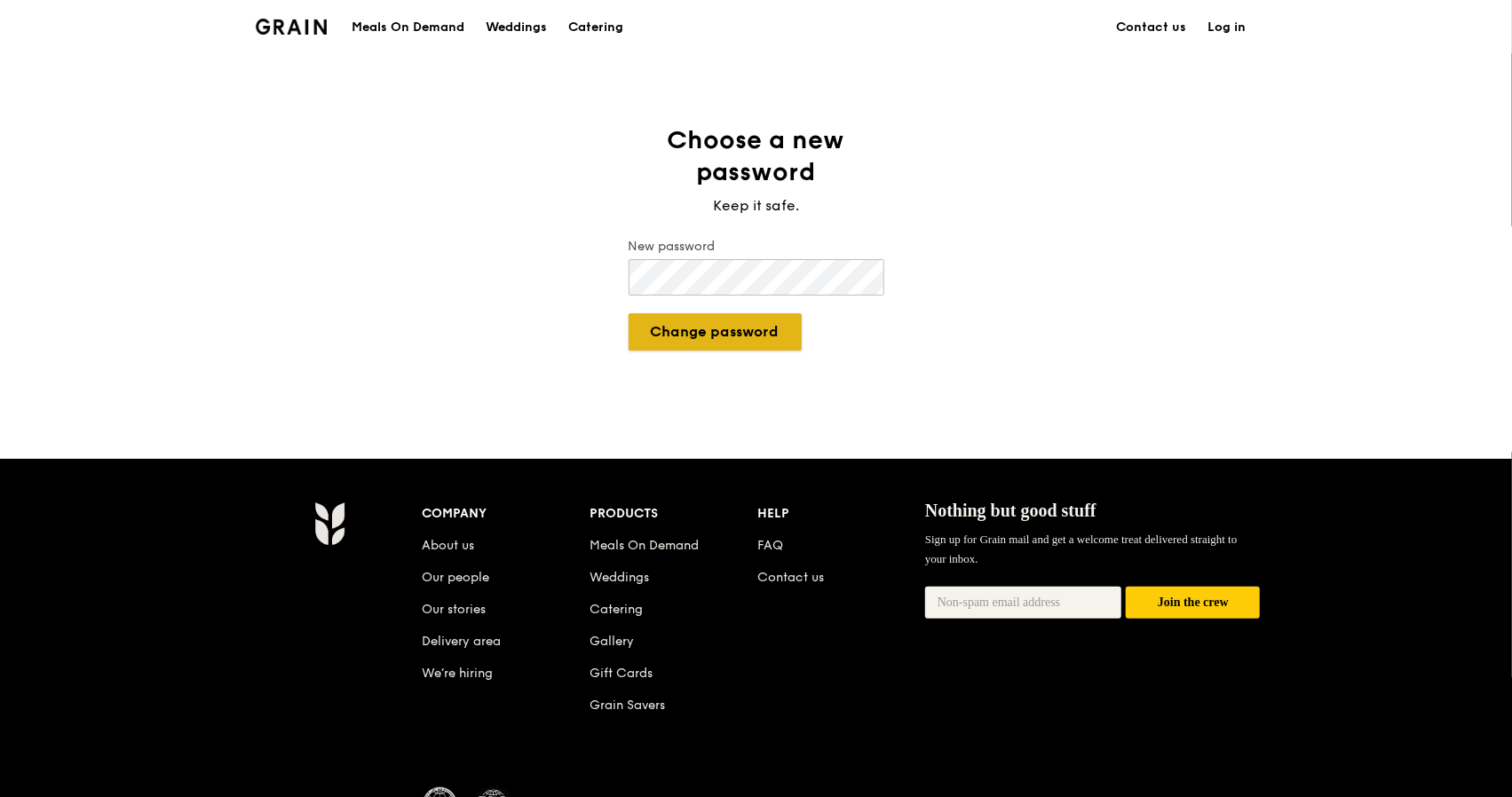
click at [703, 334] on button "Change password" at bounding box center [715, 331] width 173 height 37
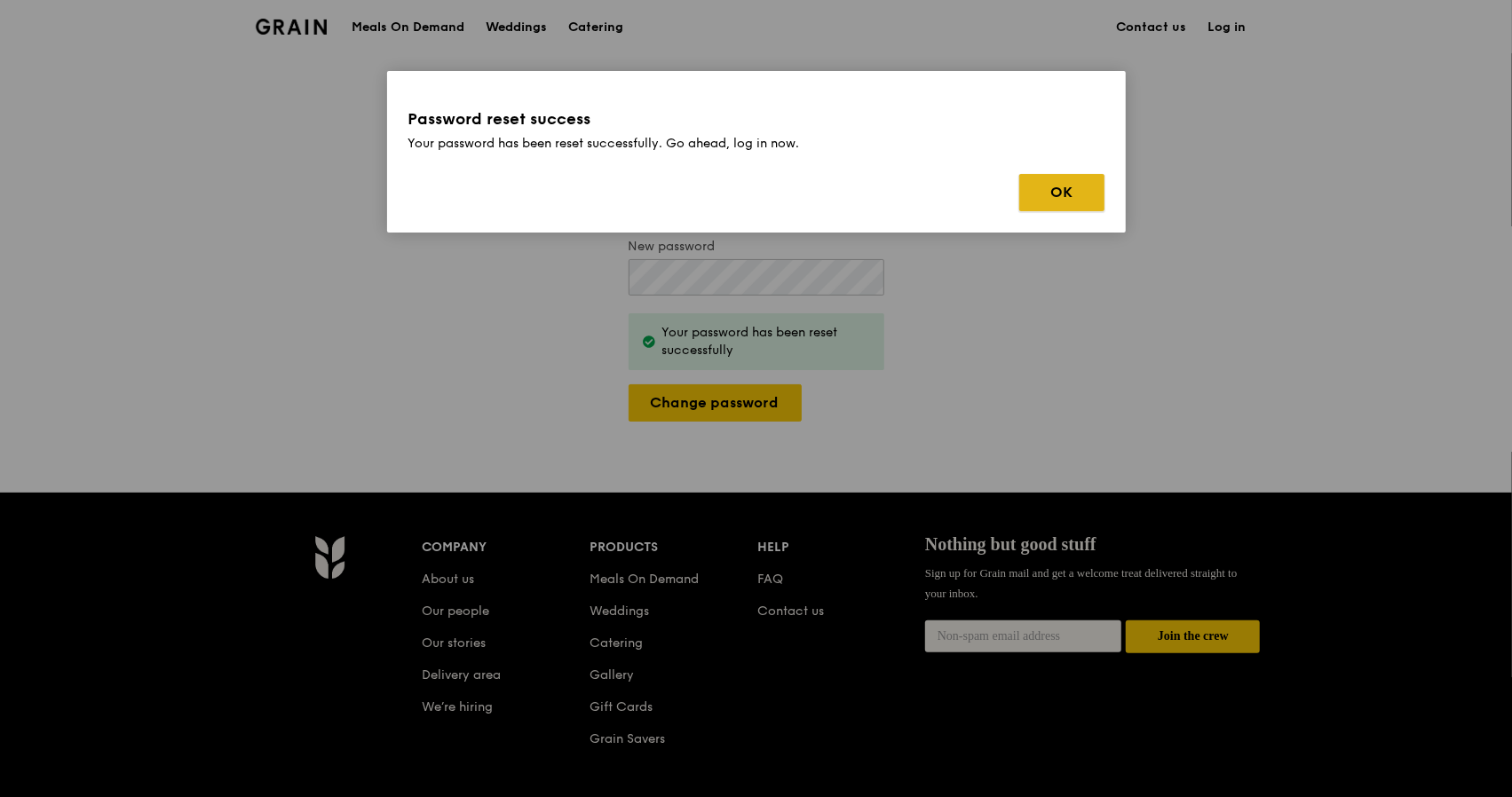
click at [1030, 190] on button "OK" at bounding box center [1061, 192] width 86 height 37
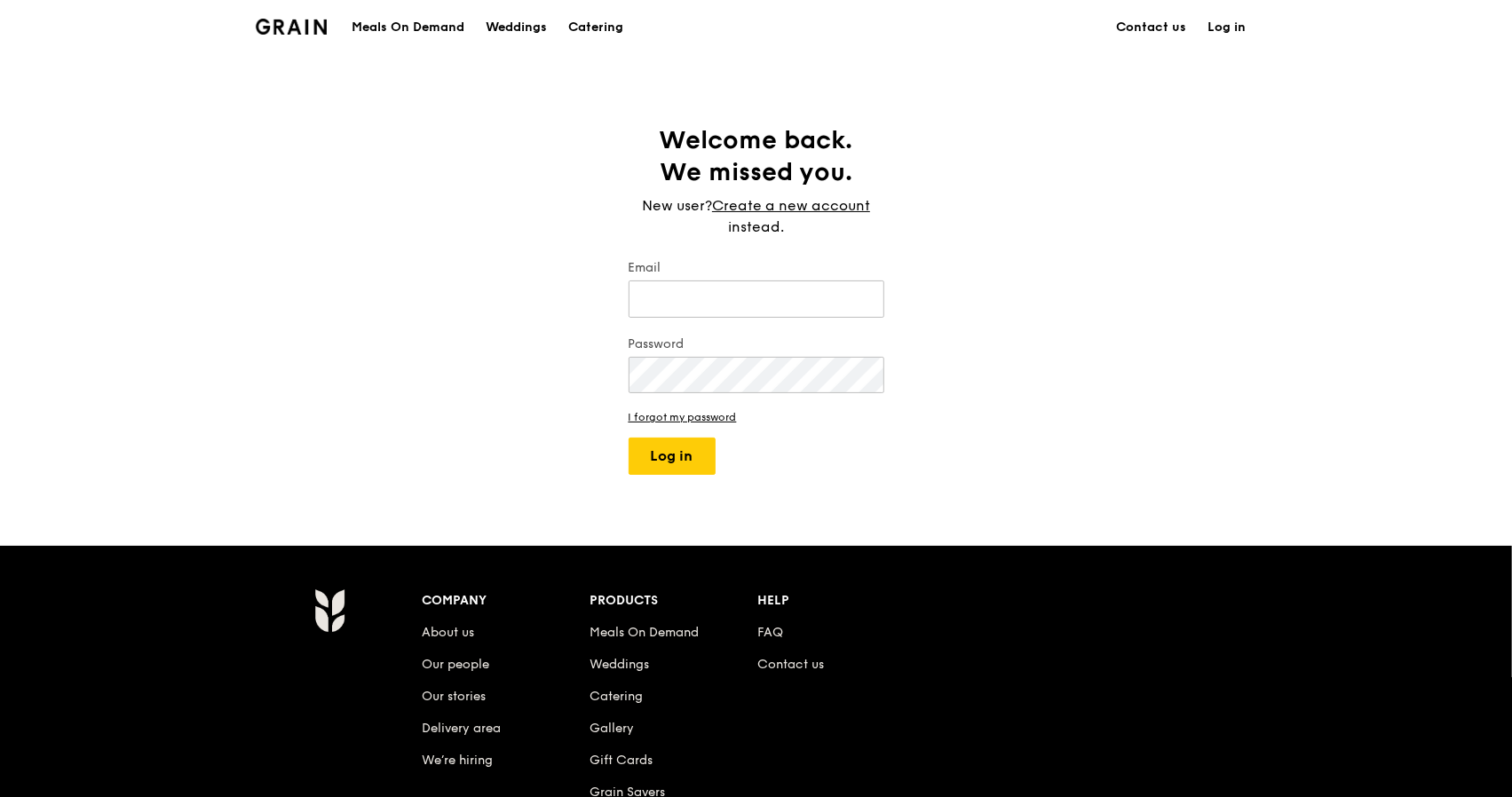
type input "[EMAIL_ADDRESS][DOMAIN_NAME]"
click at [669, 453] on button "Log in" at bounding box center [671, 456] width 87 height 37
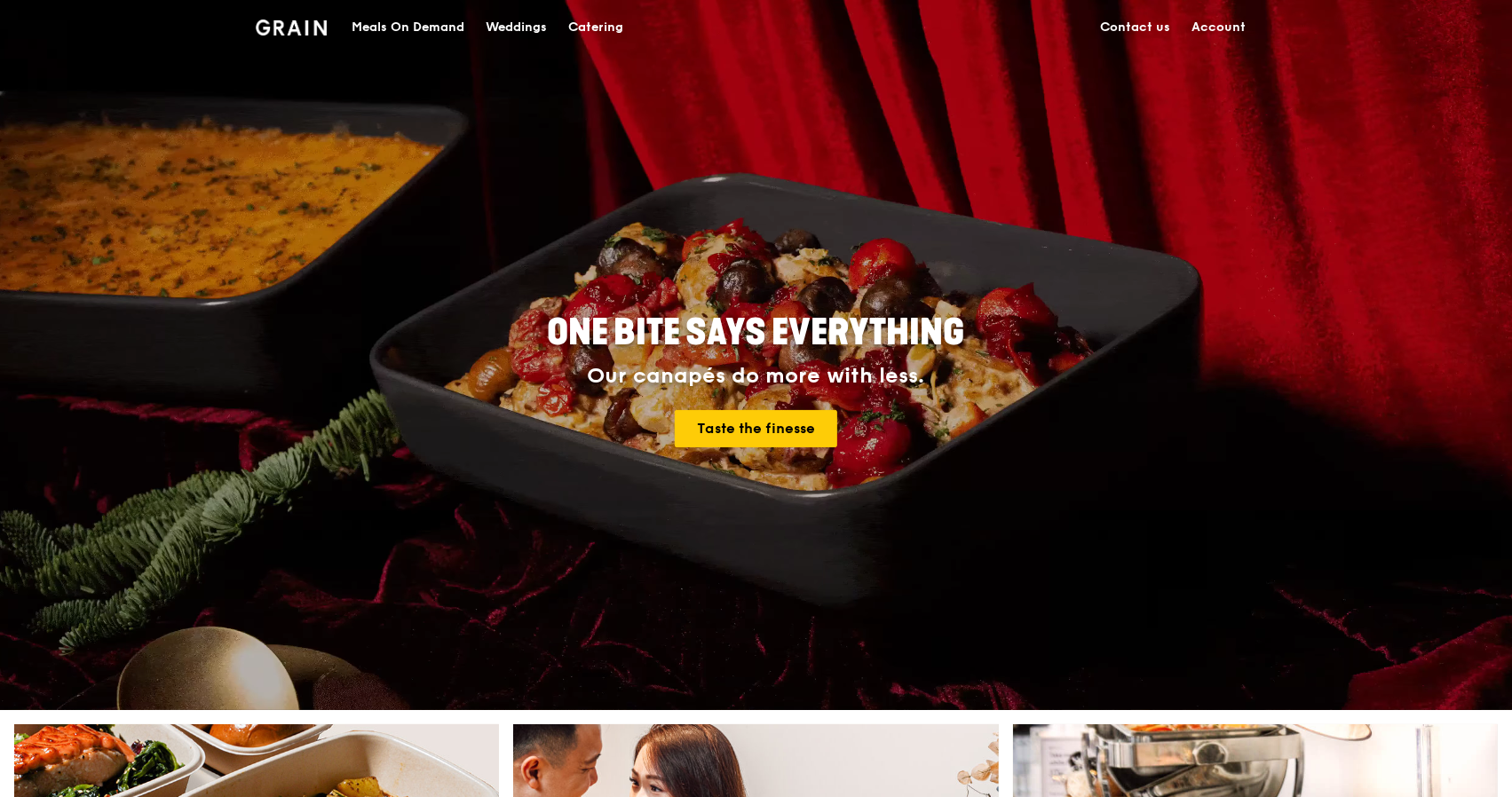
click at [1234, 26] on link "Account" at bounding box center [1219, 27] width 76 height 53
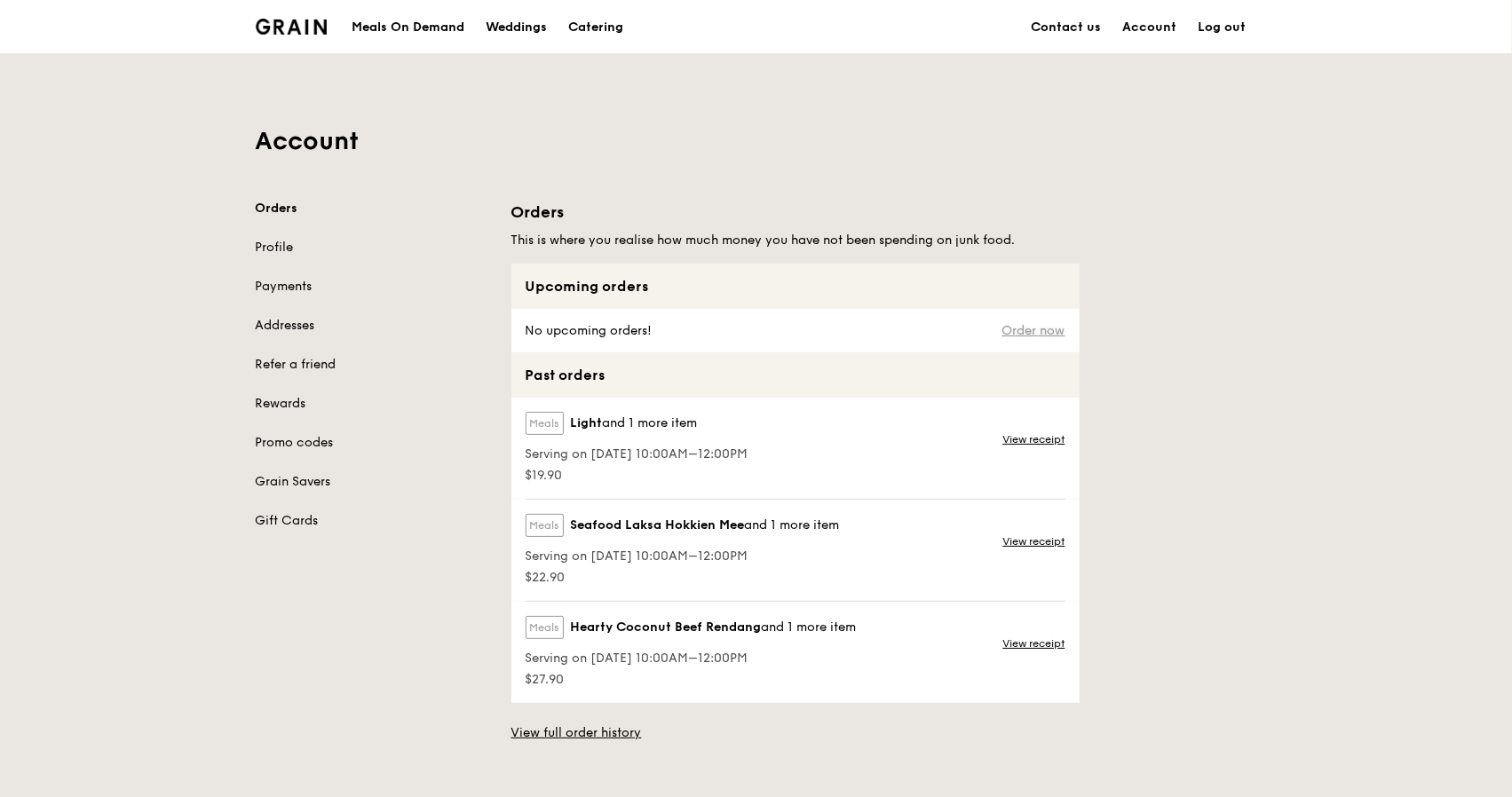
click at [1034, 330] on link "Order now" at bounding box center [1034, 331] width 63 height 14
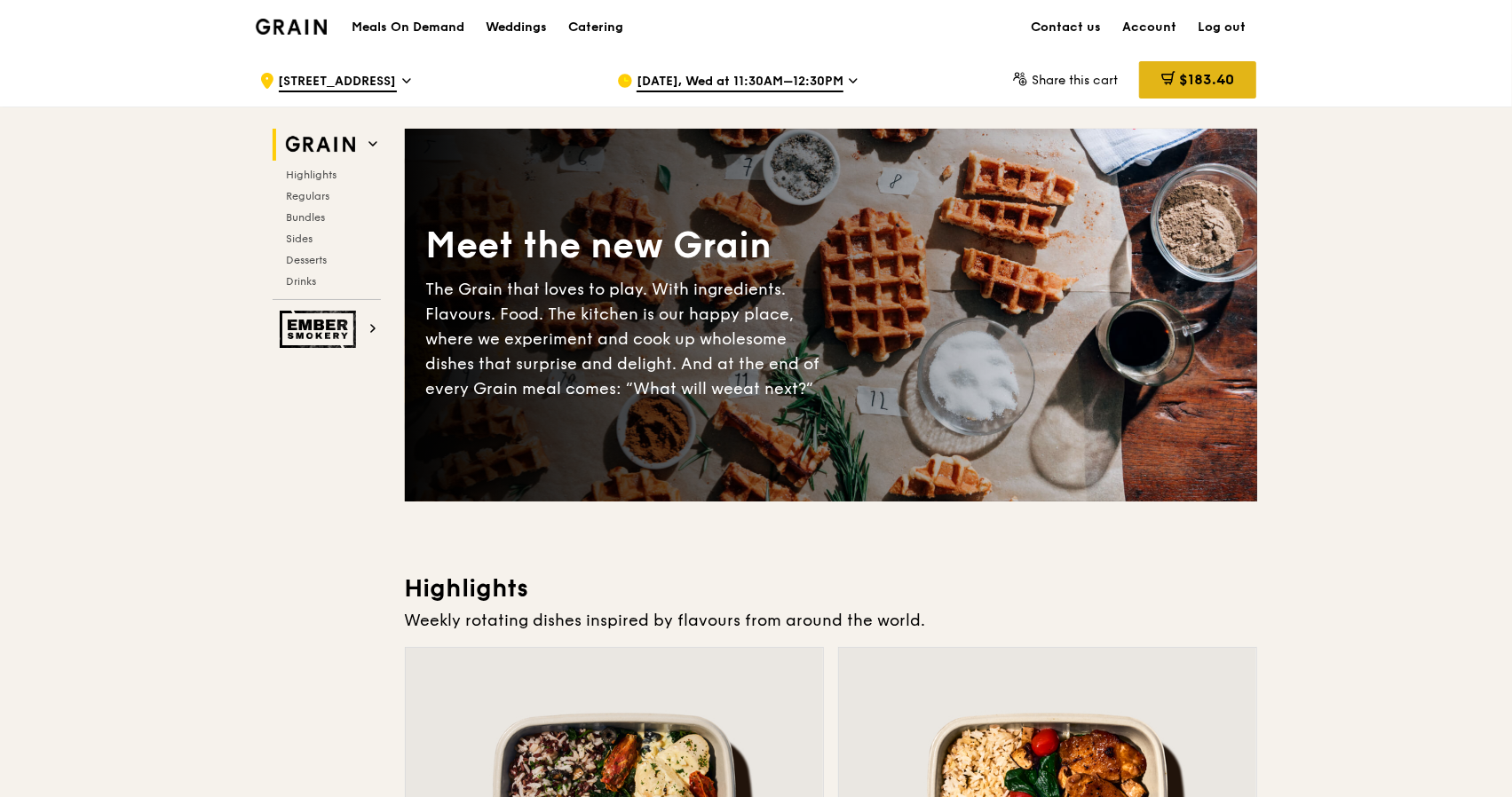
click at [1216, 75] on span "$183.40" at bounding box center [1206, 79] width 55 height 17
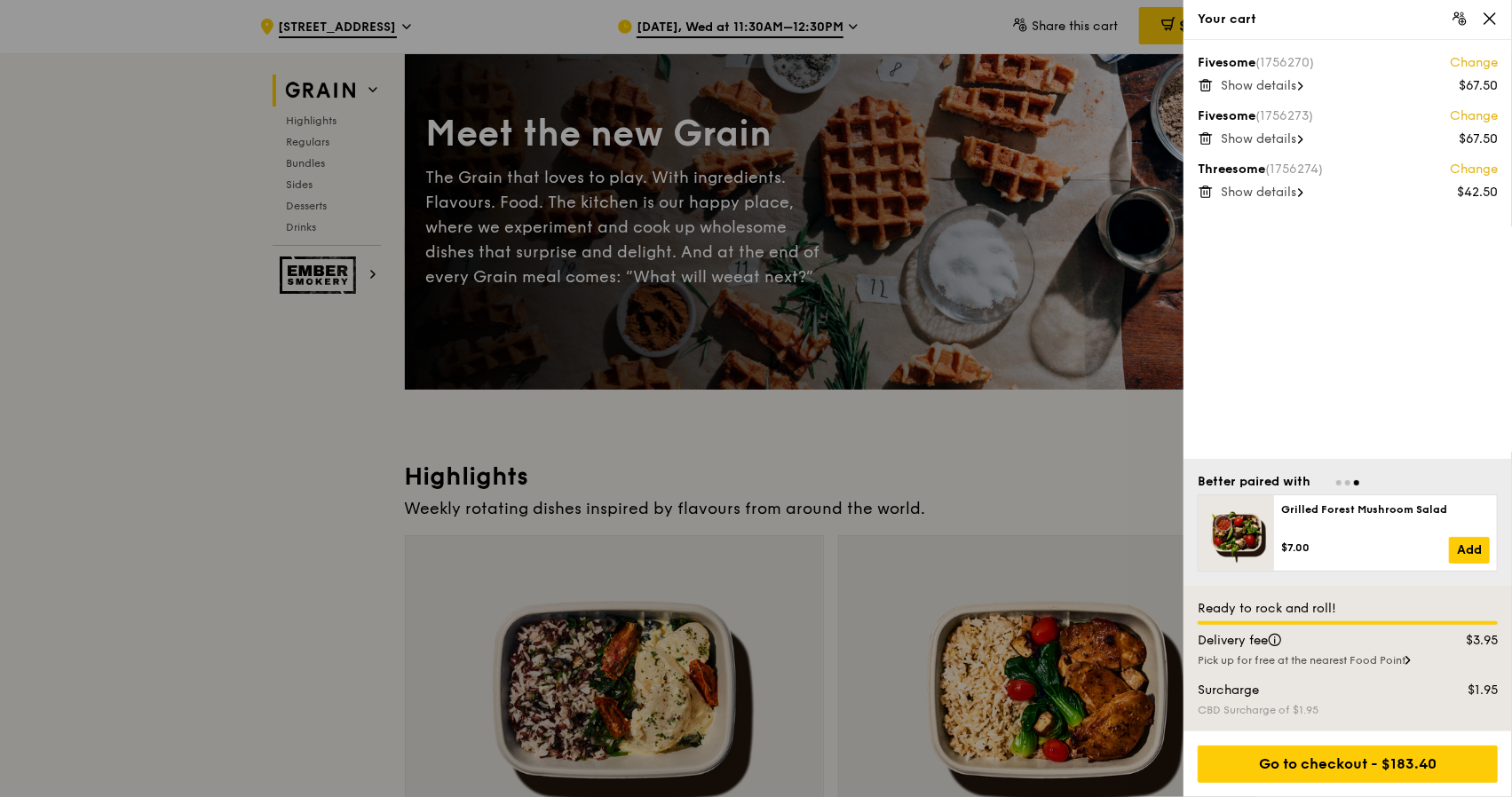
scroll to position [89, 0]
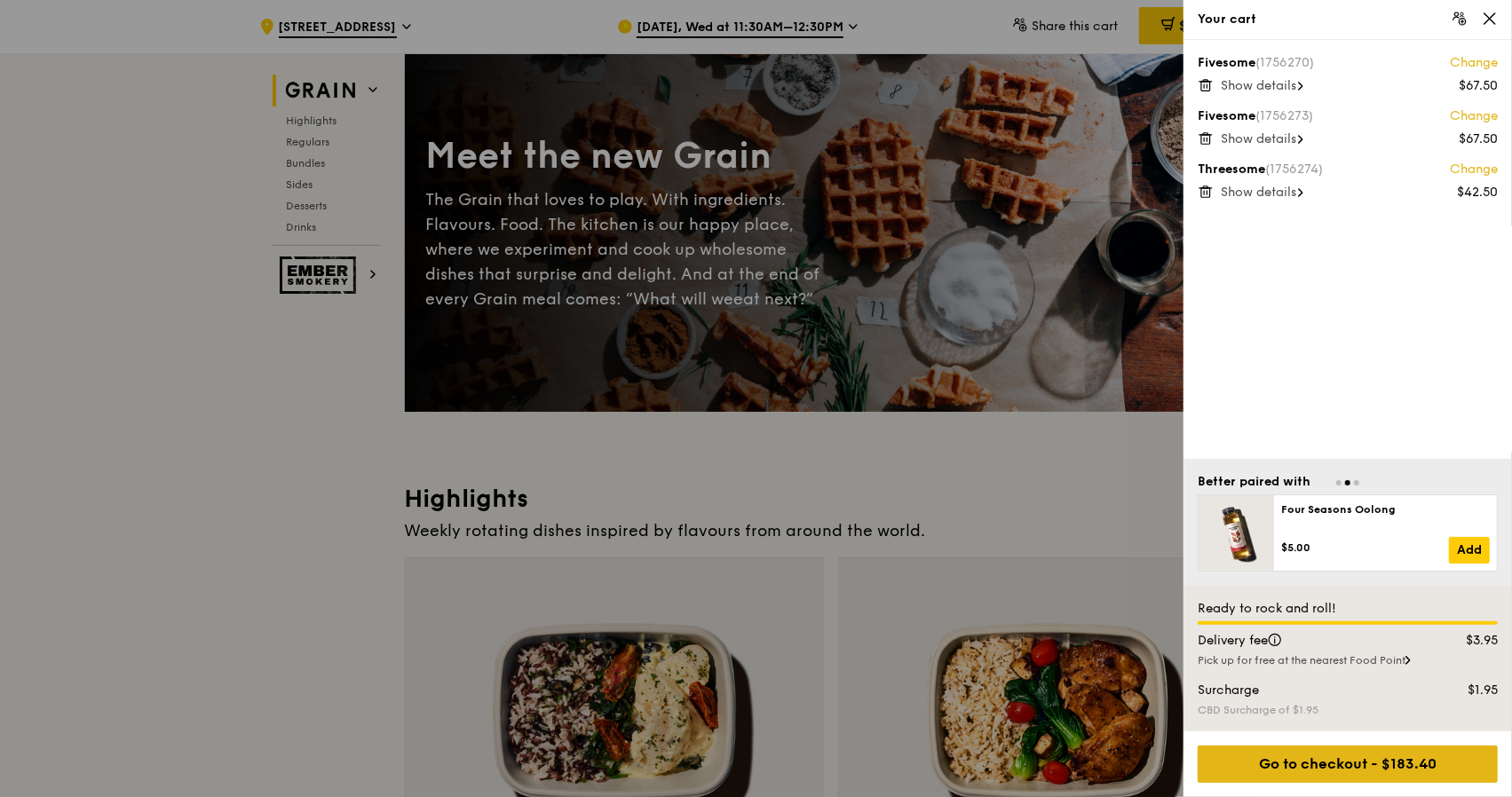
click at [1358, 767] on div "Go to checkout - $183.40" at bounding box center [1347, 763] width 300 height 37
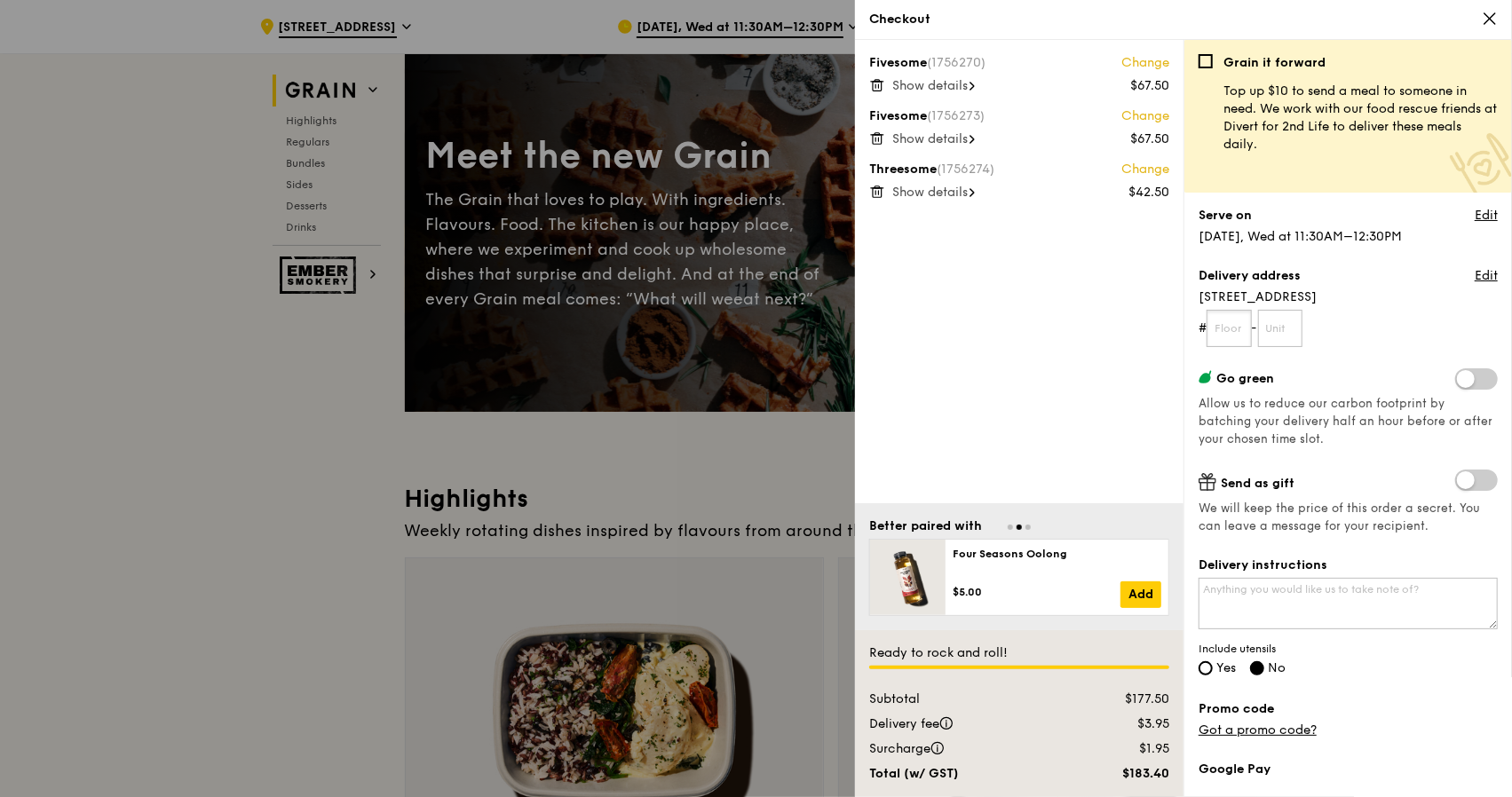
click at [1243, 329] on input "text" at bounding box center [1229, 328] width 45 height 37
type input "02"
click at [1280, 327] on input "text" at bounding box center [1280, 328] width 45 height 37
type input "38D"
click at [1209, 666] on input "Yes" at bounding box center [1206, 668] width 14 height 14
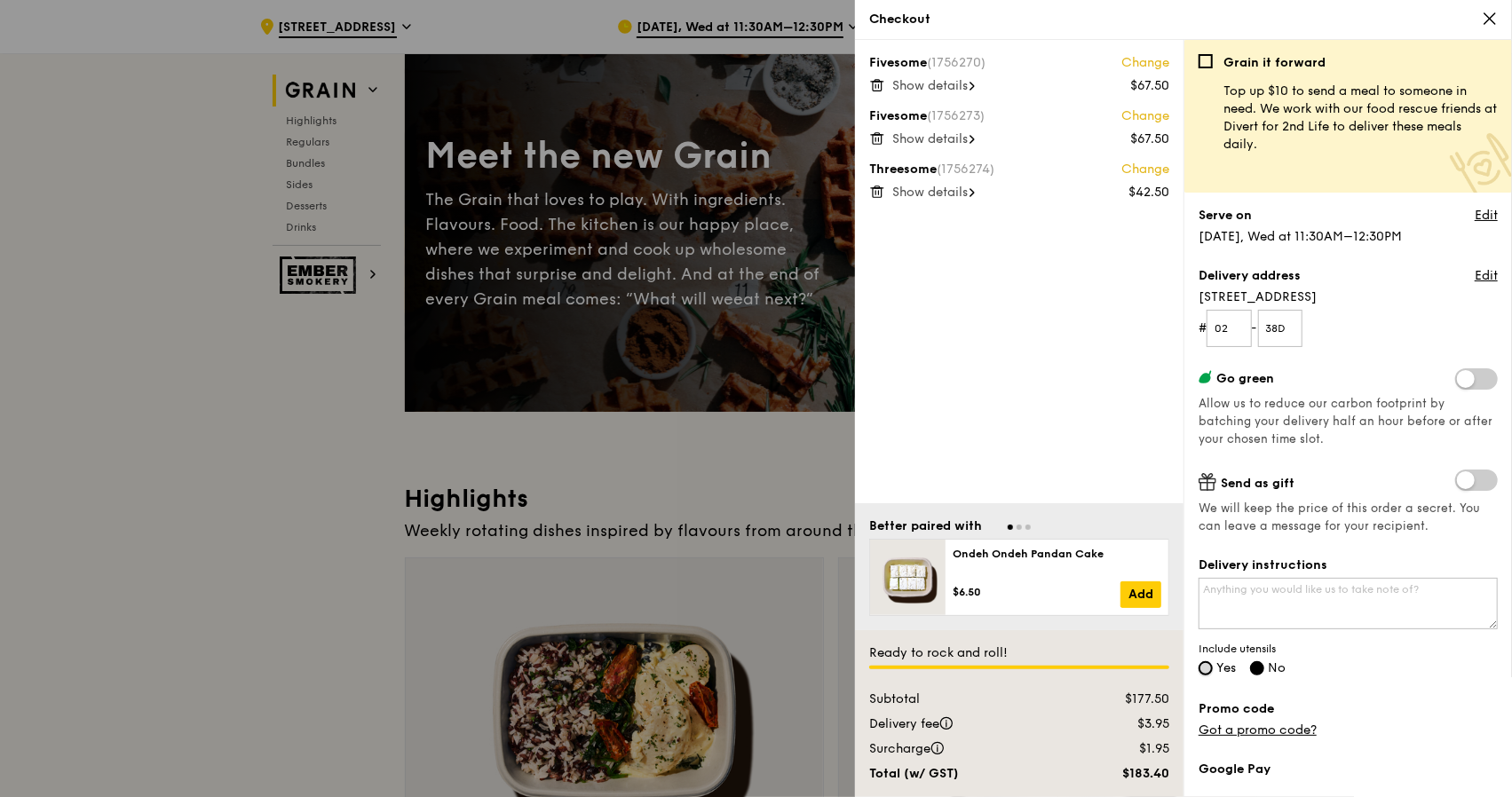
radio input "true"
radio input "false"
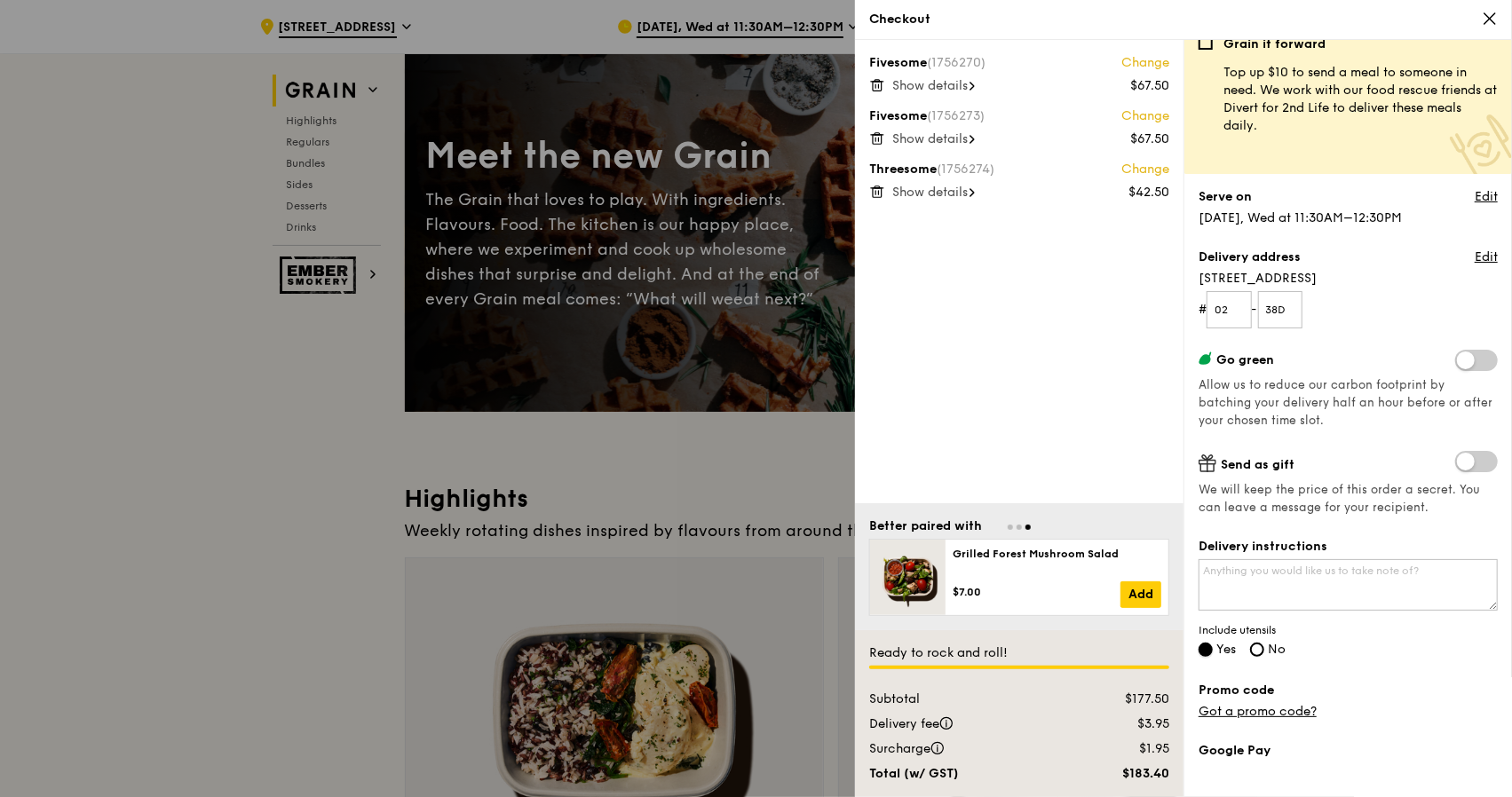
scroll to position [0, 0]
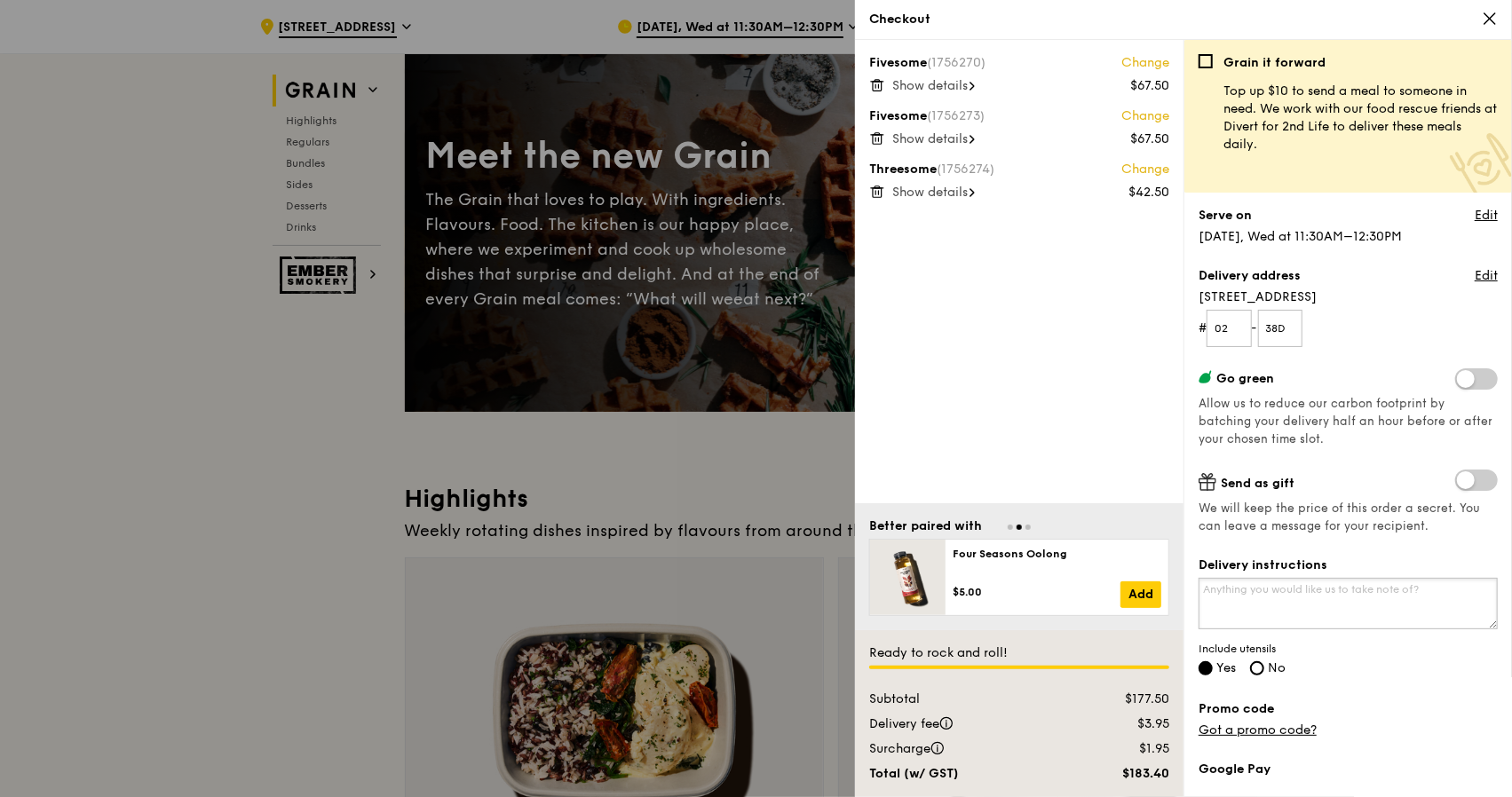
click at [1276, 590] on textarea "Delivery instructions" at bounding box center [1348, 602] width 299 height 51
type textarea "Msg me 92292774 when you arrive The place is called Stranger Conversations"
click at [1377, 683] on div "Grain it forward Top up $10 to send a meal to someone in need. We work with our…" at bounding box center [1348, 425] width 299 height 742
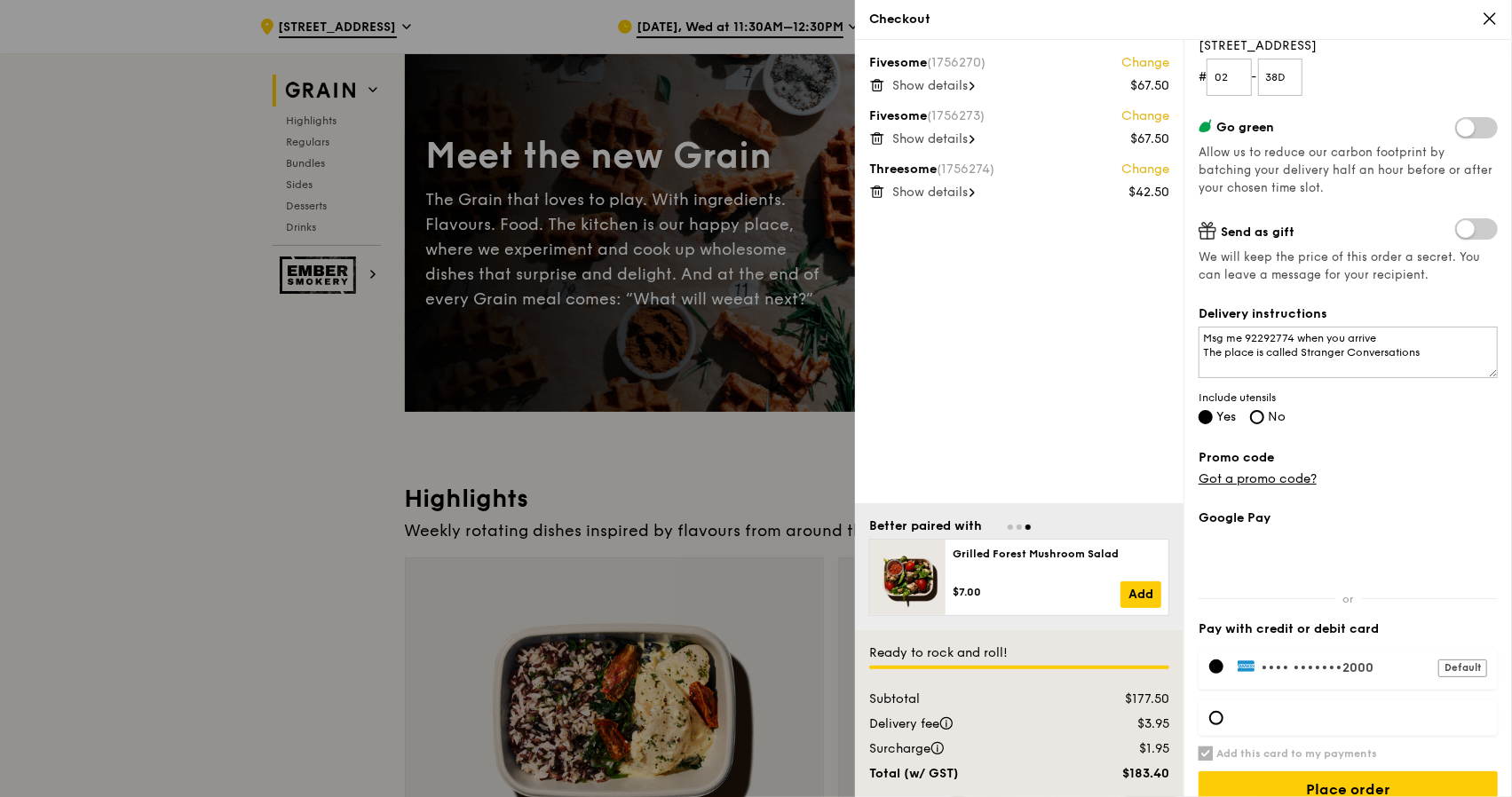
scroll to position [274, 0]
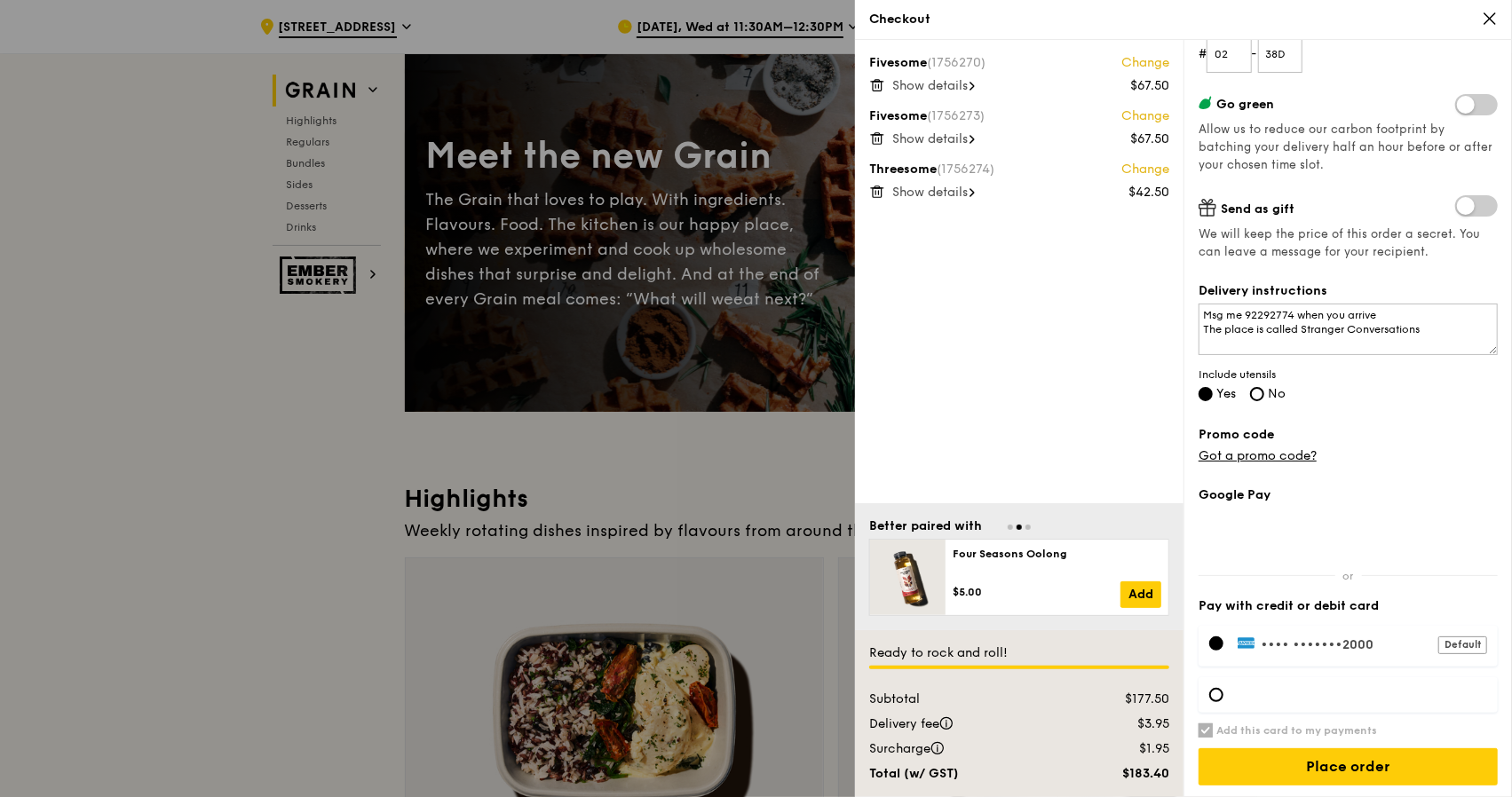
click at [1449, 639] on div "Default" at bounding box center [1462, 645] width 49 height 18
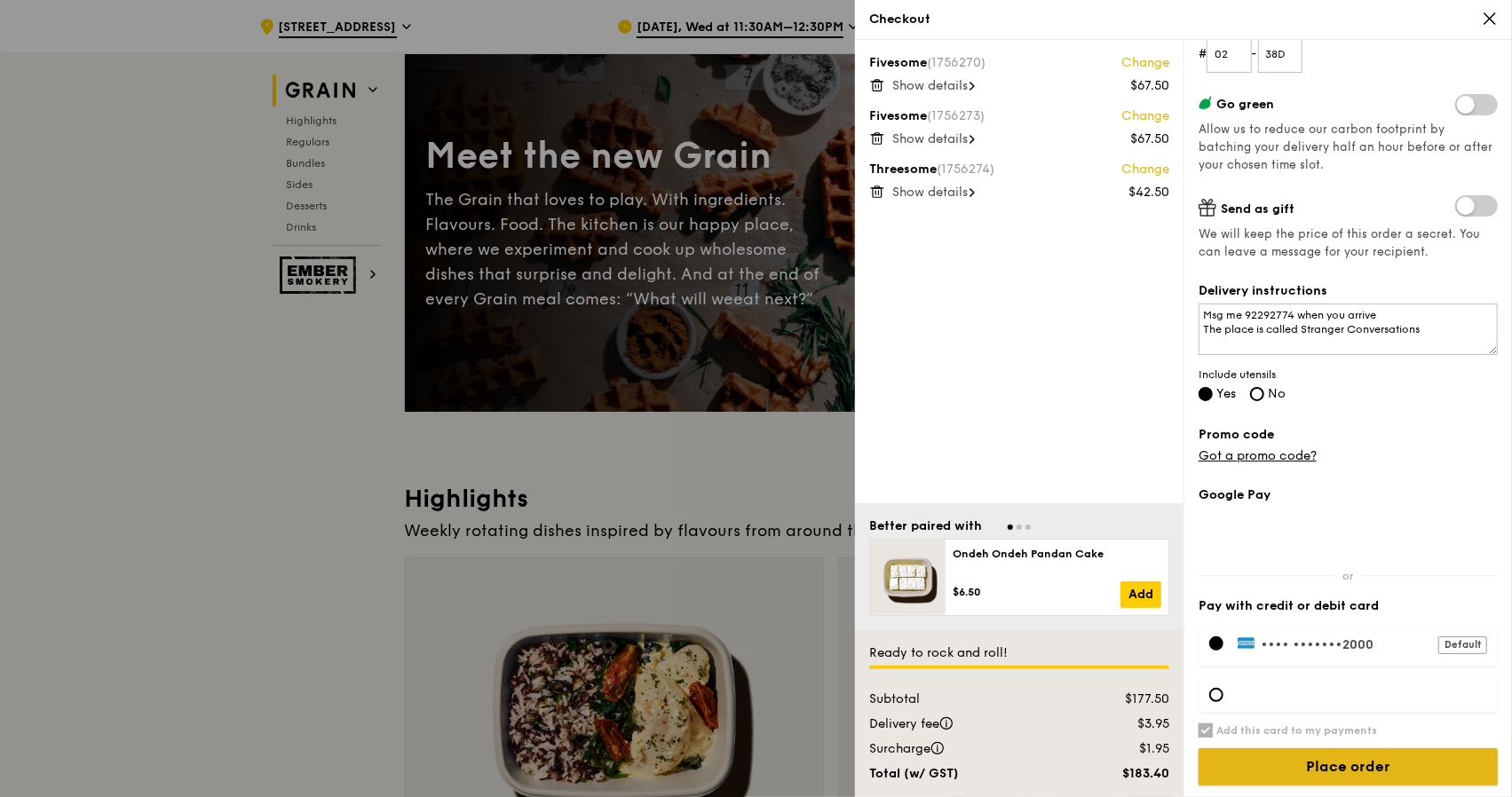
click at [1351, 769] on input "Place order" at bounding box center [1348, 765] width 299 height 37
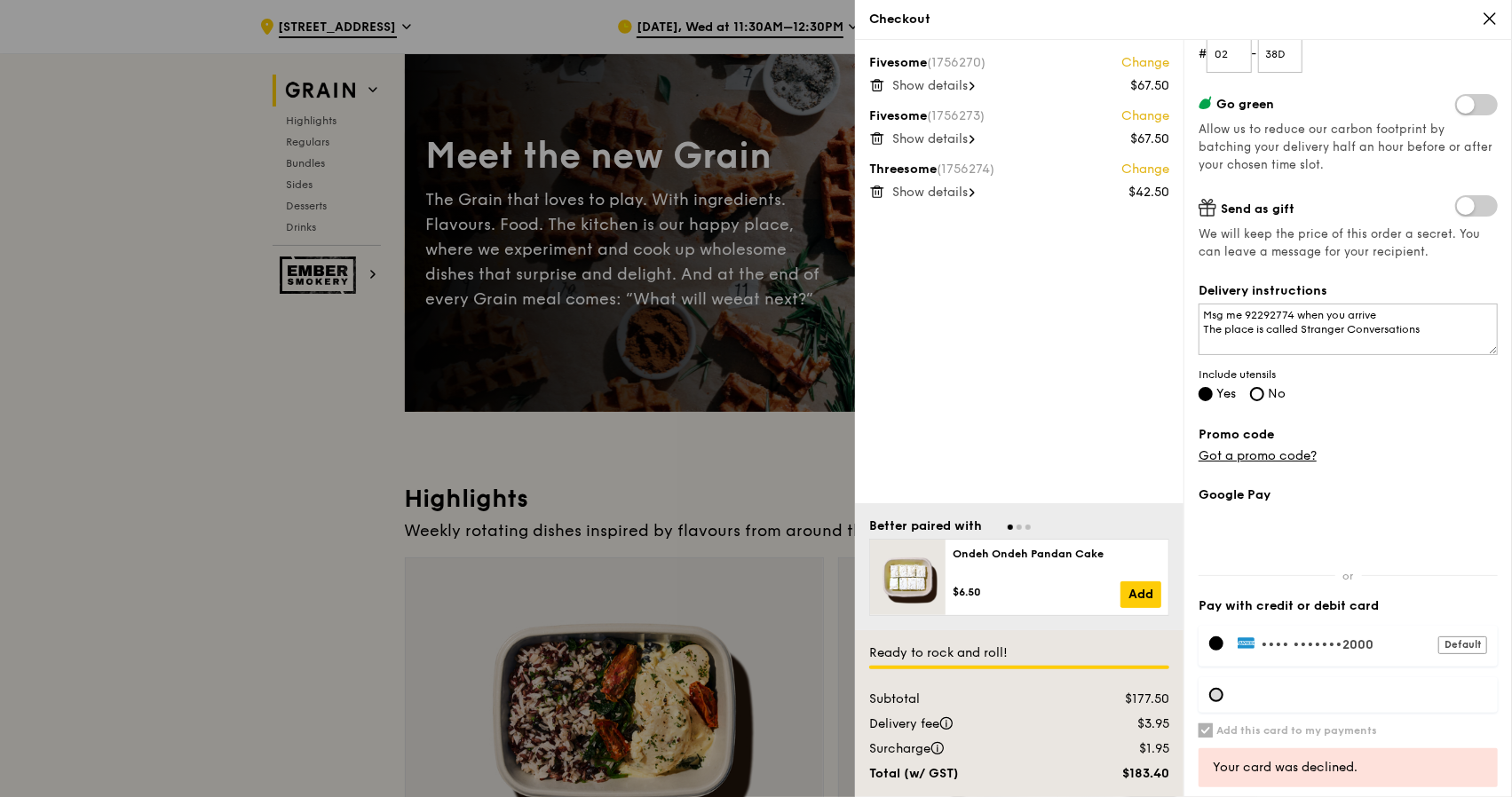
click at [1215, 692] on div at bounding box center [1216, 694] width 14 height 14
click at [1209, 688] on div at bounding box center [1348, 694] width 299 height 35
click at [1206, 727] on input "Add this card to my payments" at bounding box center [1206, 730] width 14 height 14
checkbox input "false"
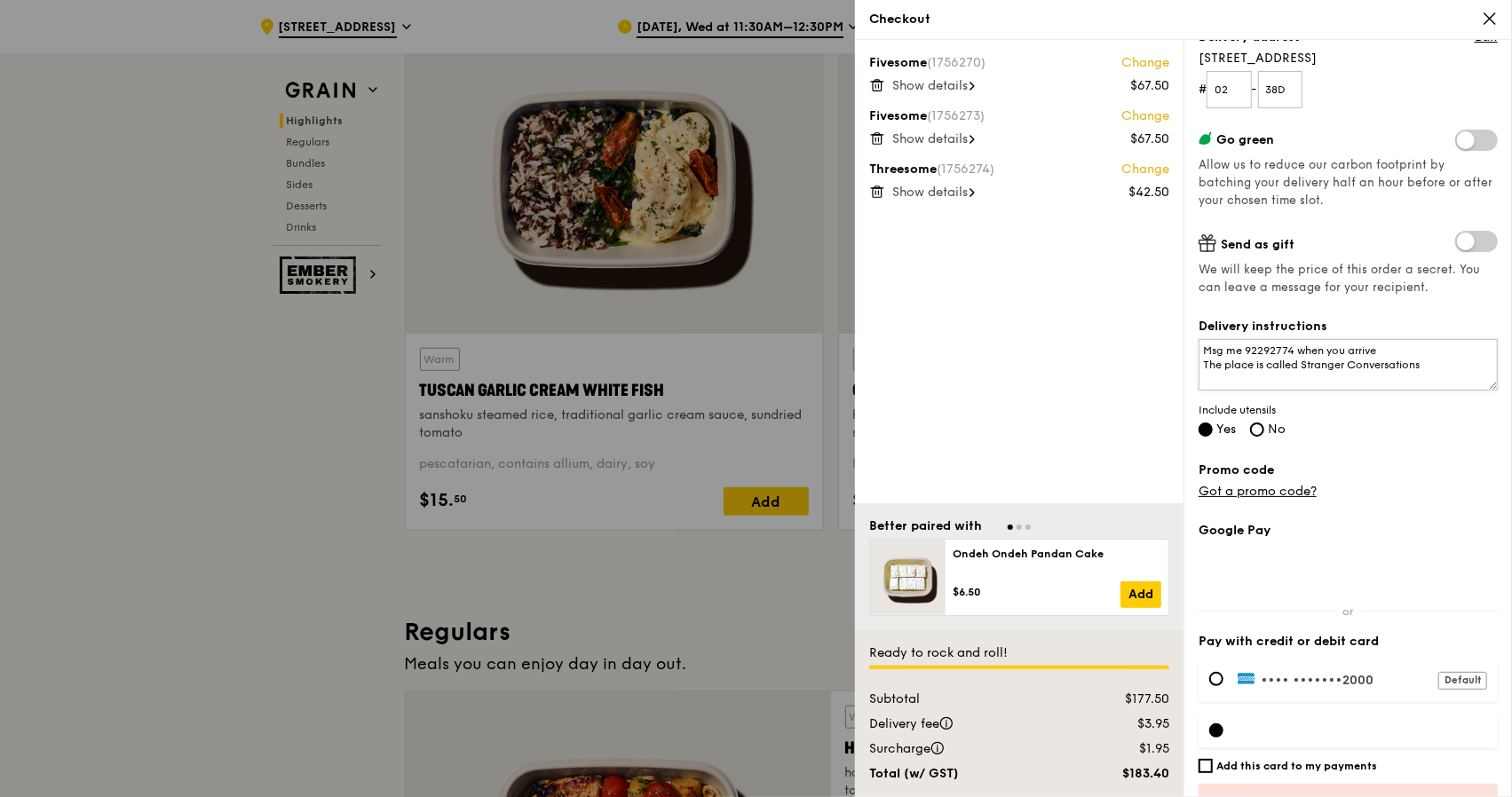
scroll to position [0, 0]
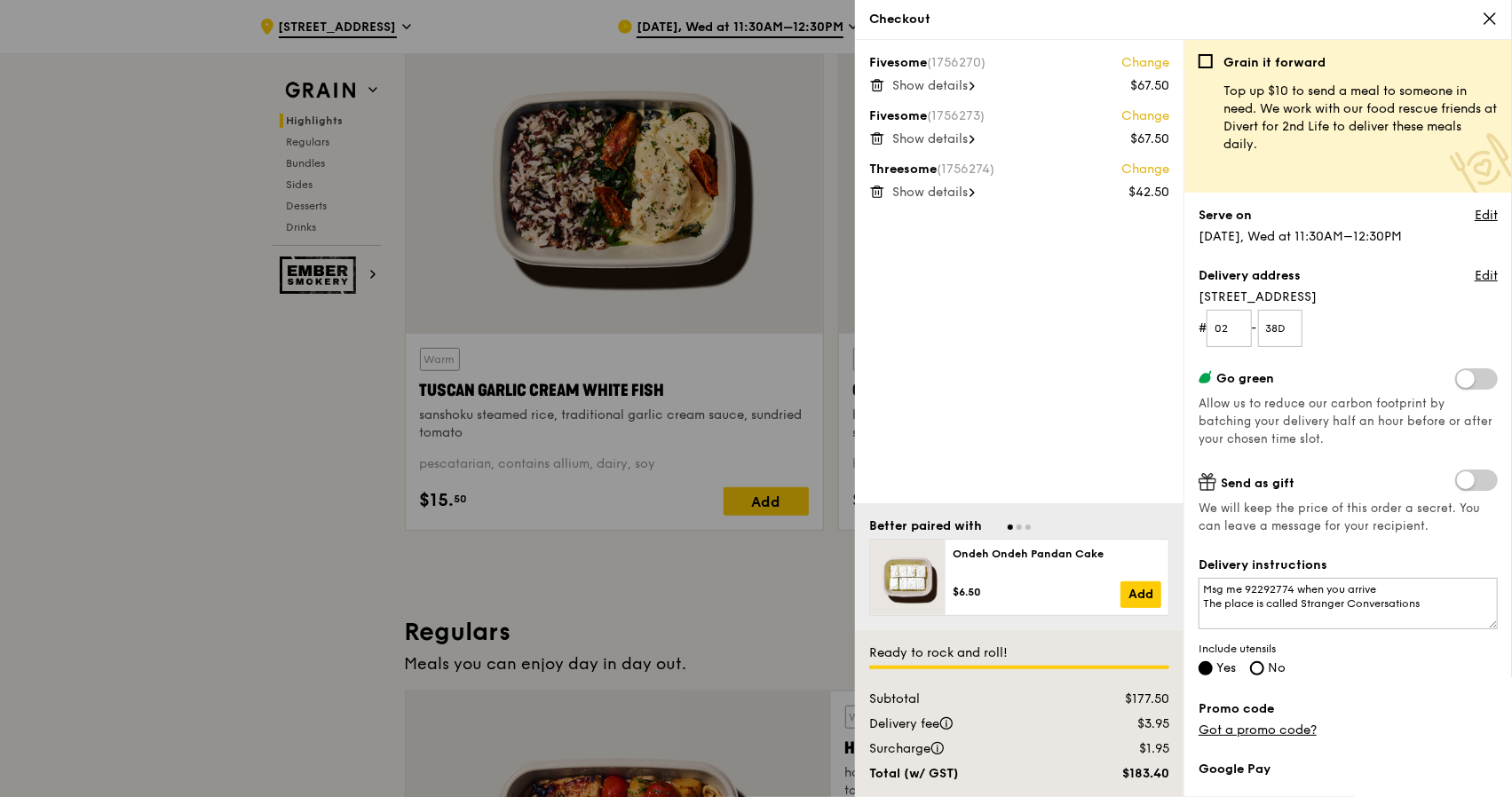
click at [187, 350] on div at bounding box center [756, 398] width 1512 height 797
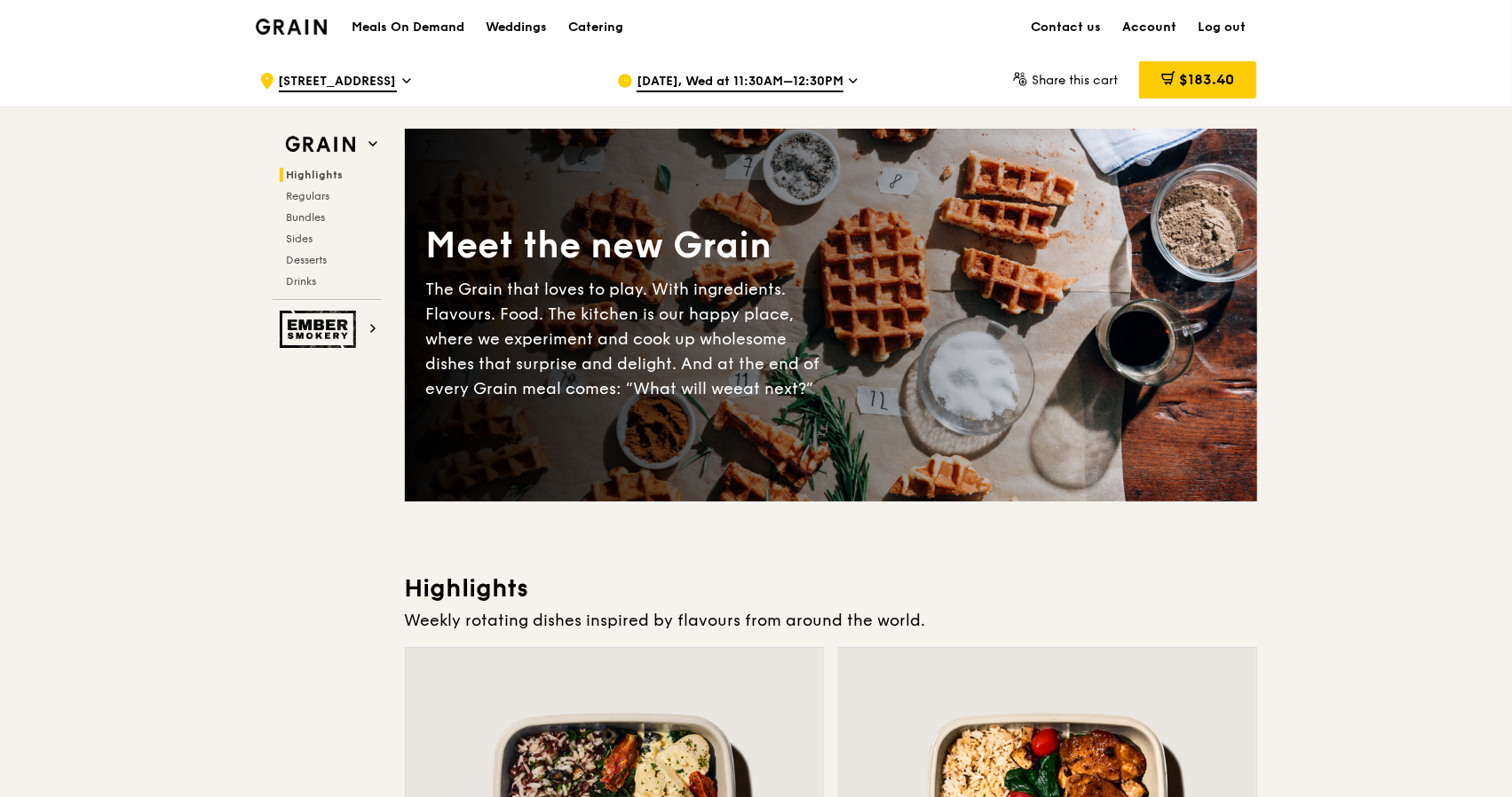
click at [1170, 24] on link "Account" at bounding box center [1150, 27] width 76 height 53
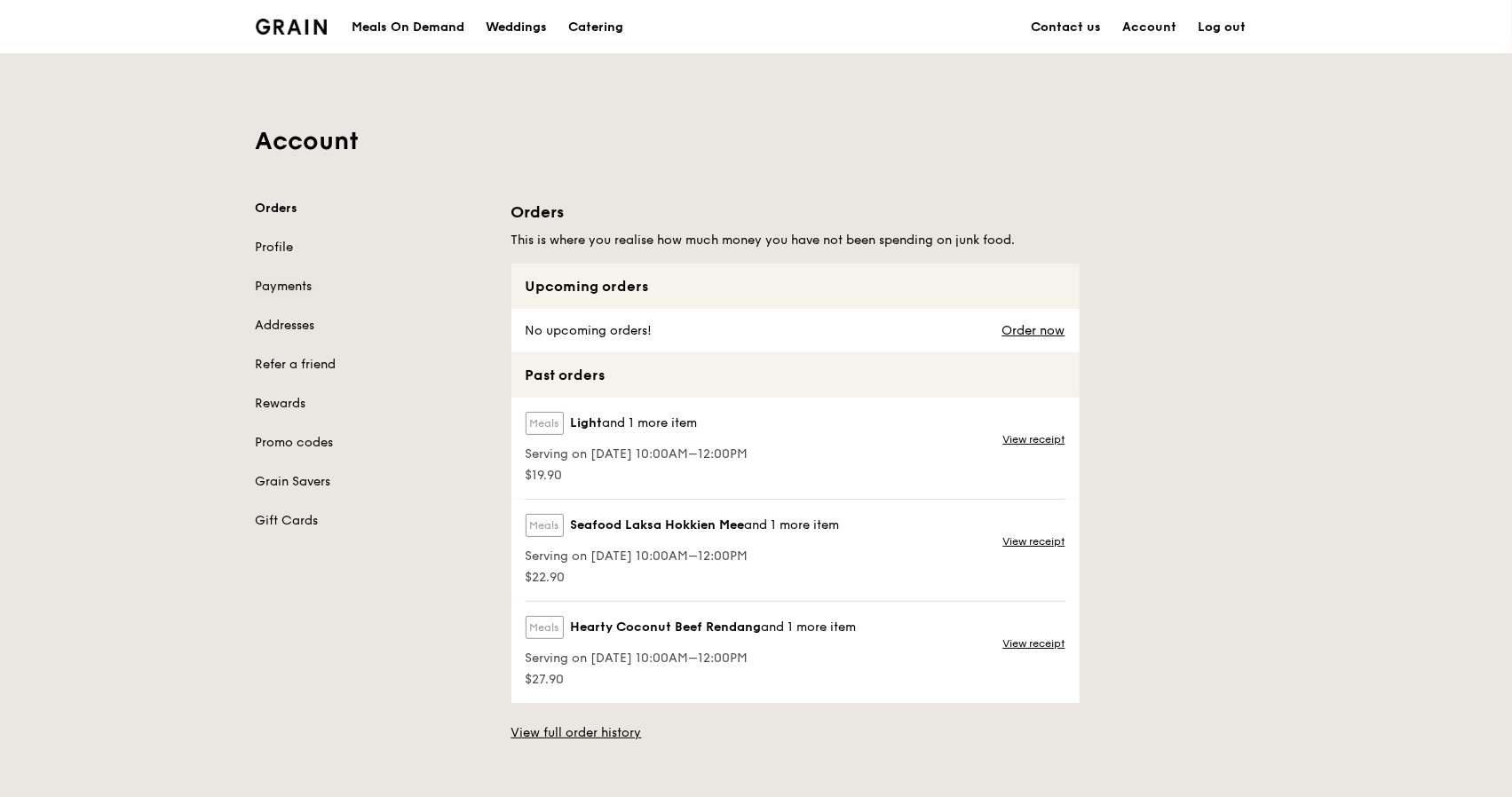
click at [265, 282] on link "Payments" at bounding box center [373, 286] width 234 height 18
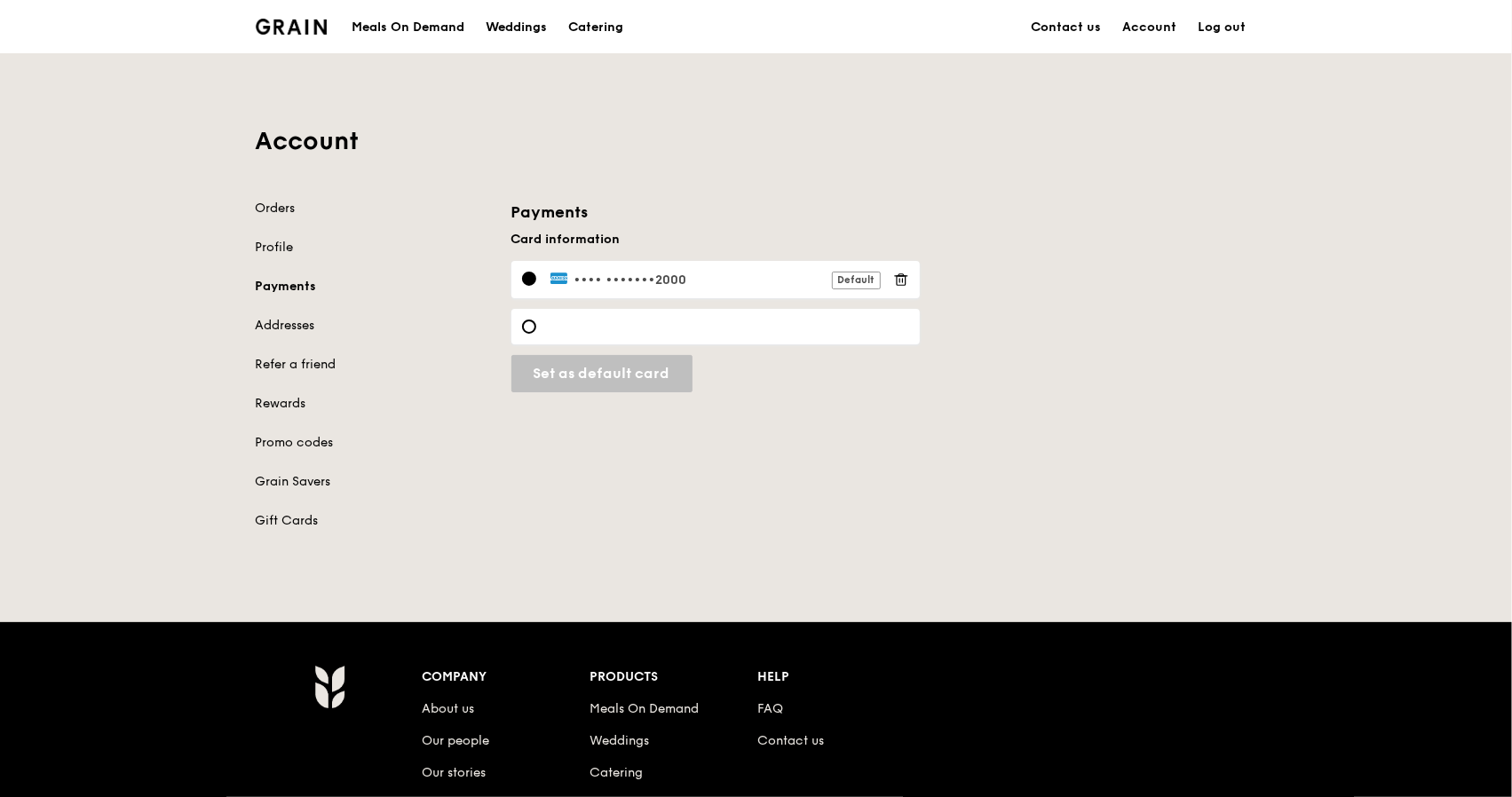
click at [900, 279] on icon at bounding box center [901, 279] width 16 height 16
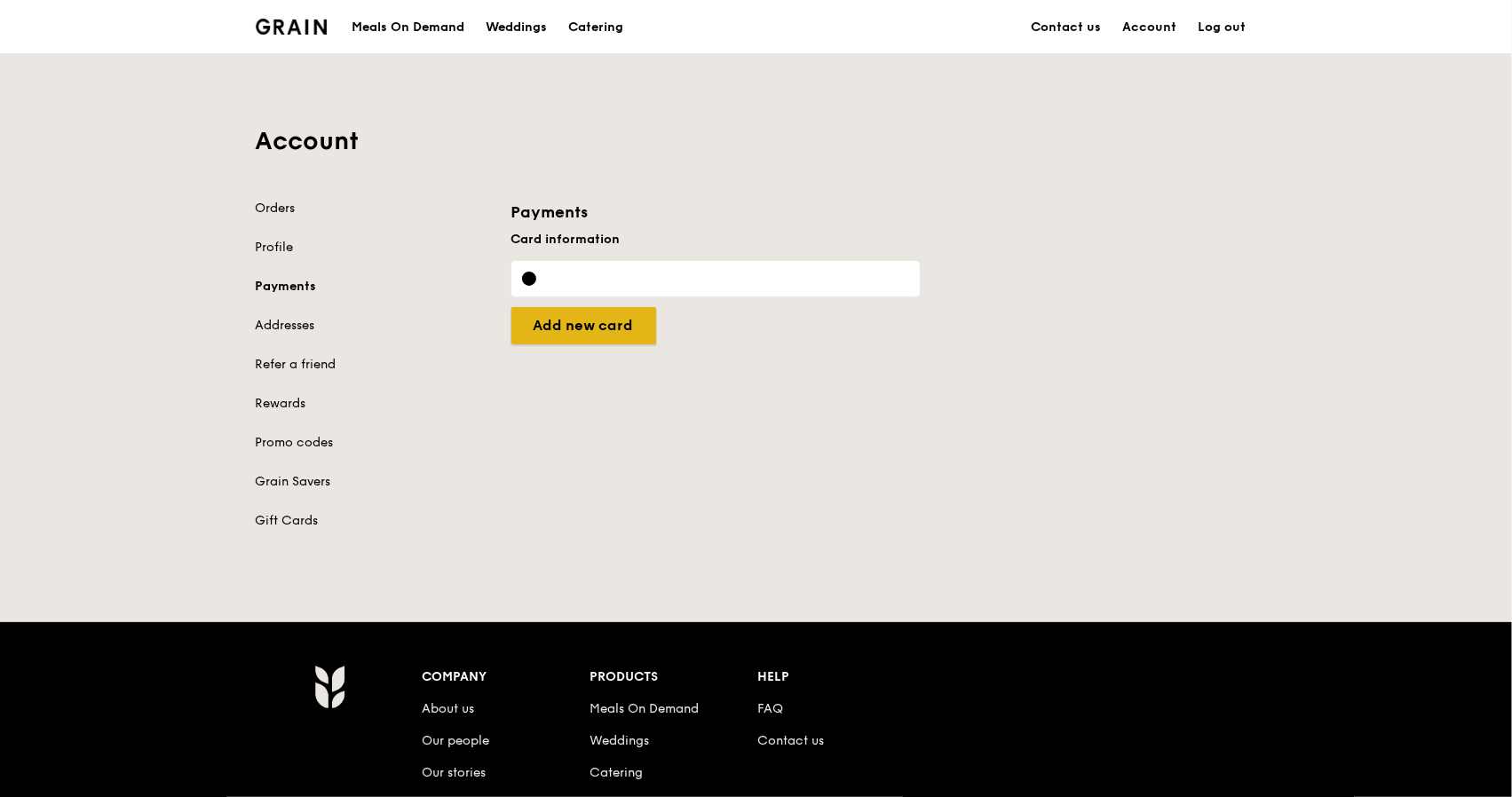
click at [601, 325] on input "Set as default card" at bounding box center [583, 325] width 145 height 37
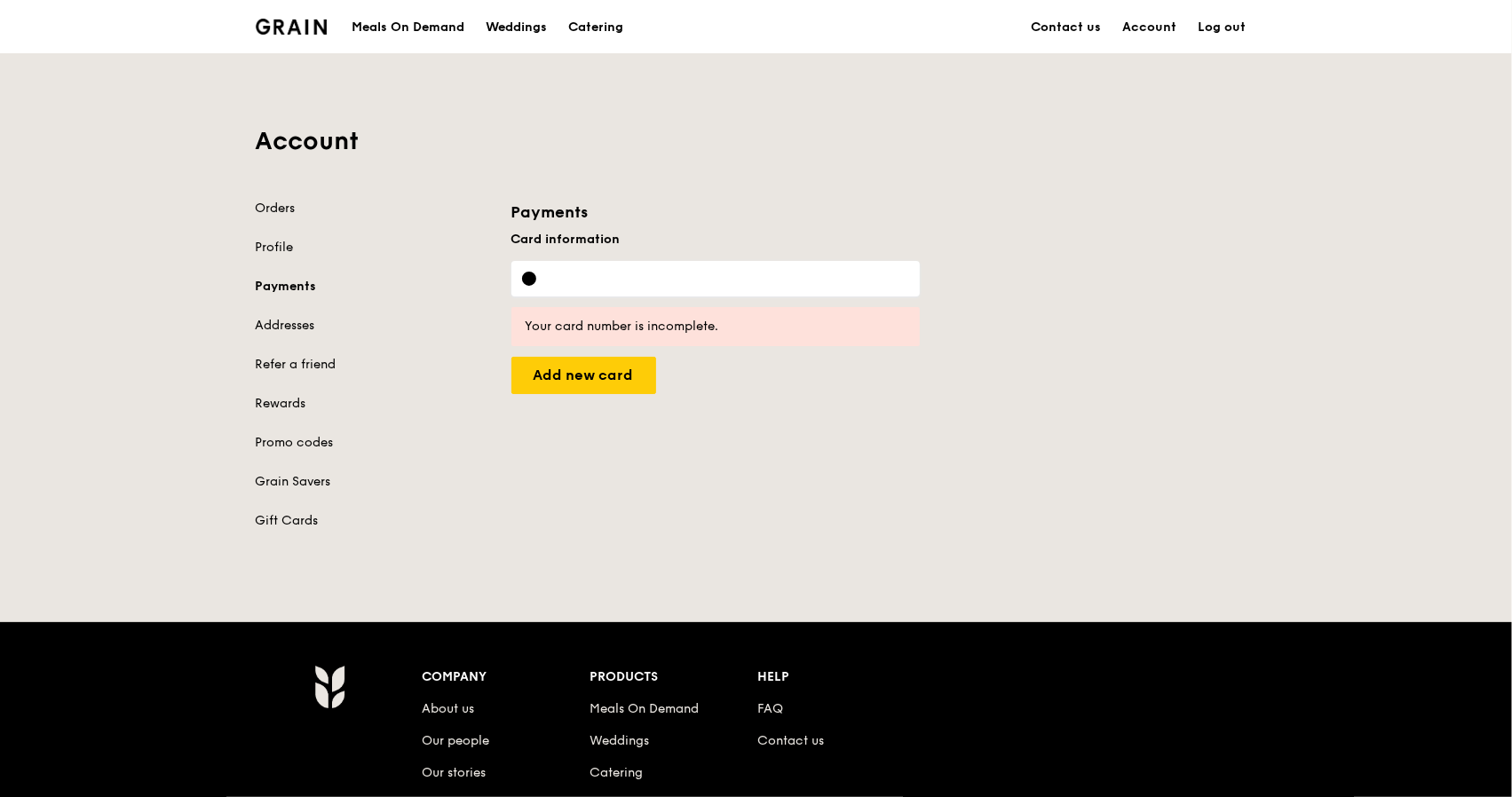
drag, startPoint x: 789, startPoint y: 283, endPoint x: 710, endPoint y: 217, distance: 102.9
click at [710, 217] on h3 "Payments" at bounding box center [715, 213] width 408 height 25
click at [594, 372] on input "Set as default card" at bounding box center [583, 375] width 145 height 37
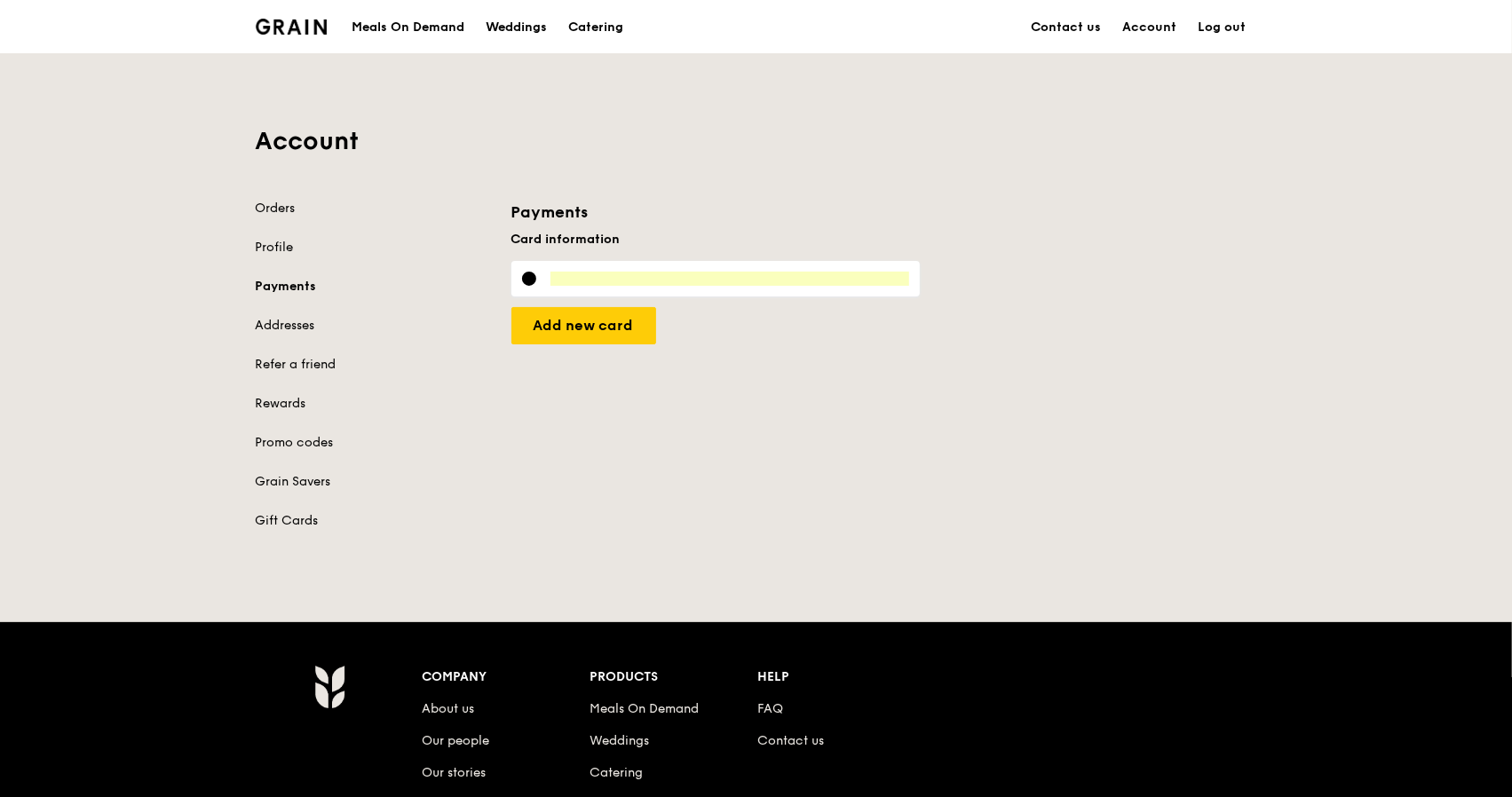
click at [958, 372] on div "Orders Profile Payments Addresses Refer a friend Rewards Promo codes Grain Save…" at bounding box center [756, 376] width 1023 height 351
click at [565, 322] on input "Set as default card" at bounding box center [583, 325] width 145 height 37
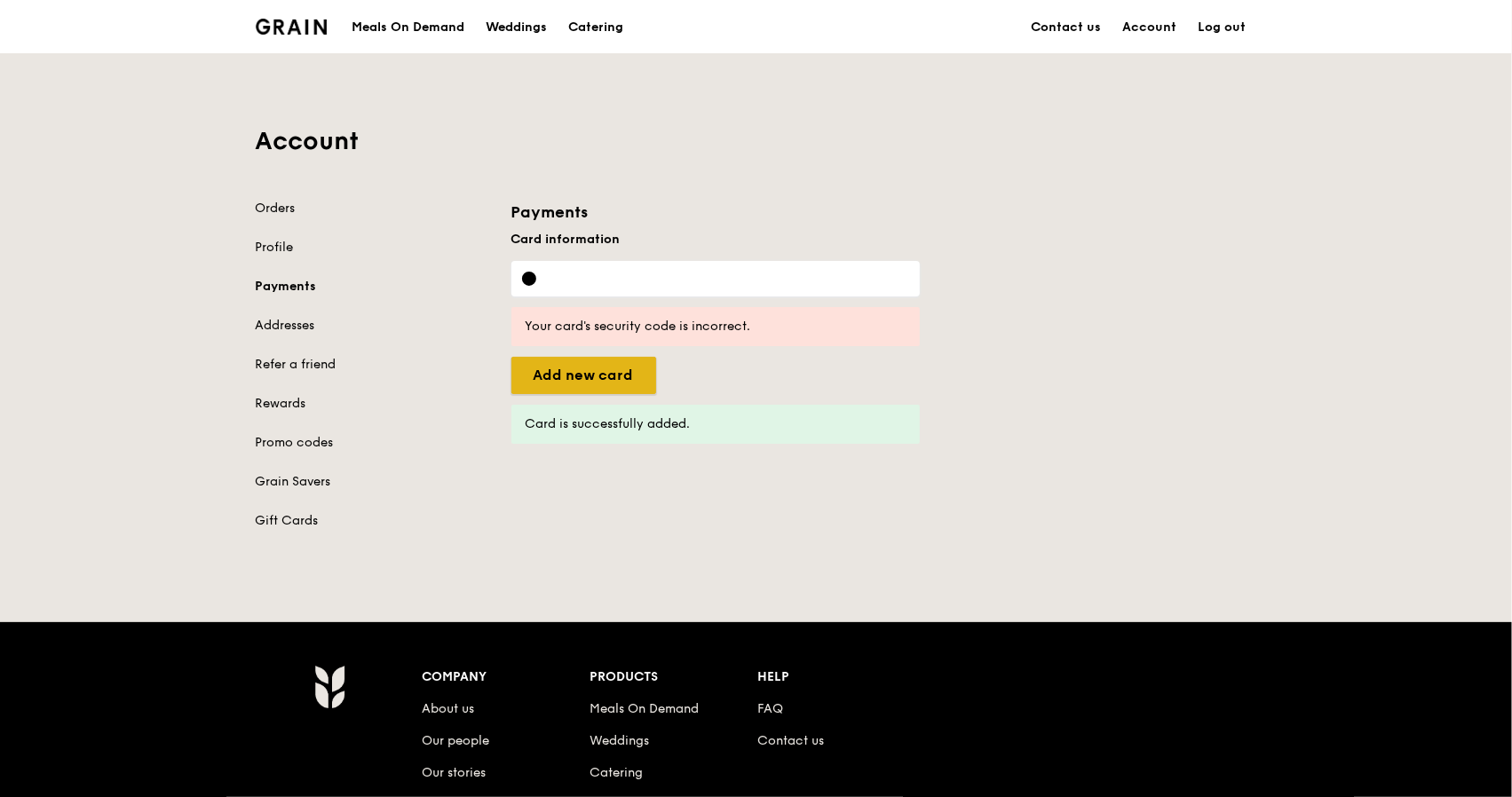
click at [538, 370] on input "Set as default card" at bounding box center [583, 375] width 145 height 37
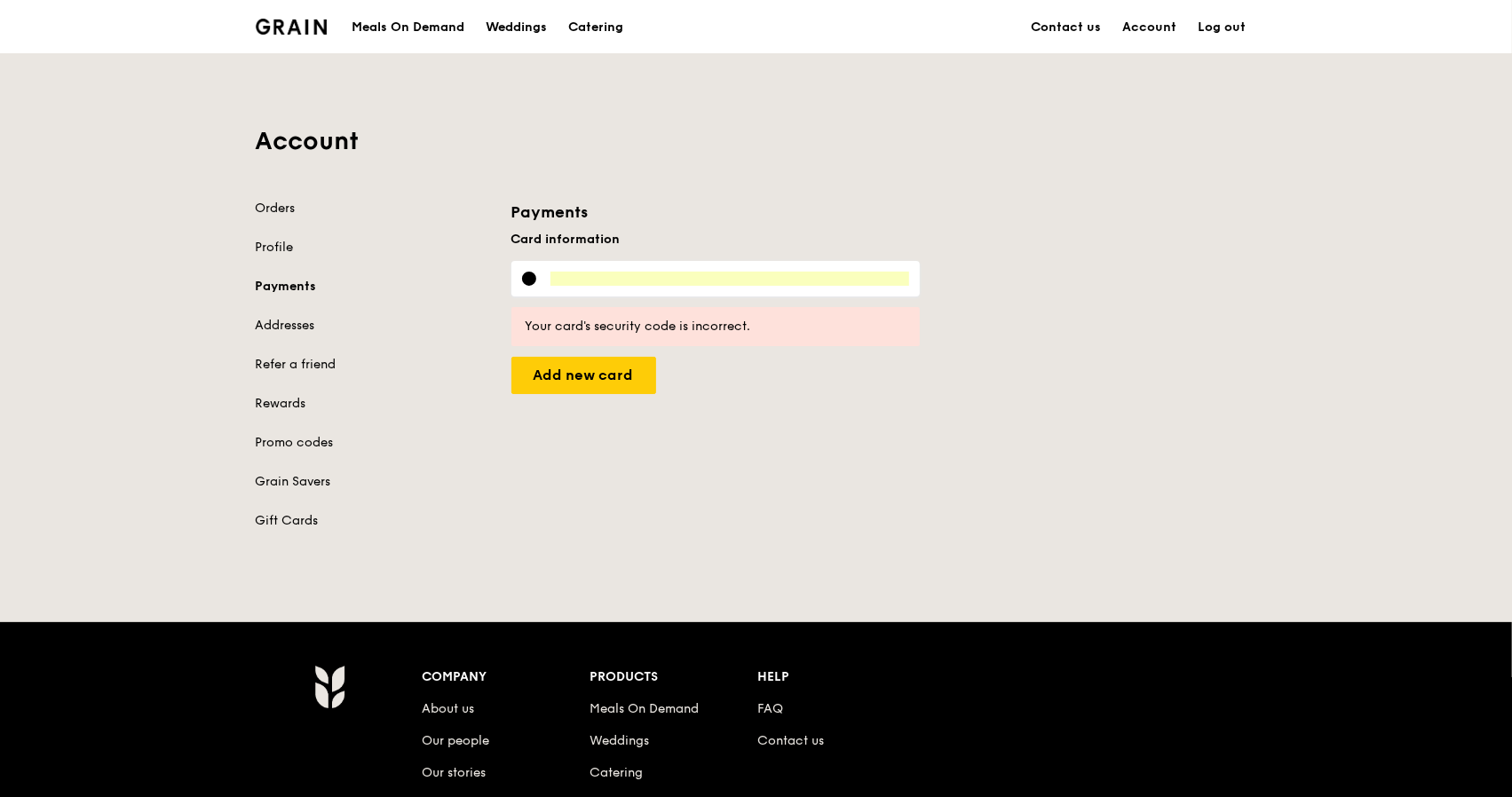
click at [926, 378] on div "Payments Card information Your card's security code is incorrect. Set as defaul…" at bounding box center [884, 297] width 767 height 195
click at [587, 376] on input "Set as default card" at bounding box center [583, 375] width 145 height 37
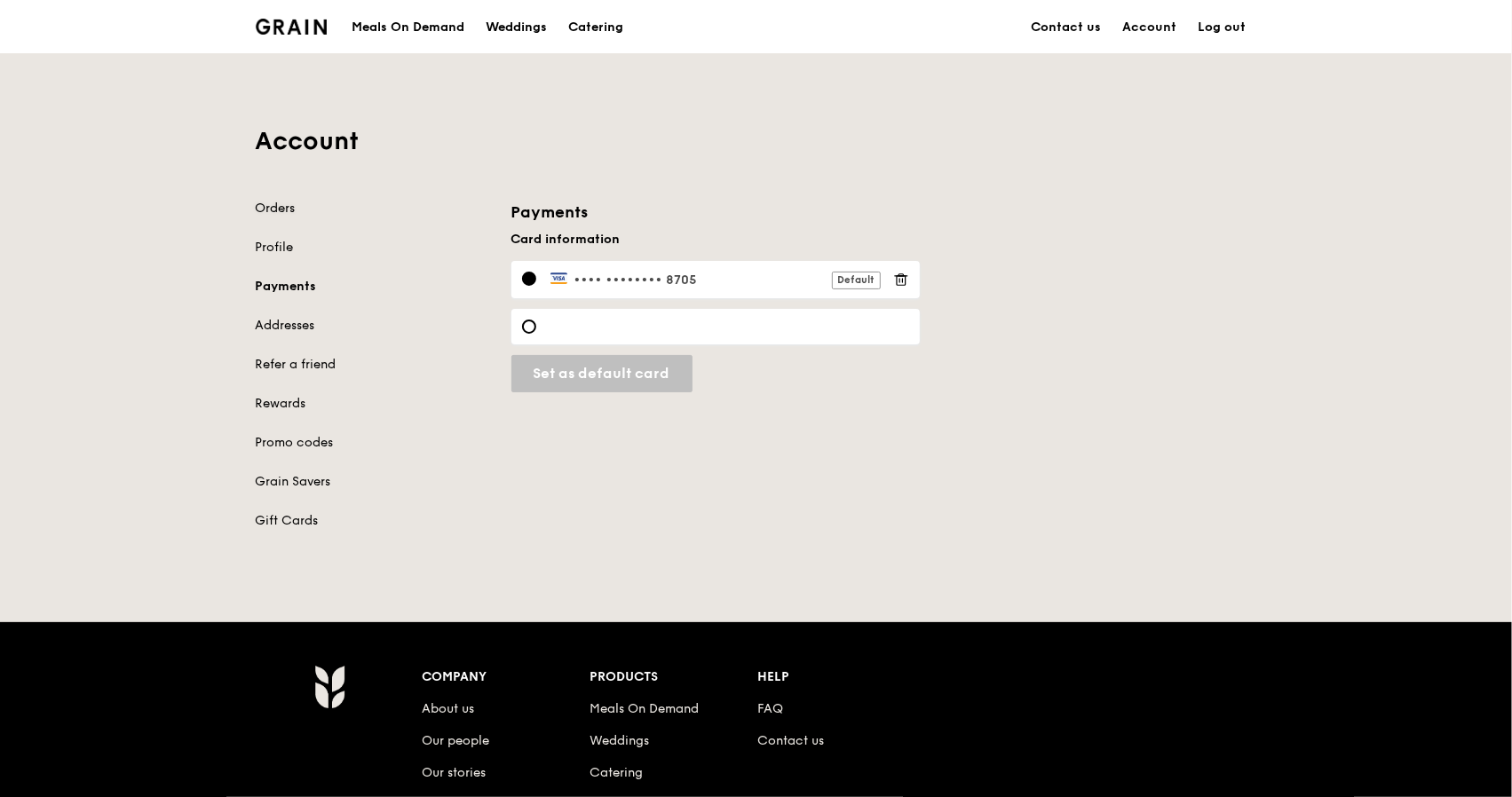
click at [268, 206] on link "Orders" at bounding box center [373, 209] width 234 height 18
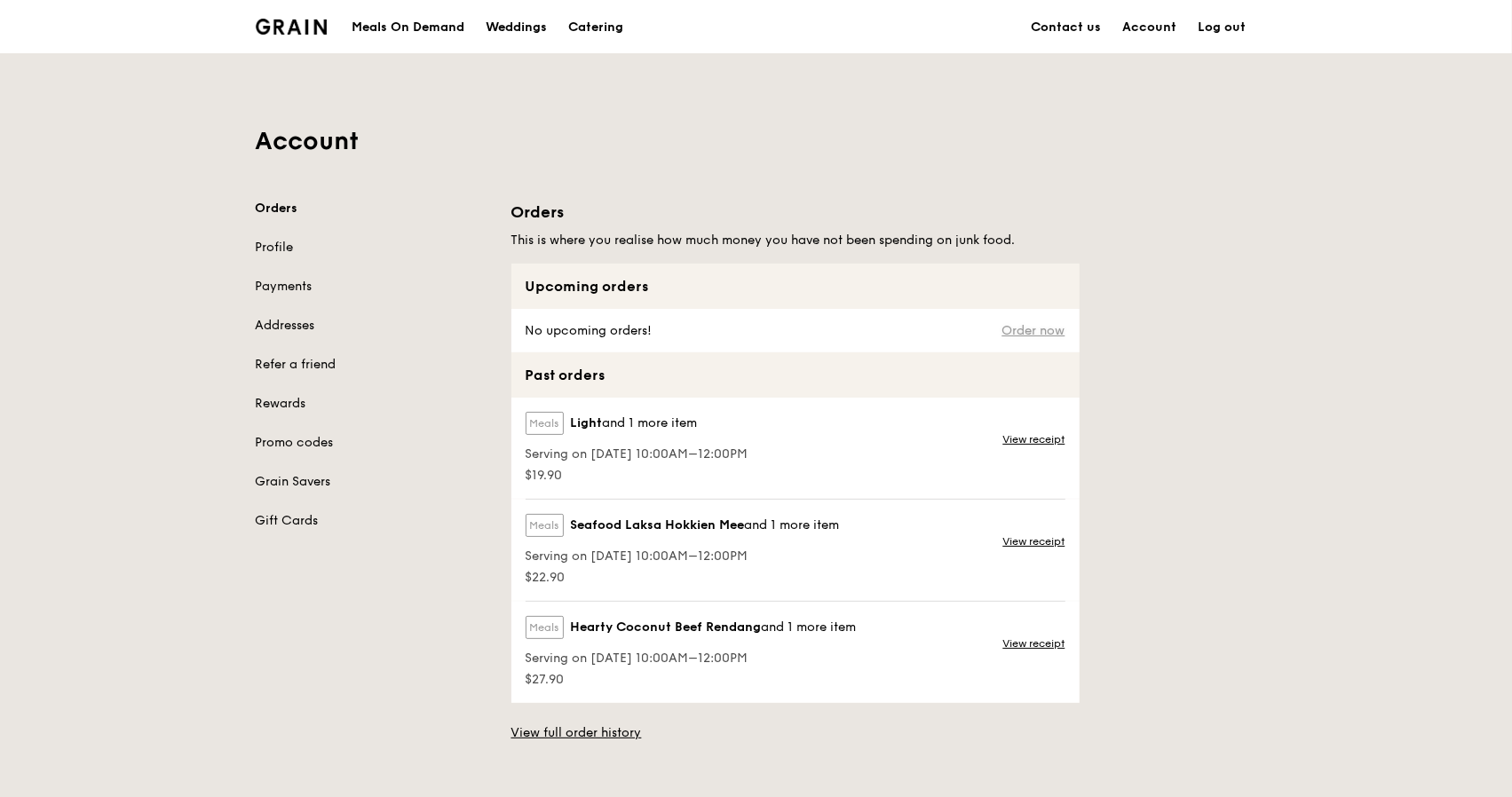
click at [1041, 324] on link "Order now" at bounding box center [1034, 331] width 63 height 14
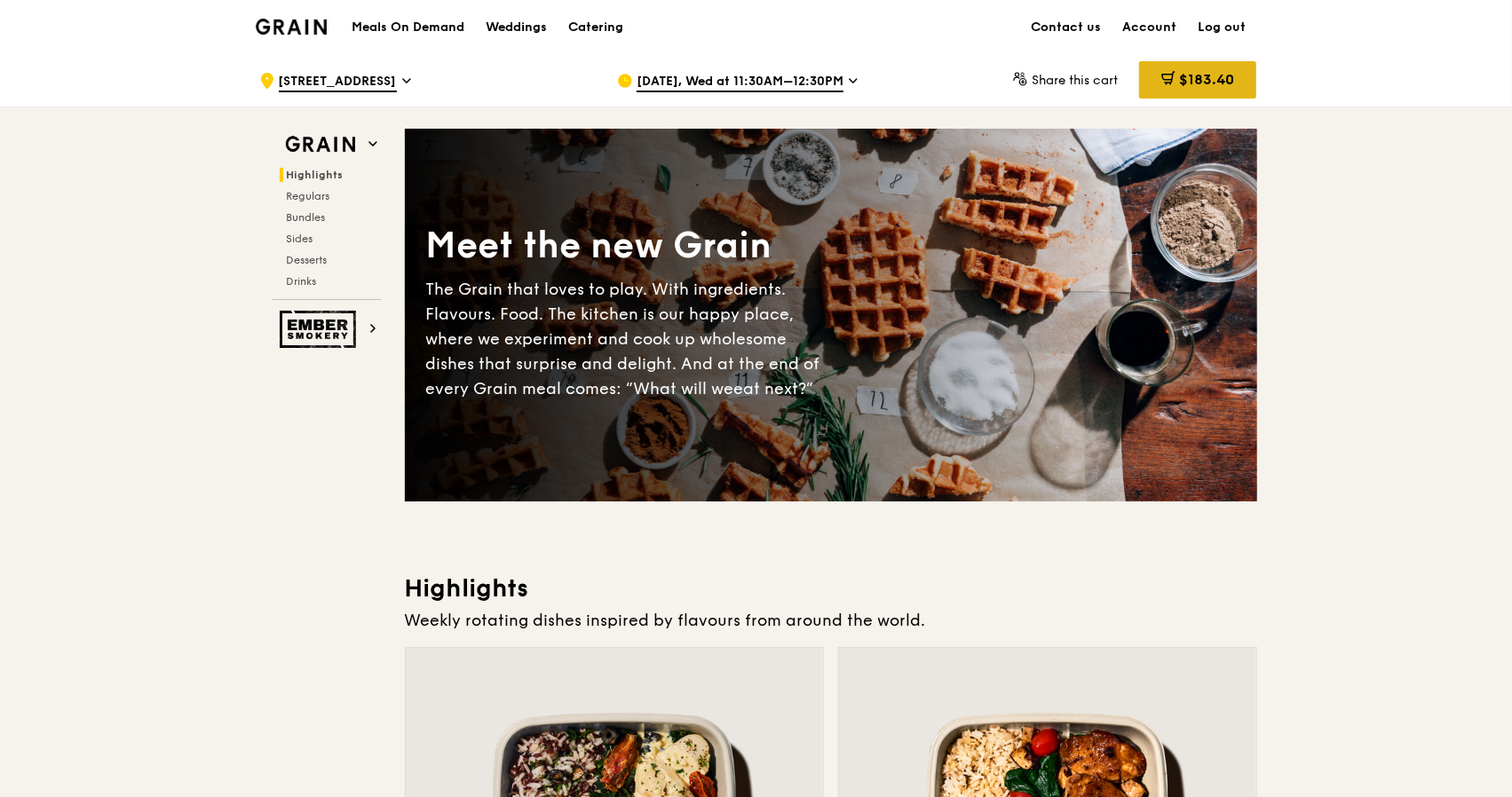
click at [1204, 77] on span "$183.40" at bounding box center [1206, 79] width 55 height 17
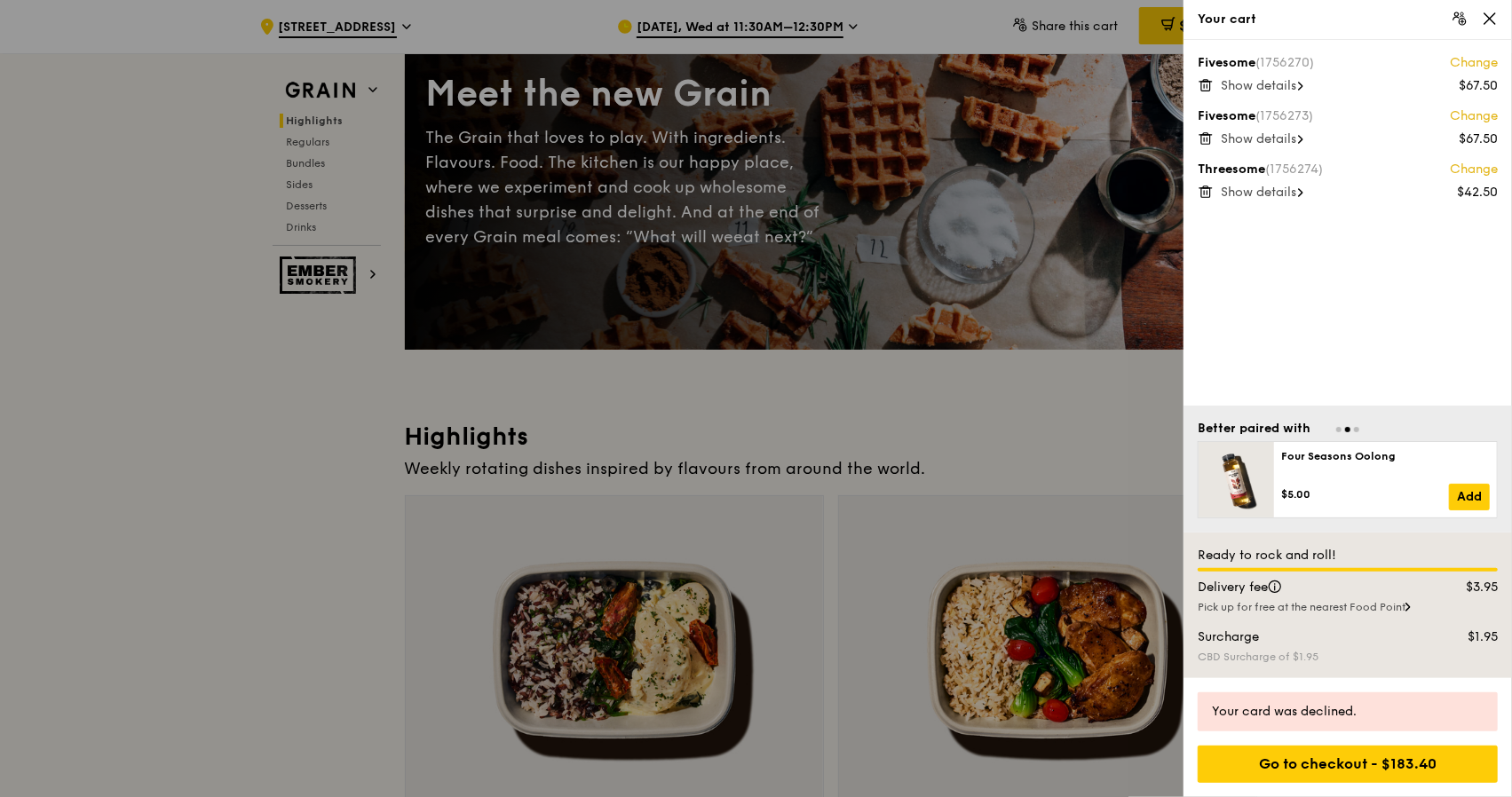
scroll to position [177, 0]
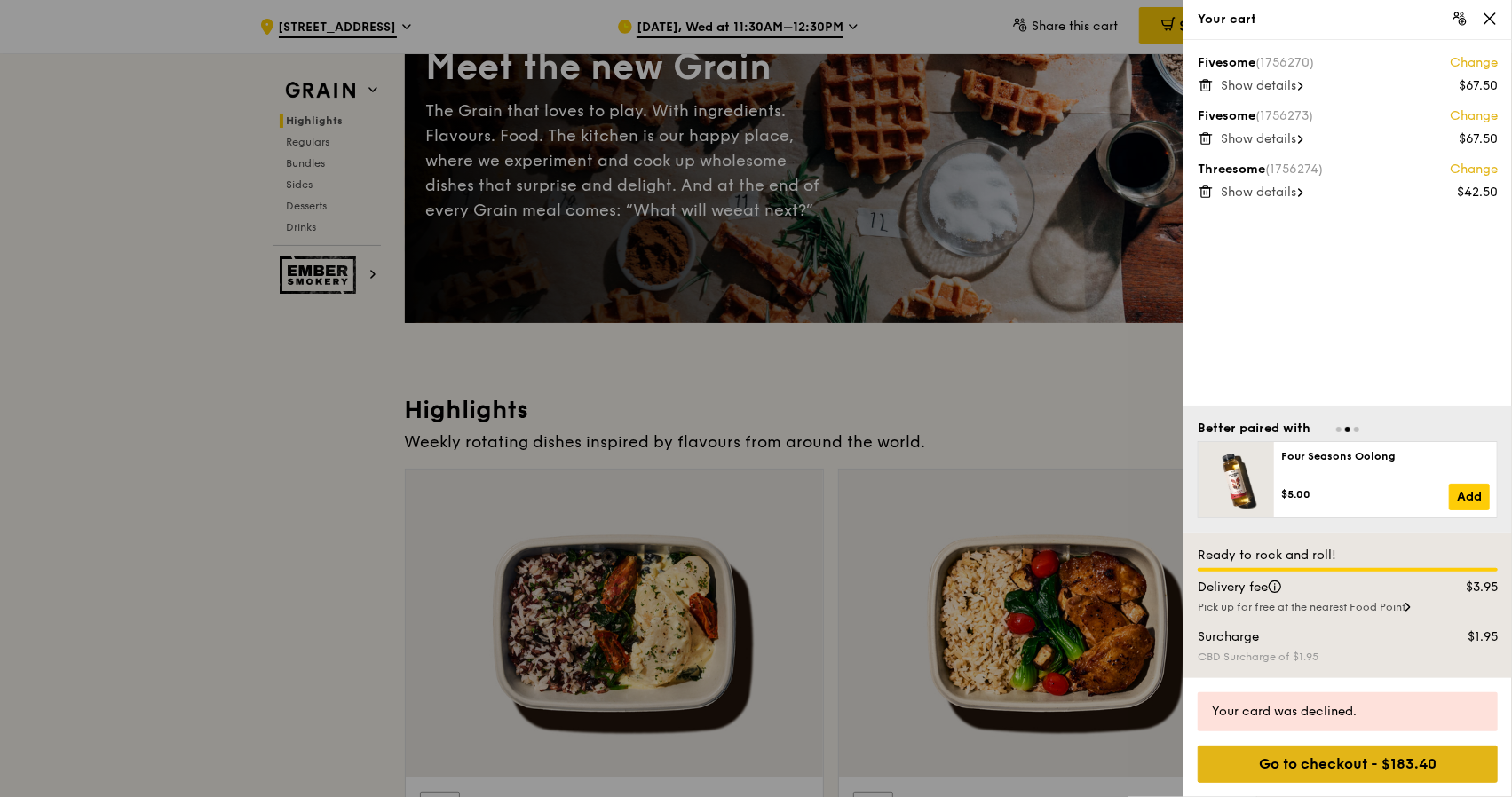
click at [1374, 765] on div "Go to checkout - $183.40" at bounding box center [1347, 763] width 300 height 37
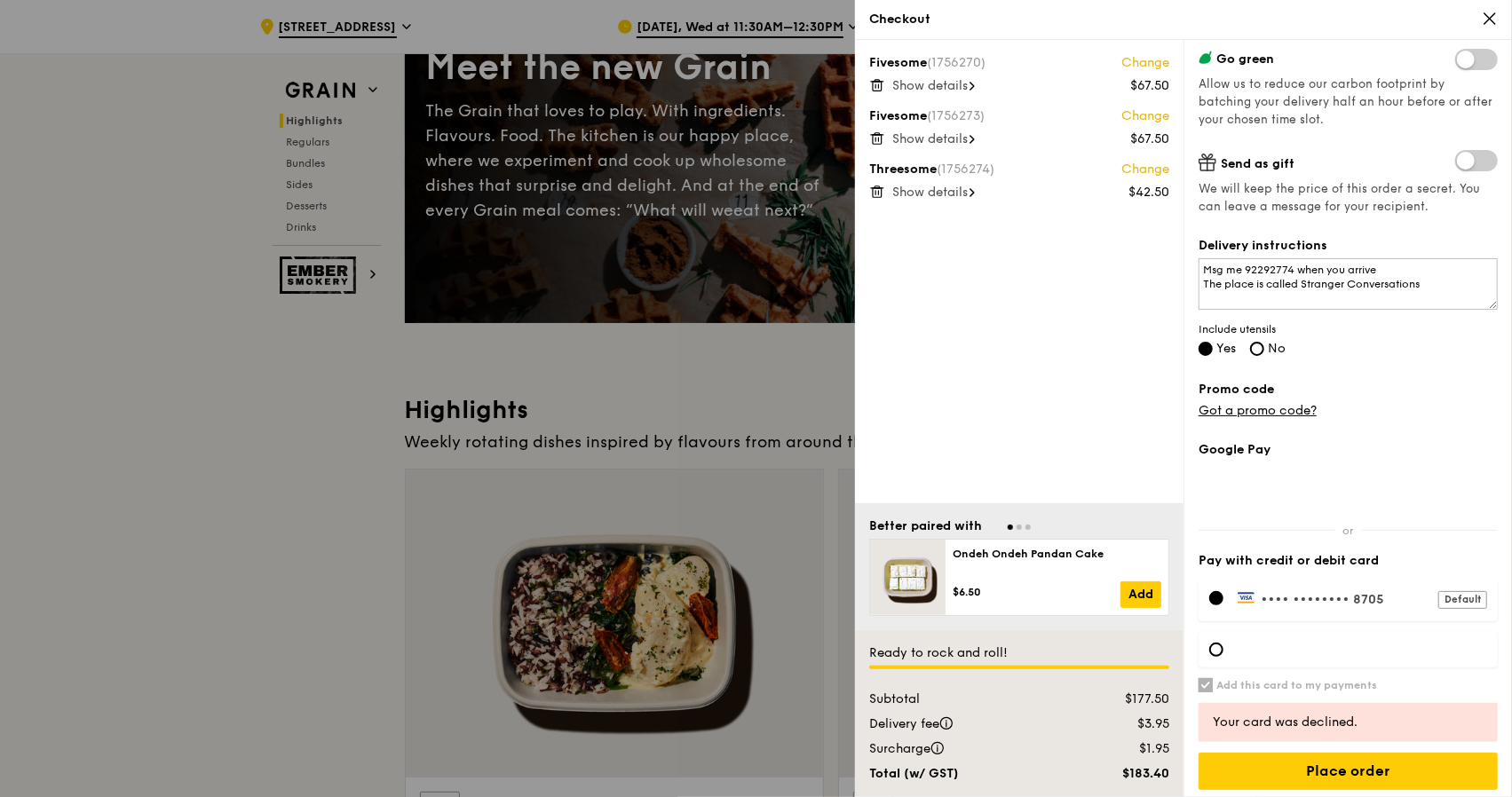
scroll to position [324, 0]
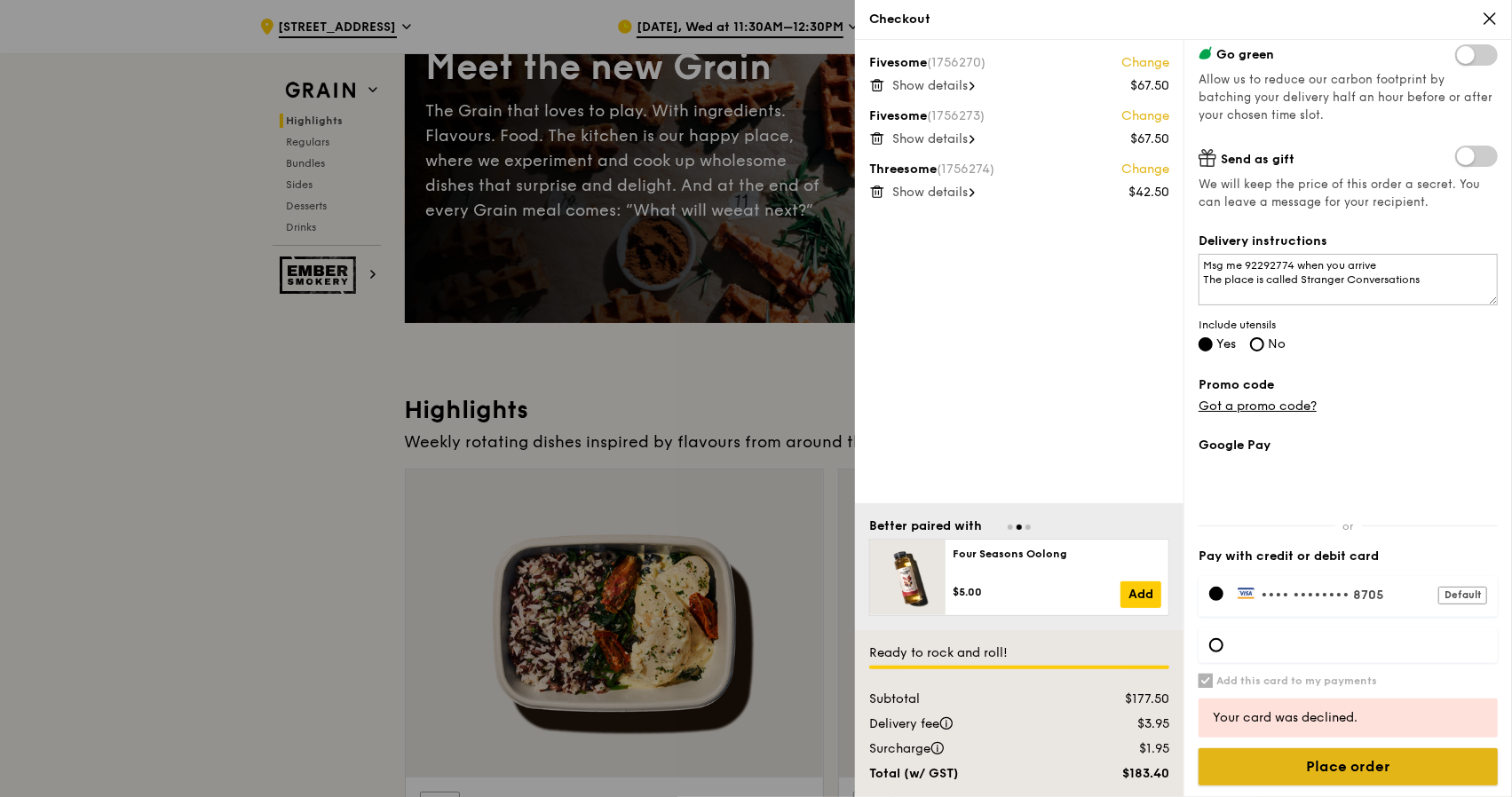
click at [1345, 767] on input "Place order" at bounding box center [1348, 765] width 299 height 37
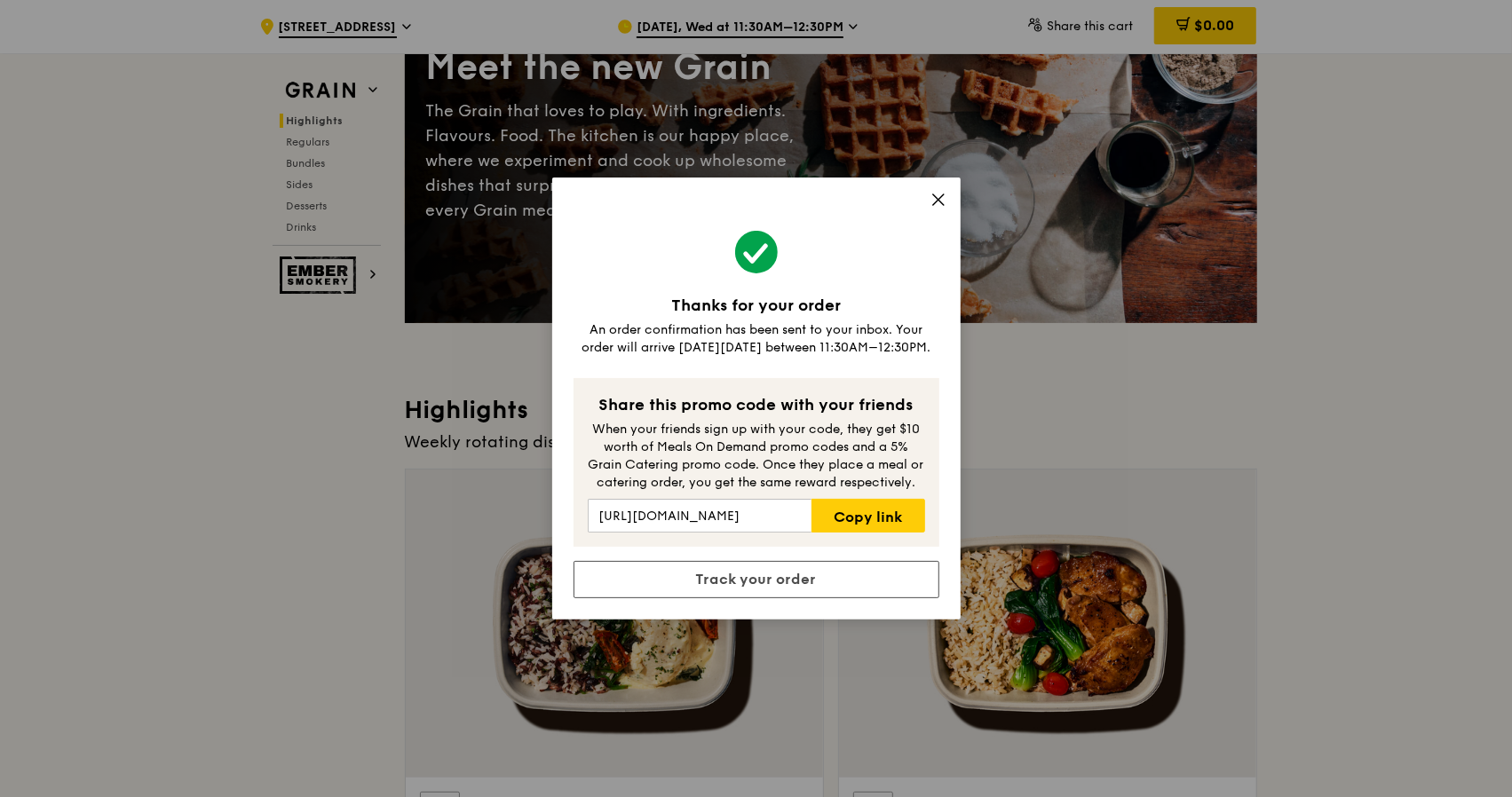
click at [940, 198] on icon at bounding box center [938, 200] width 11 height 11
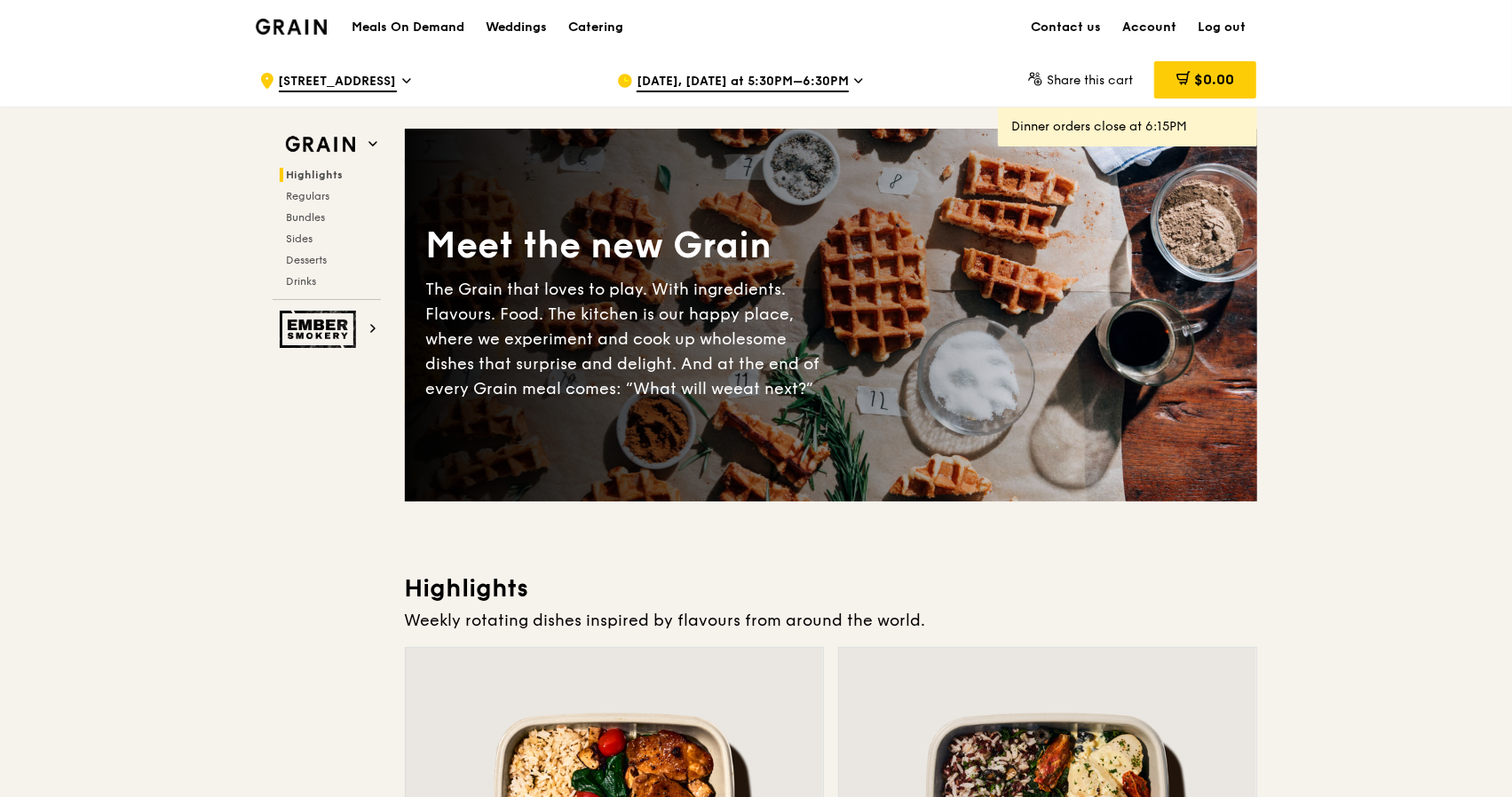
click at [1165, 24] on link "Account" at bounding box center [1150, 27] width 76 height 53
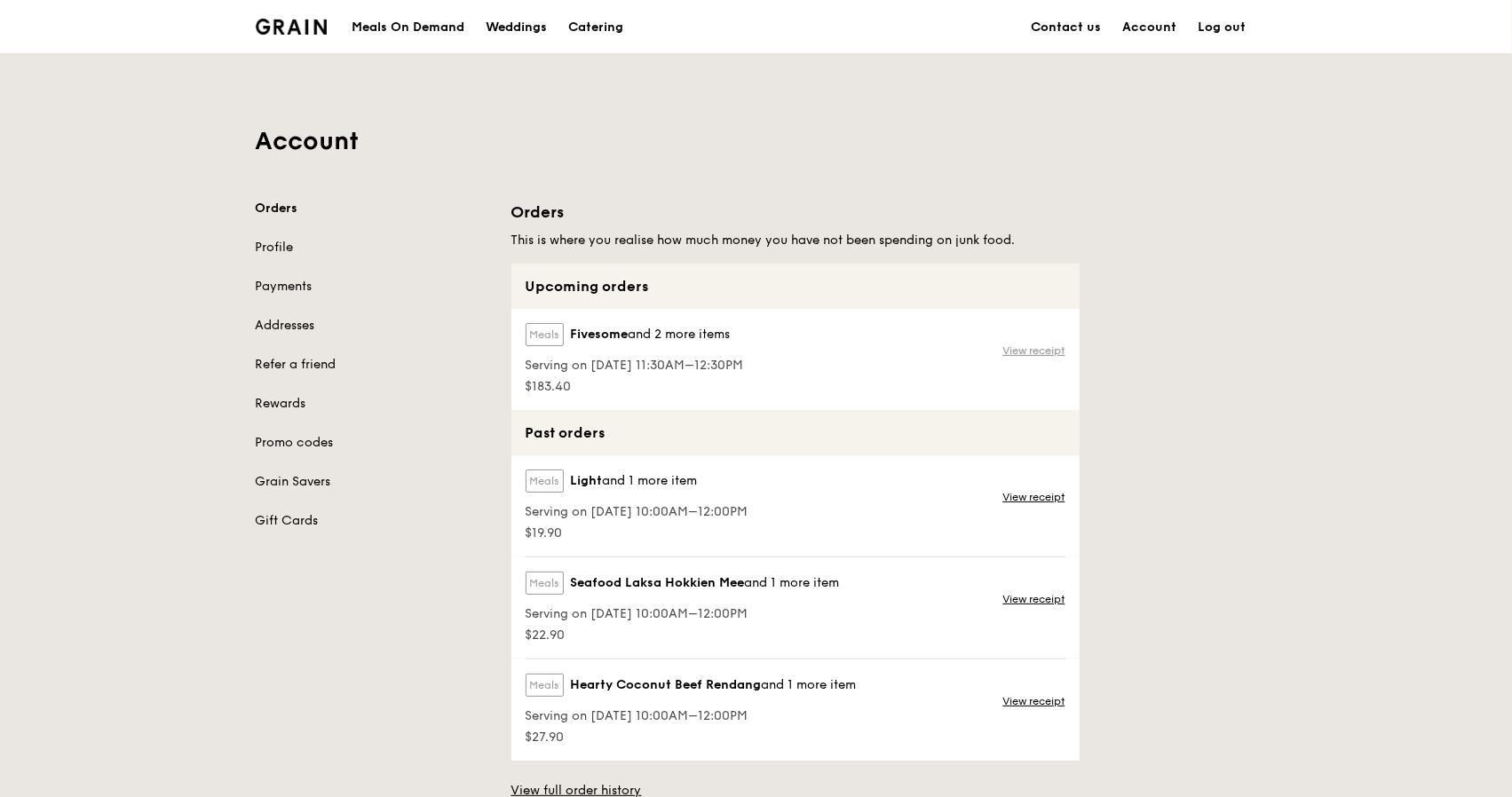
click at [1034, 349] on link "View receipt" at bounding box center [1034, 350] width 62 height 14
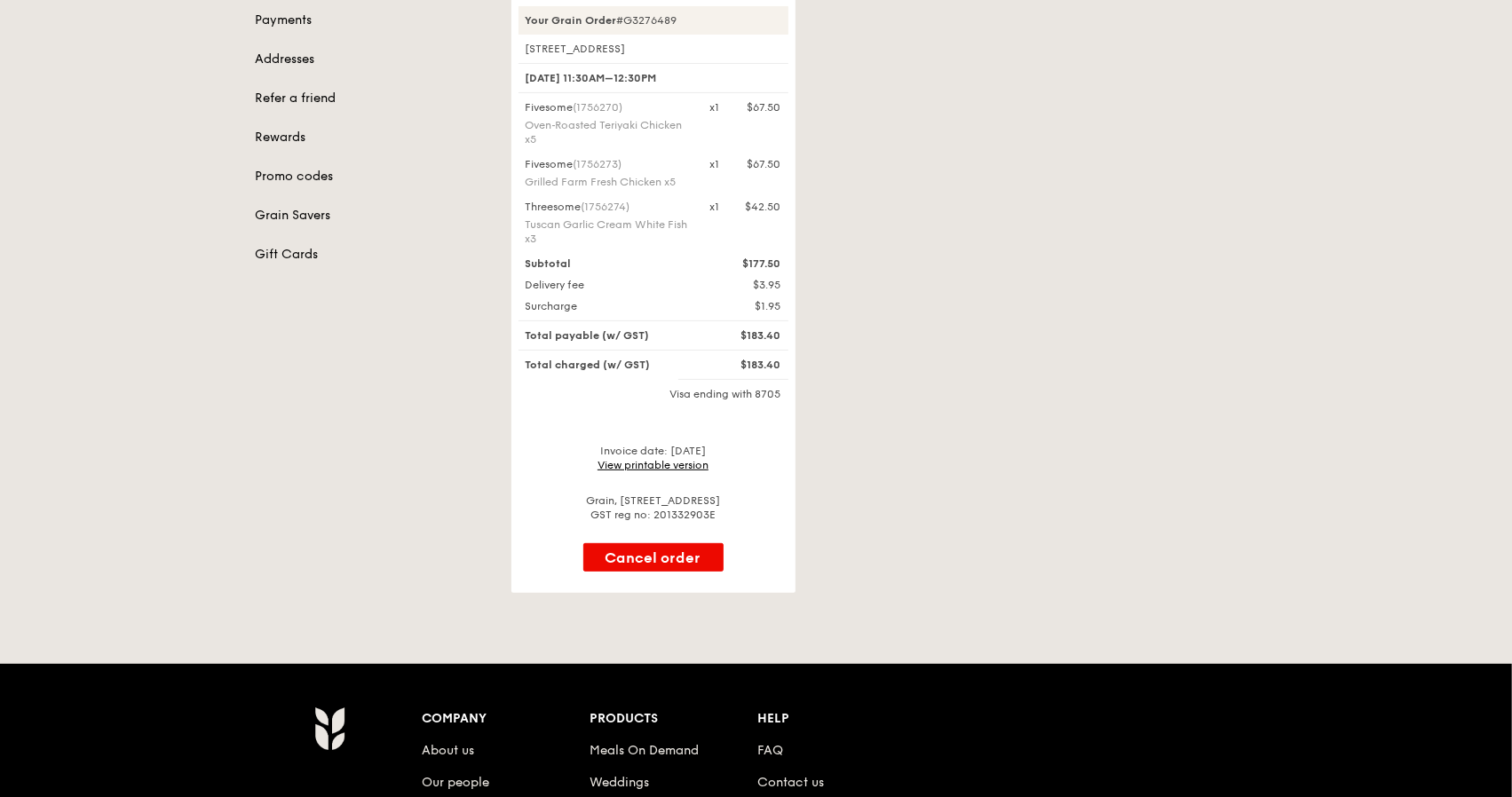
scroll to position [177, 0]
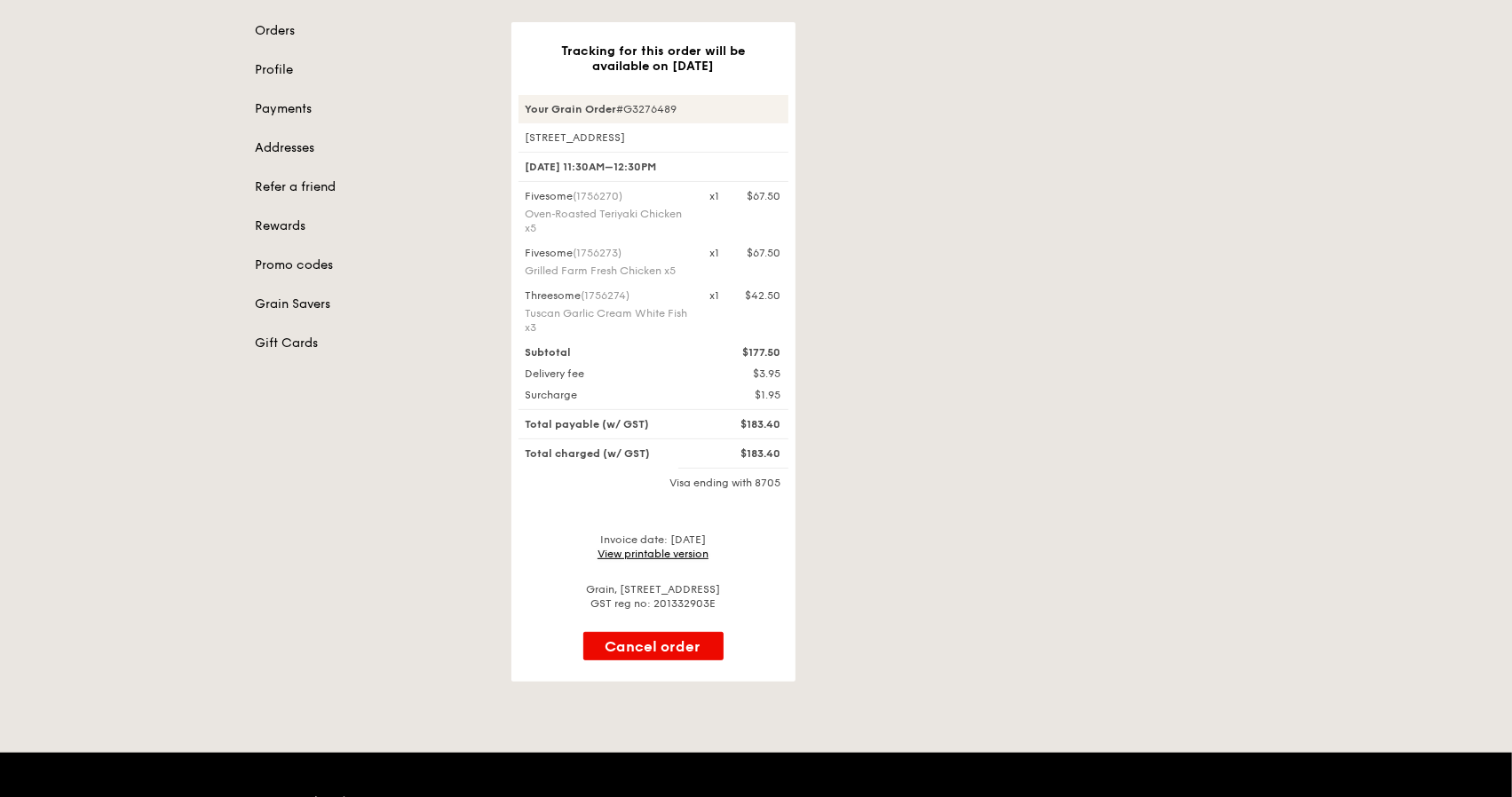
click at [677, 553] on link "View printable version" at bounding box center [652, 554] width 111 height 13
